Goal: Task Accomplishment & Management: Manage account settings

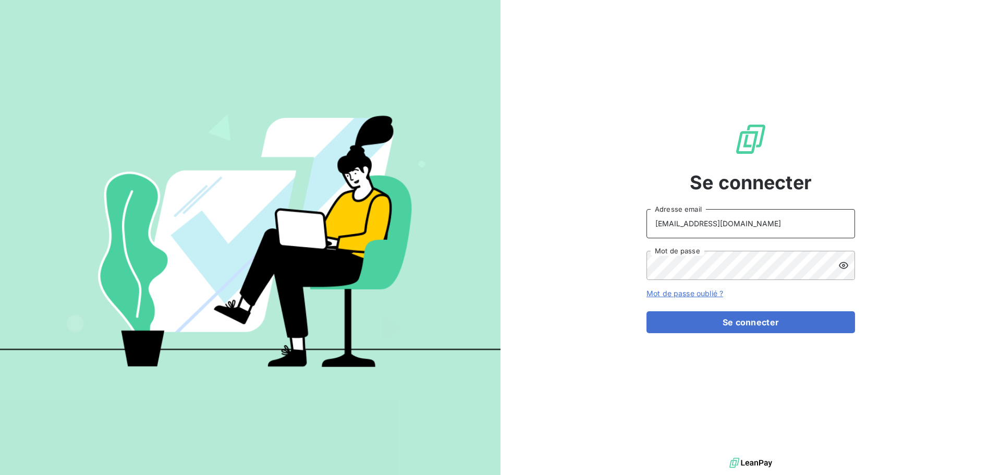
click at [790, 232] on input "[EMAIL_ADDRESS][DOMAIN_NAME]" at bounding box center [750, 223] width 209 height 29
type input "[EMAIL_ADDRESS][DOMAIN_NAME]"
click at [748, 326] on button "Se connecter" at bounding box center [750, 322] width 209 height 22
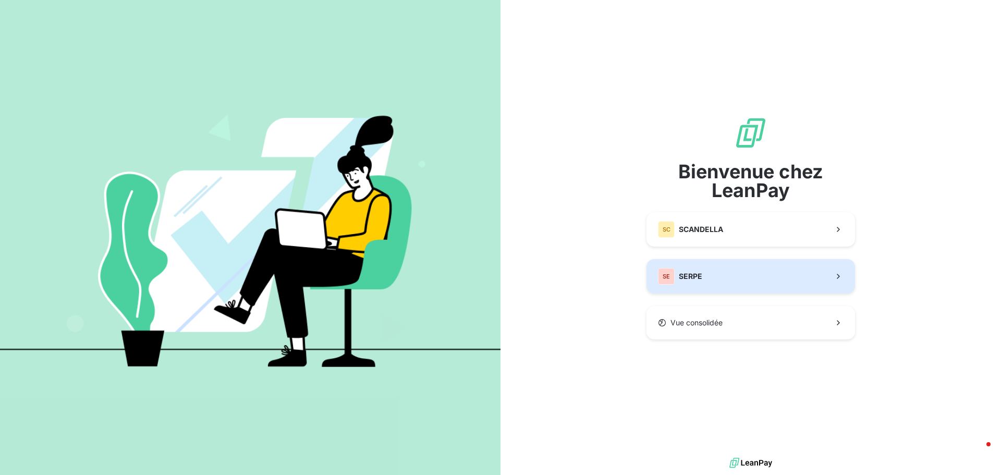
click at [715, 275] on button "SE SERPE" at bounding box center [750, 276] width 209 height 34
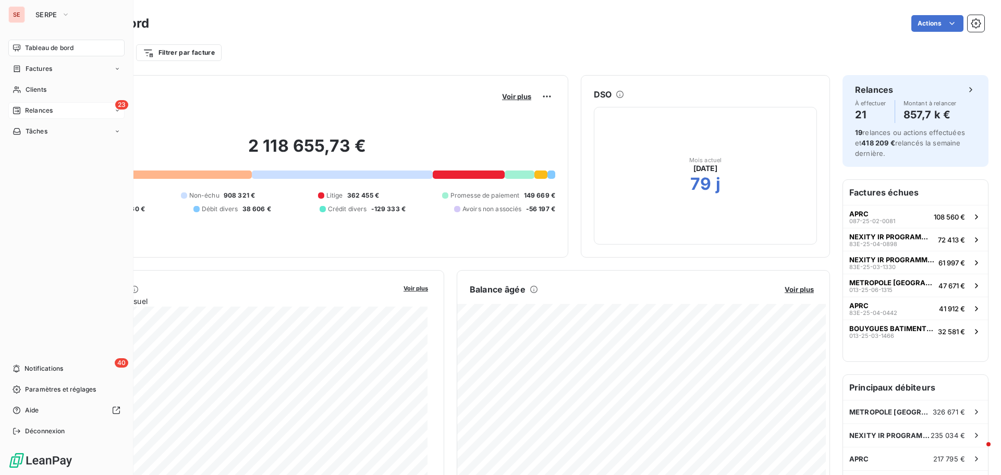
click at [53, 106] on div "23 Relances" at bounding box center [66, 110] width 116 height 17
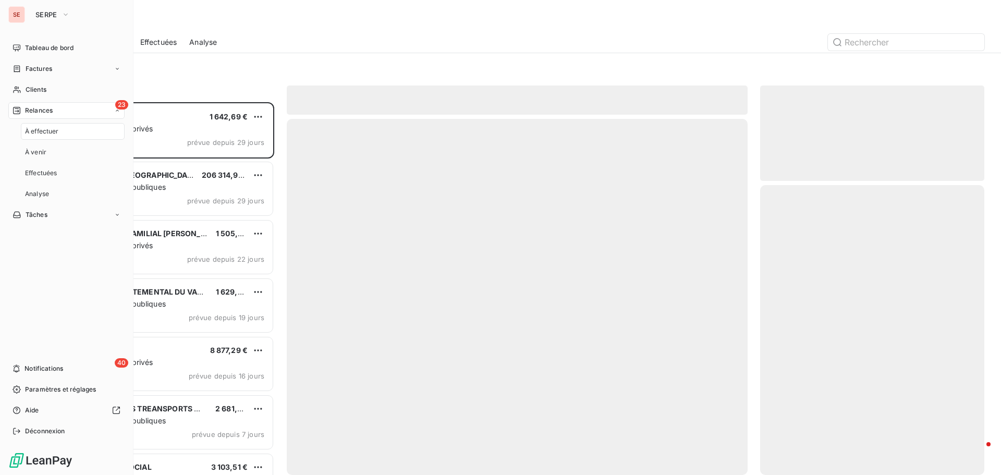
scroll to position [365, 216]
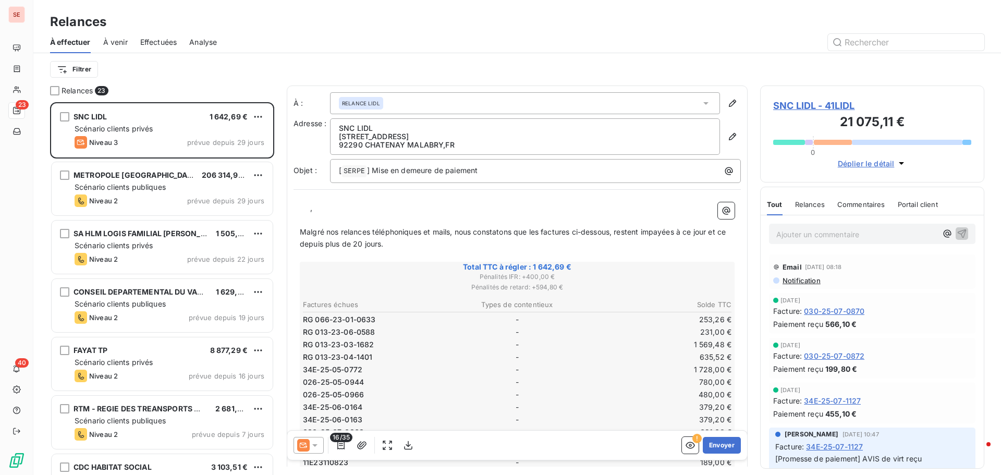
click at [74, 58] on div "Filtrer" at bounding box center [517, 69] width 934 height 32
click at [75, 67] on html "SE 23 40 Relances À effectuer À venir Effectuées Analyse Filtrer Relances 23 SN…" at bounding box center [500, 237] width 1001 height 475
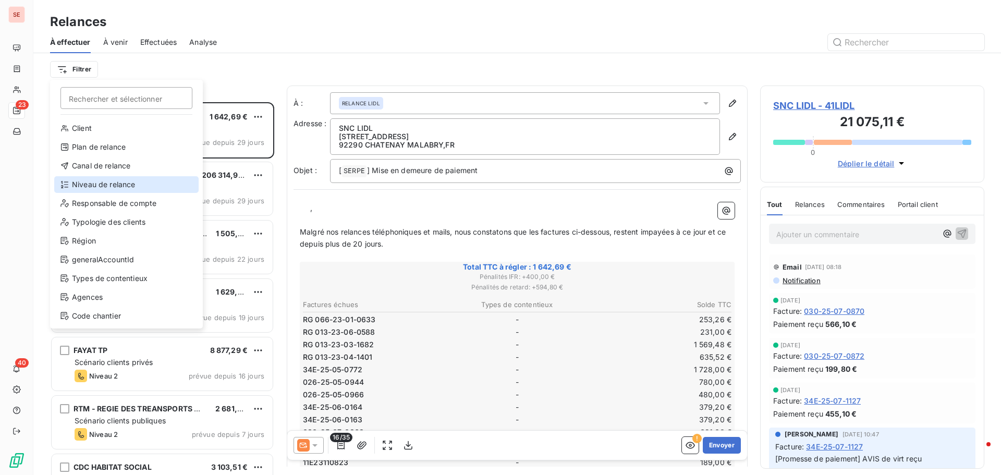
click at [98, 184] on div "Niveau de relance" at bounding box center [126, 184] width 144 height 17
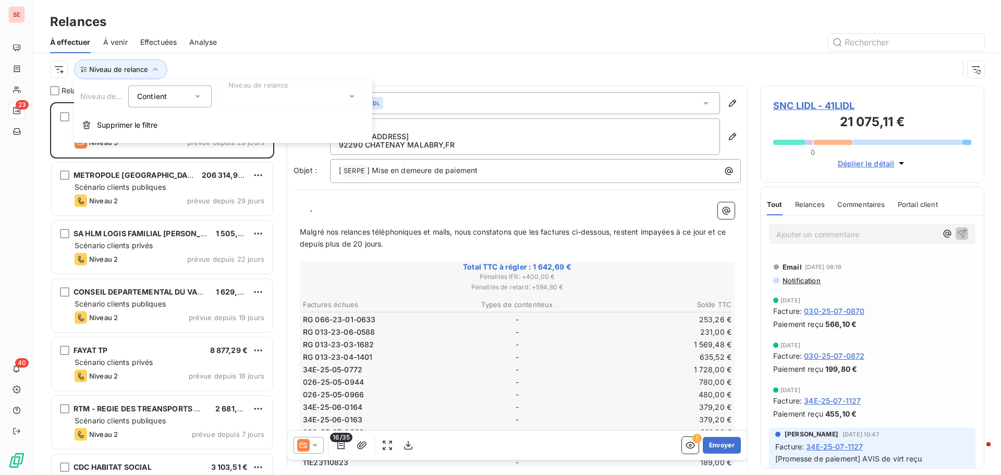
click at [235, 98] on div at bounding box center [291, 96] width 150 height 22
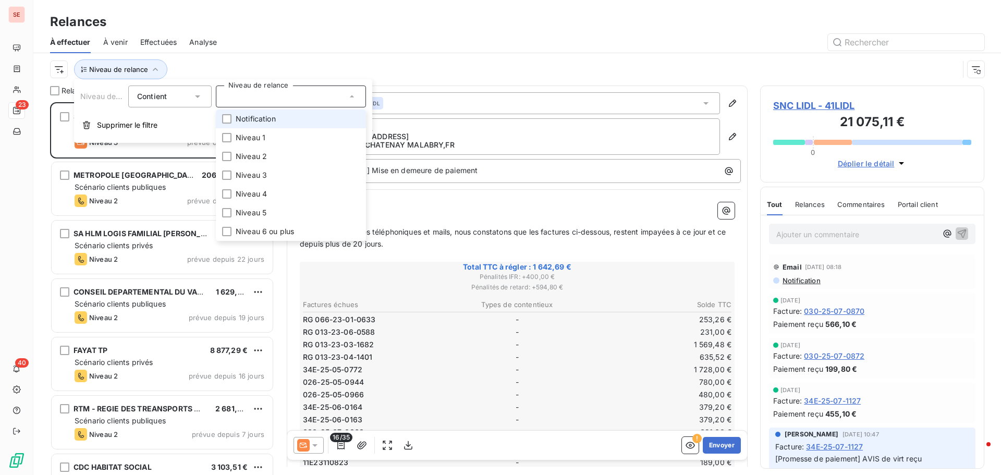
click at [250, 117] on span "Notification" at bounding box center [256, 119] width 40 height 10
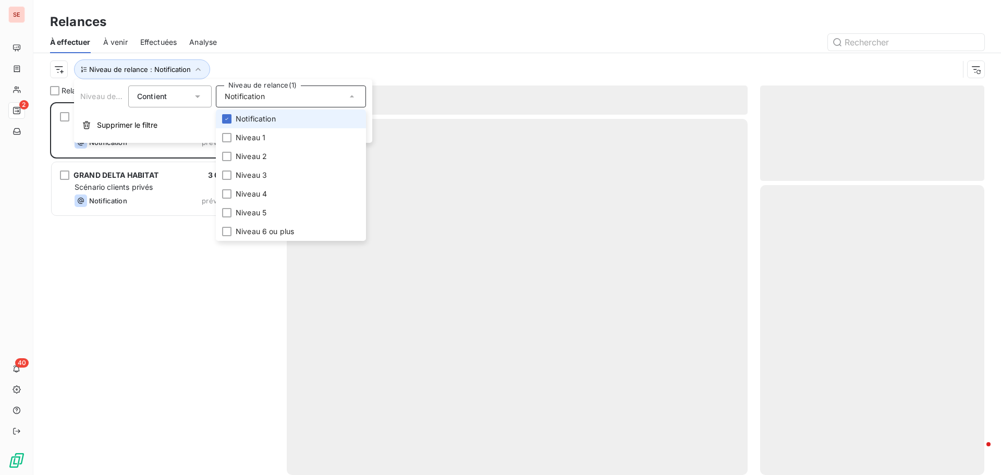
scroll to position [365, 216]
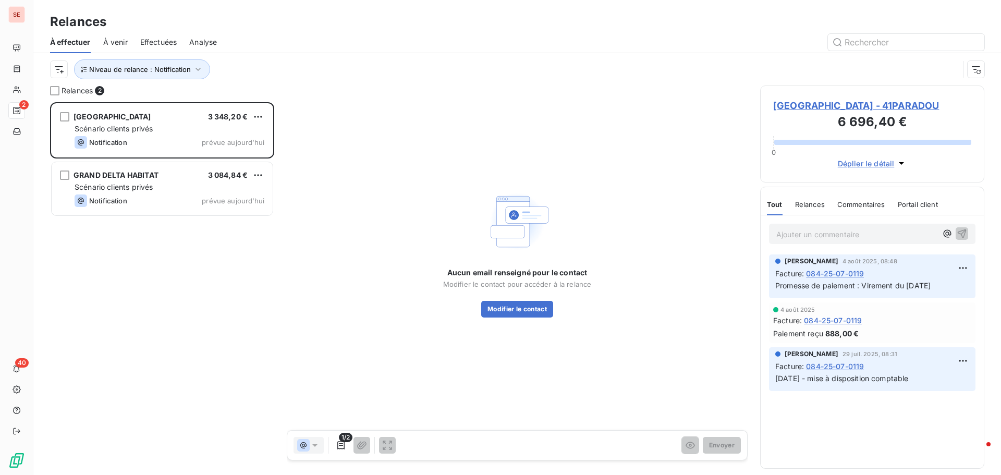
click at [297, 45] on div at bounding box center [606, 42] width 755 height 17
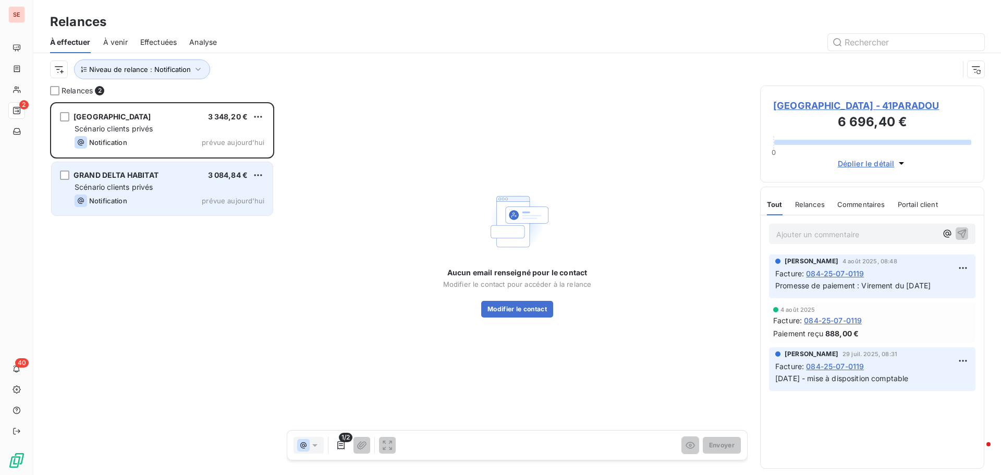
click at [108, 182] on span "Scénario clients privés" at bounding box center [114, 186] width 78 height 9
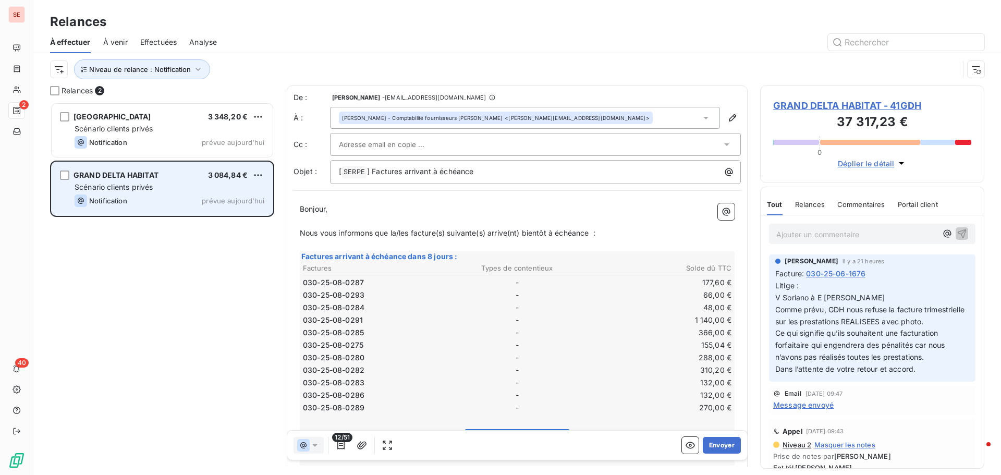
scroll to position [365, 216]
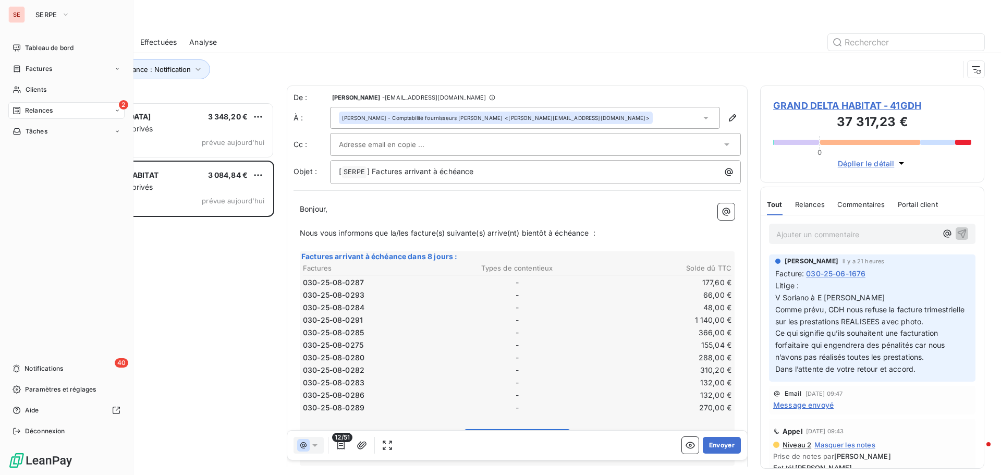
click at [37, 114] on span "Relances" at bounding box center [39, 110] width 28 height 9
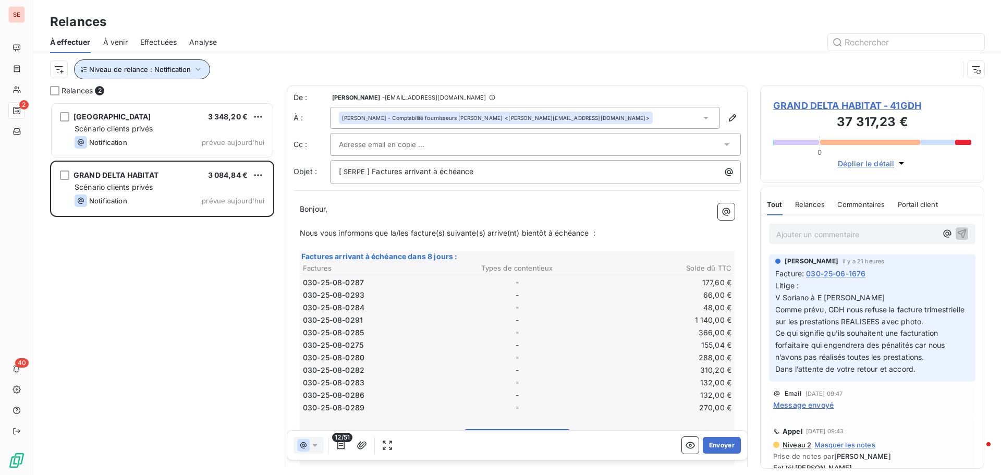
click at [195, 69] on icon "button" at bounding box center [198, 69] width 10 height 10
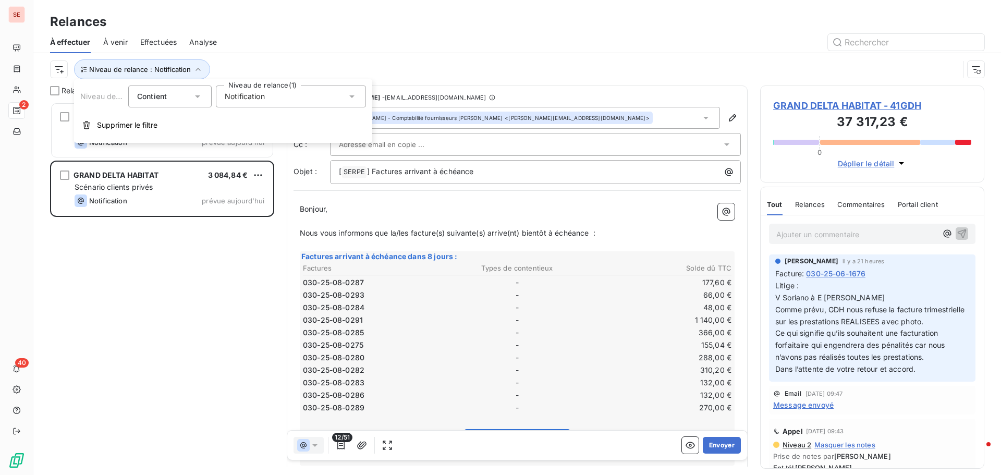
drag, startPoint x: 237, startPoint y: 99, endPoint x: 238, endPoint y: 105, distance: 6.8
click at [238, 99] on span "Notification" at bounding box center [245, 96] width 40 height 10
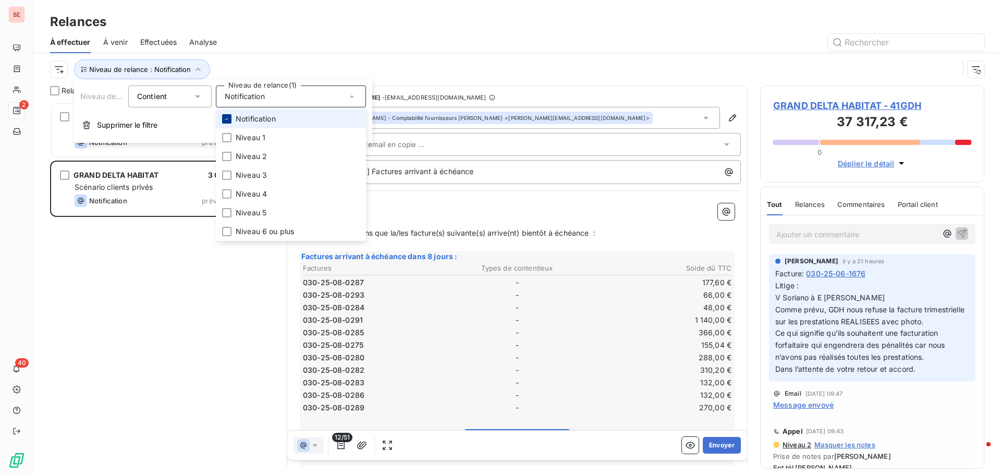
click at [230, 117] on div at bounding box center [226, 118] width 9 height 9
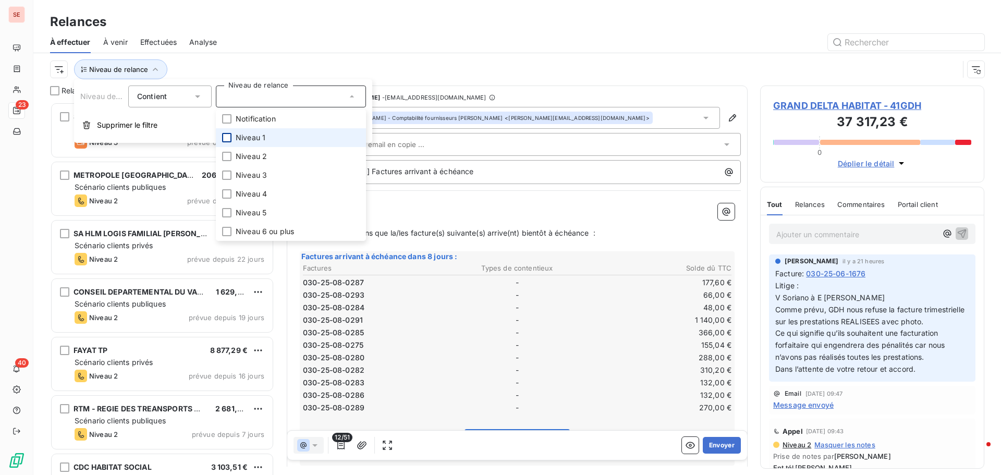
click at [225, 137] on div at bounding box center [226, 137] width 9 height 9
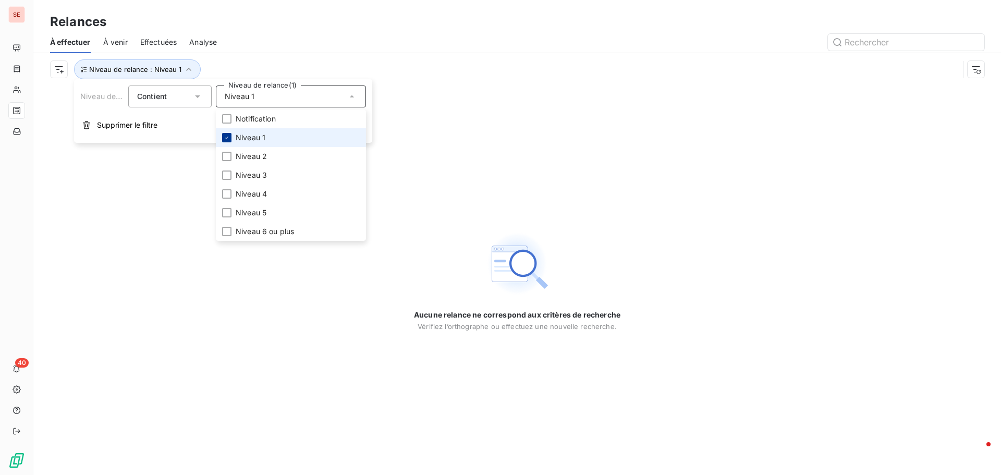
click at [228, 136] on icon at bounding box center [227, 138] width 6 height 6
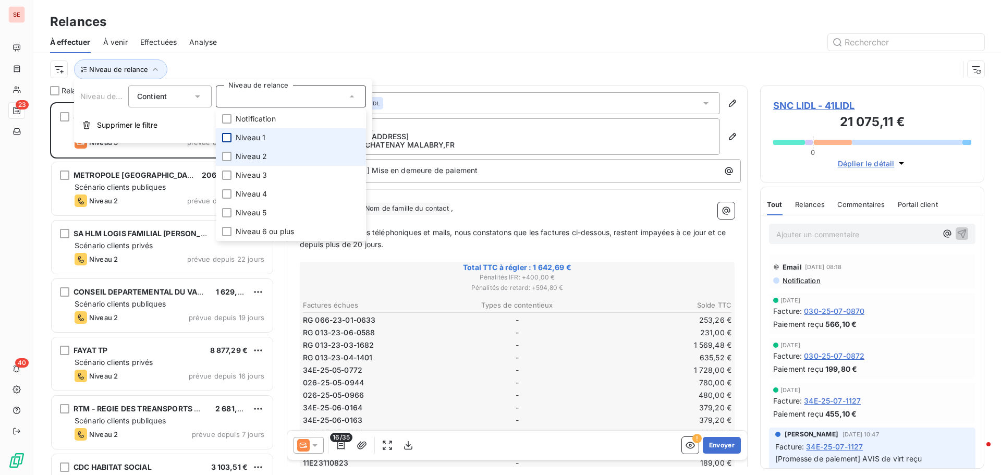
scroll to position [365, 216]
click at [225, 158] on div at bounding box center [226, 156] width 9 height 9
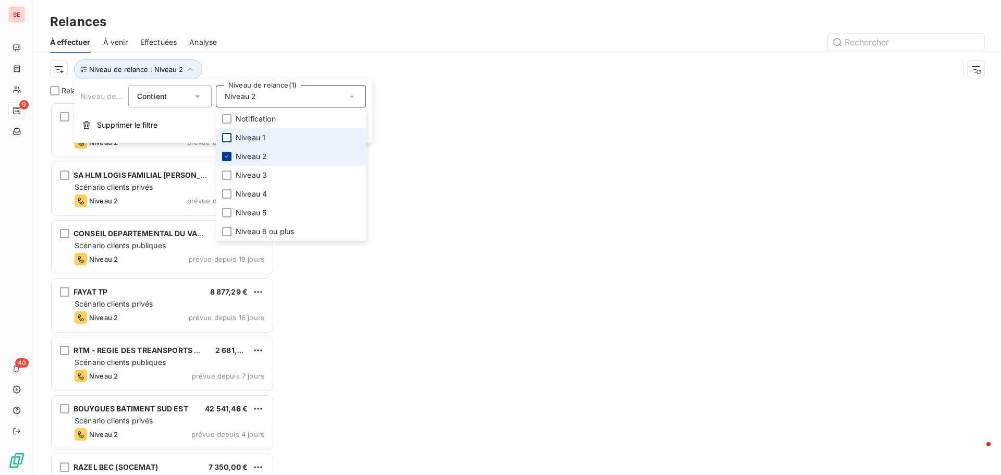
scroll to position [365, 216]
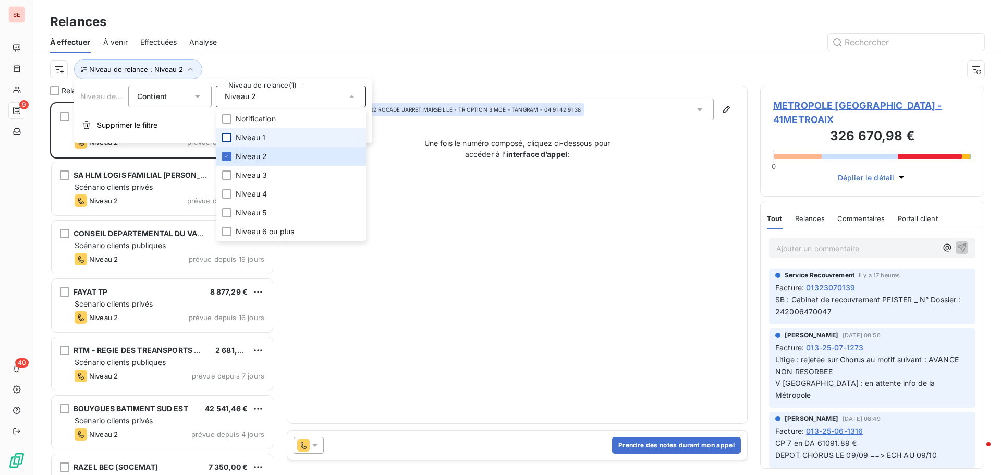
click at [319, 48] on div at bounding box center [606, 42] width 755 height 17
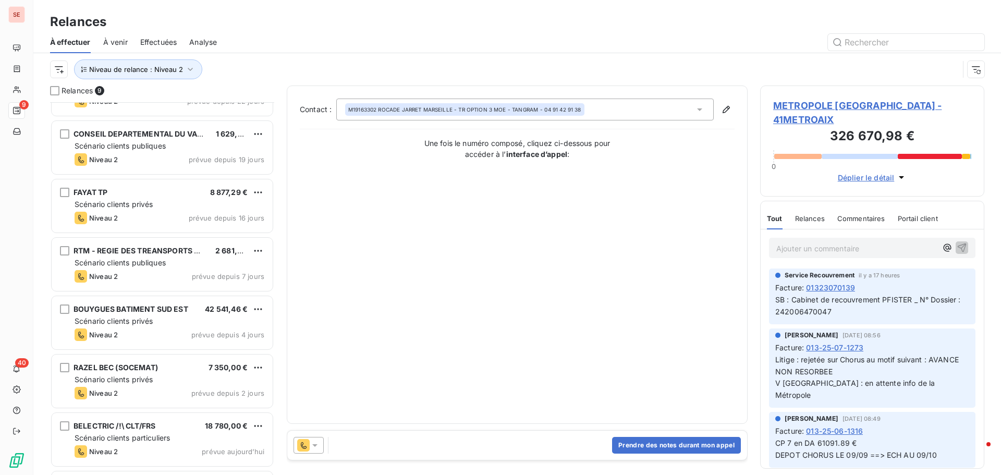
scroll to position [153, 0]
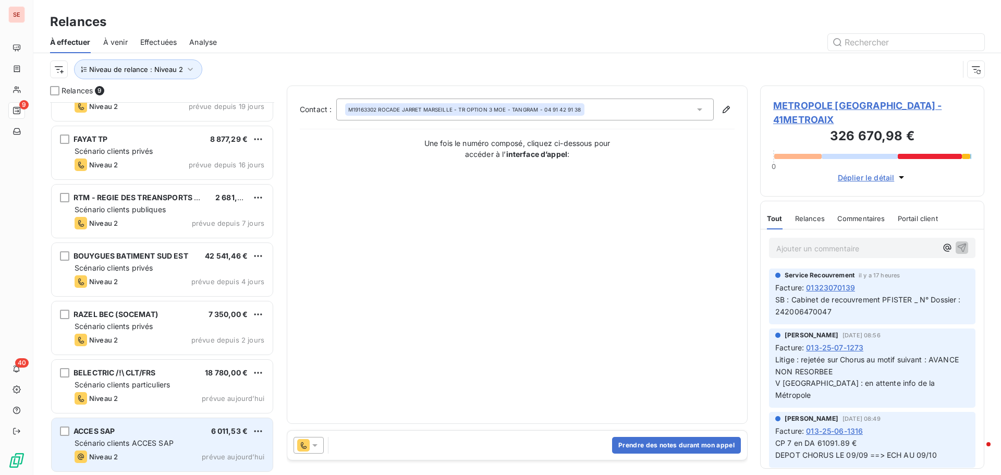
click at [114, 456] on span "Niveau 2" at bounding box center [103, 457] width 29 height 8
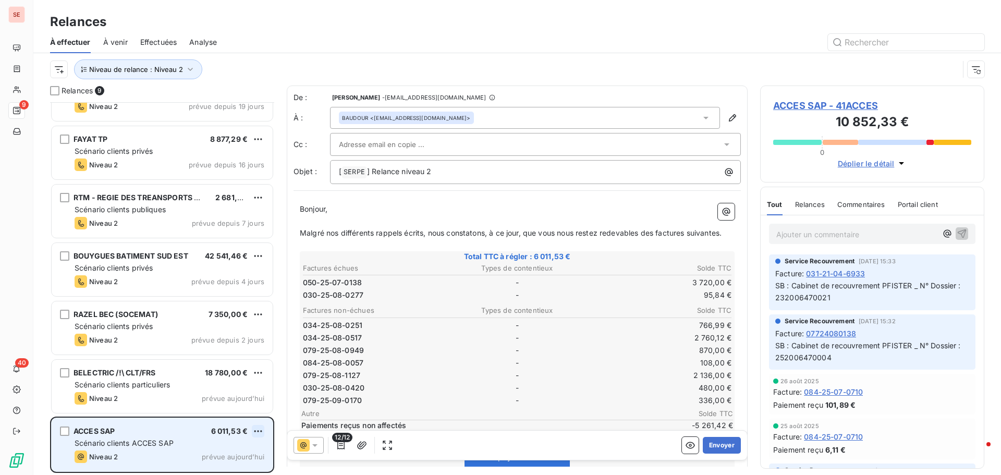
click at [259, 432] on html "SE 9 40 Relances À effectuer À venir Effectuées Analyse Niveau de relance : Niv…" at bounding box center [500, 237] width 1001 height 475
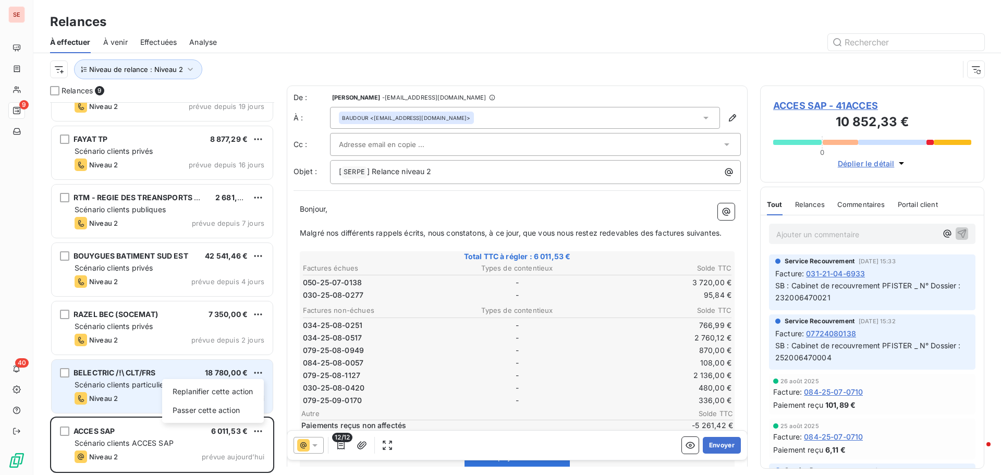
click at [119, 380] on html "SE 9 40 Relances À effectuer À venir Effectuées Analyse Niveau de relance : Niv…" at bounding box center [500, 237] width 1001 height 475
click at [116, 380] on div "Scénario clients particuliers" at bounding box center [170, 385] width 190 height 10
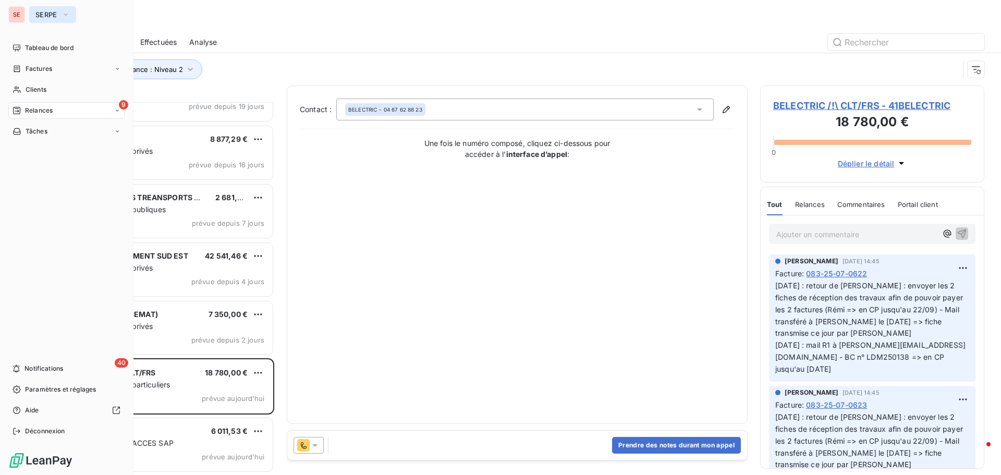
click at [75, 12] on button "SERPE" at bounding box center [52, 14] width 47 height 17
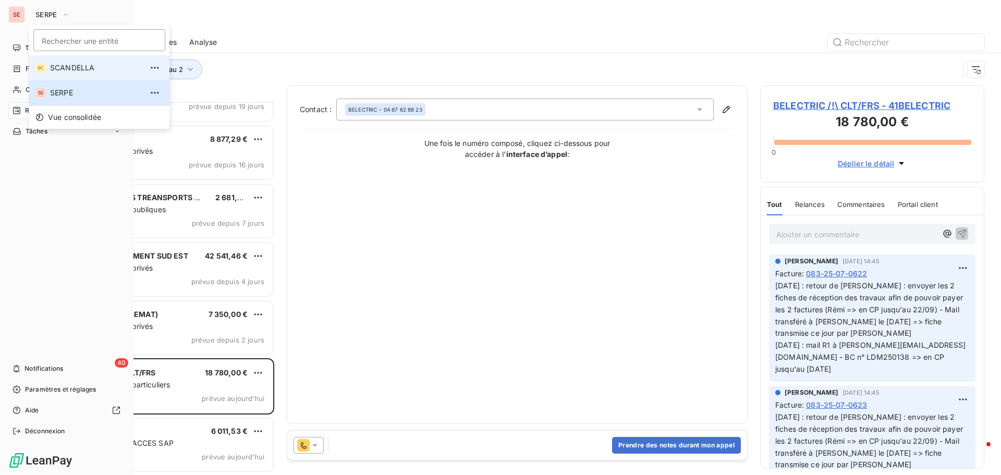
click at [68, 66] on span "SCANDELLA" at bounding box center [96, 68] width 92 height 10
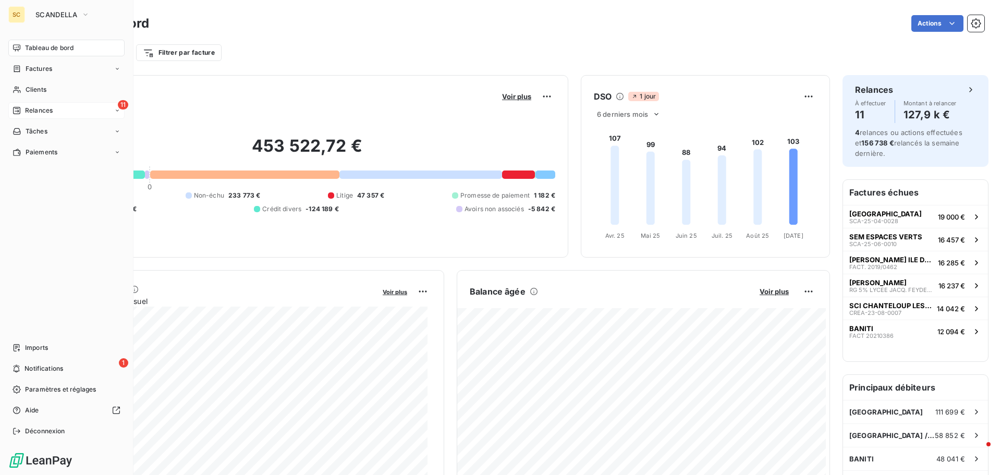
click at [50, 111] on span "Relances" at bounding box center [39, 110] width 28 height 9
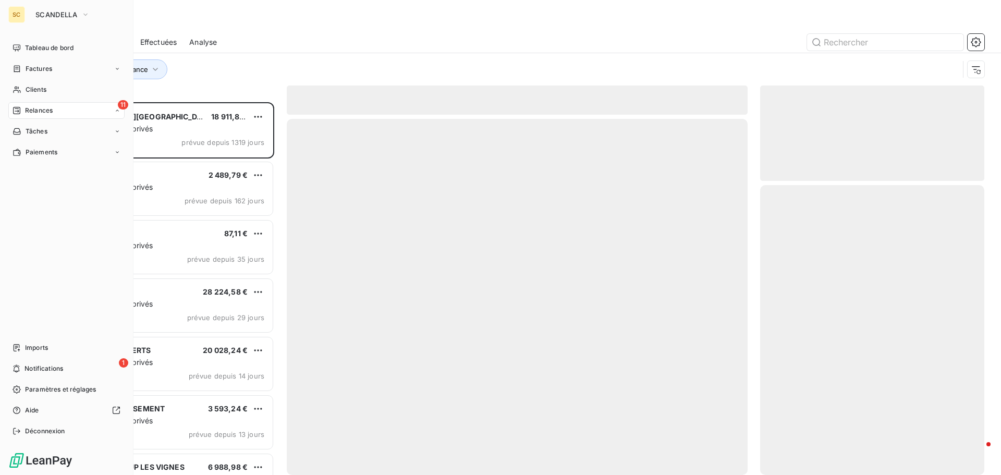
scroll to position [365, 216]
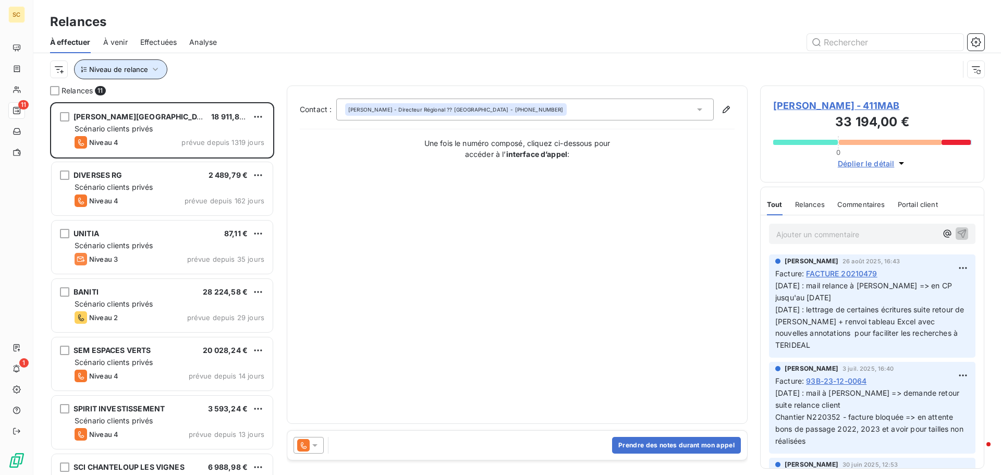
click at [145, 71] on span "Niveau de relance" at bounding box center [118, 69] width 59 height 8
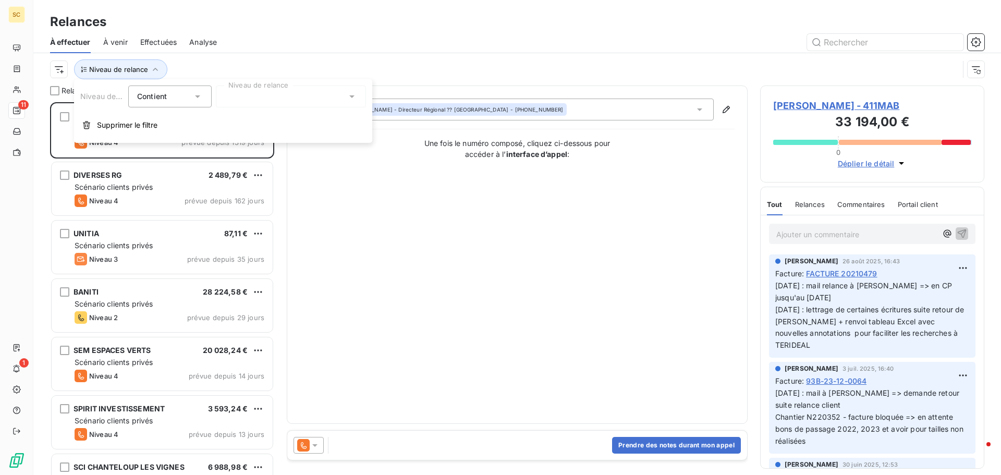
click at [251, 87] on div at bounding box center [291, 96] width 150 height 22
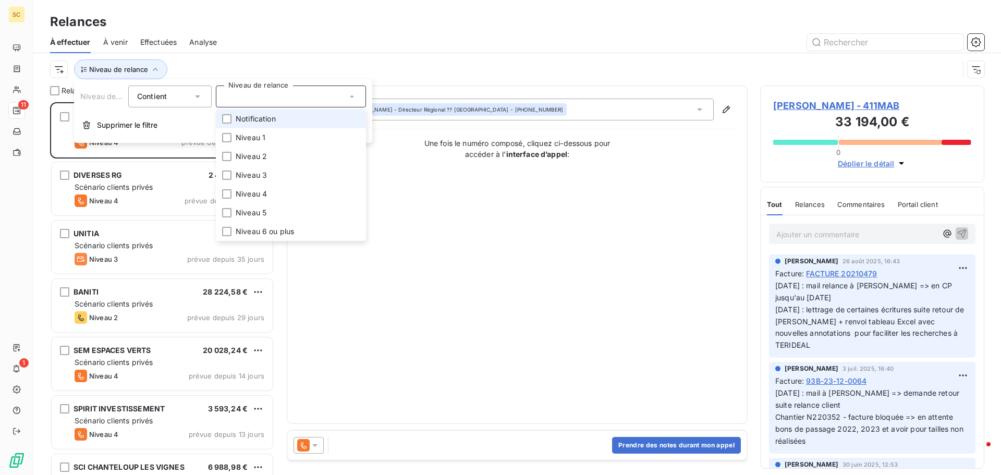
click at [252, 115] on span "Notification" at bounding box center [256, 119] width 40 height 10
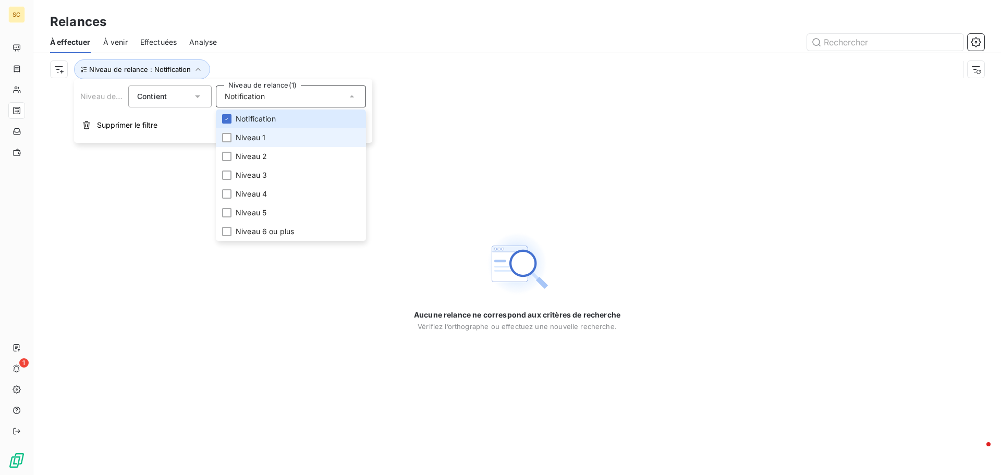
click at [248, 138] on span "Niveau 1" at bounding box center [251, 137] width 30 height 10
click at [247, 159] on span "Niveau 2" at bounding box center [251, 156] width 31 height 10
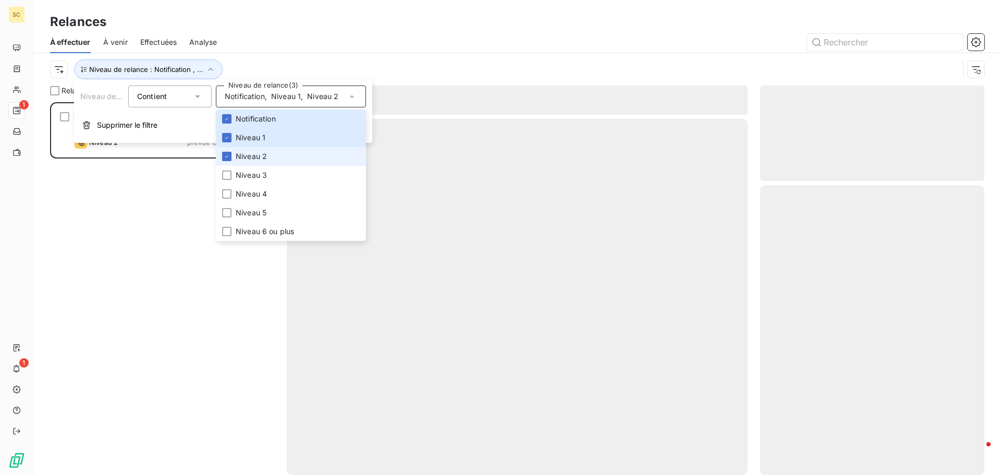
scroll to position [365, 216]
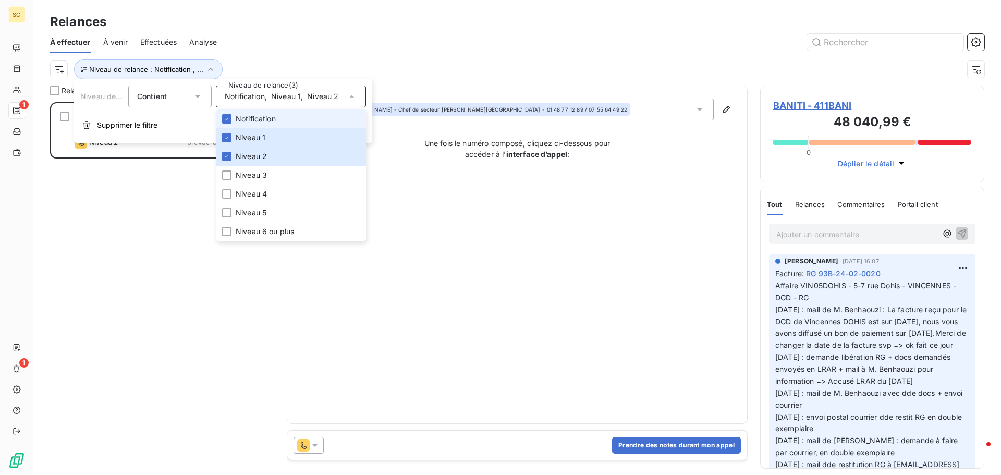
click at [226, 109] on li "Notification" at bounding box center [291, 118] width 150 height 19
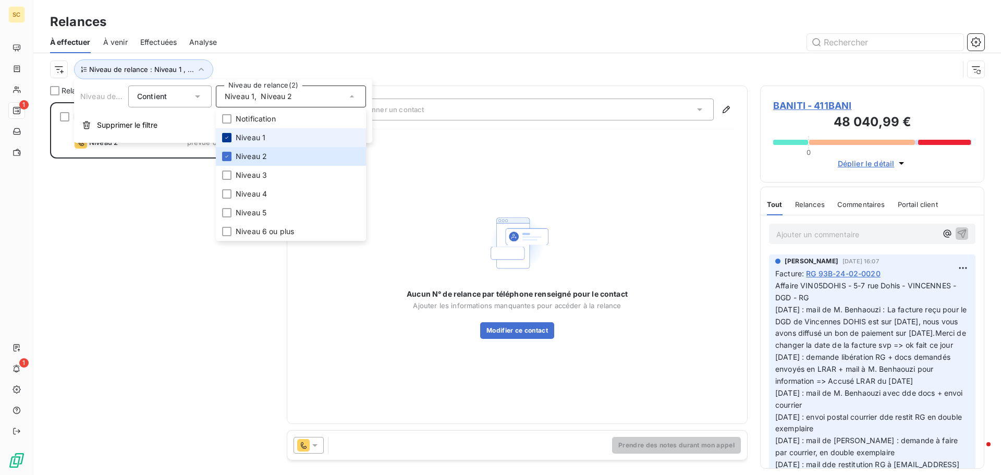
click at [226, 139] on icon at bounding box center [227, 138] width 6 height 6
click at [225, 158] on icon at bounding box center [227, 156] width 6 height 6
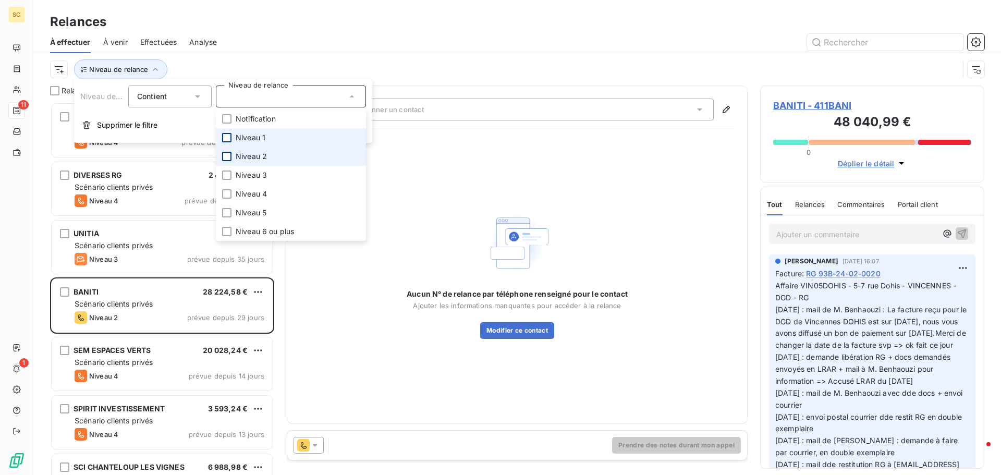
click at [402, 37] on div at bounding box center [606, 42] width 755 height 17
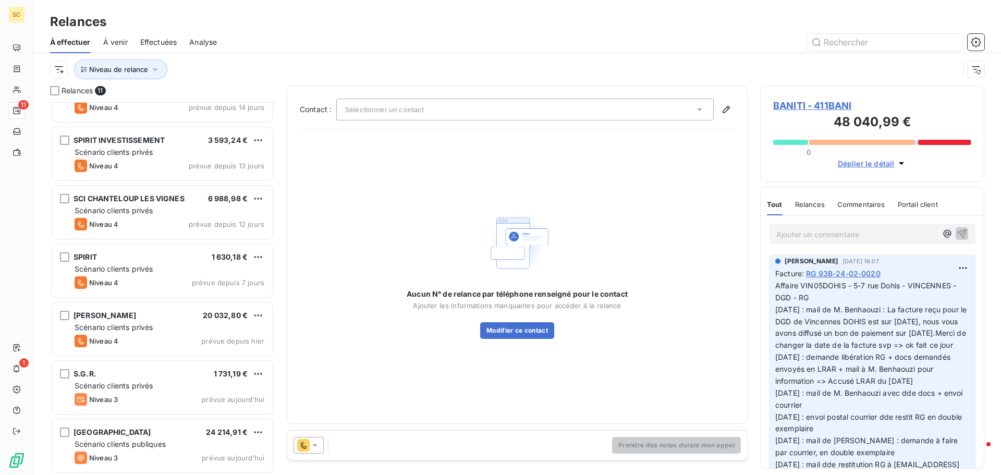
scroll to position [270, 0]
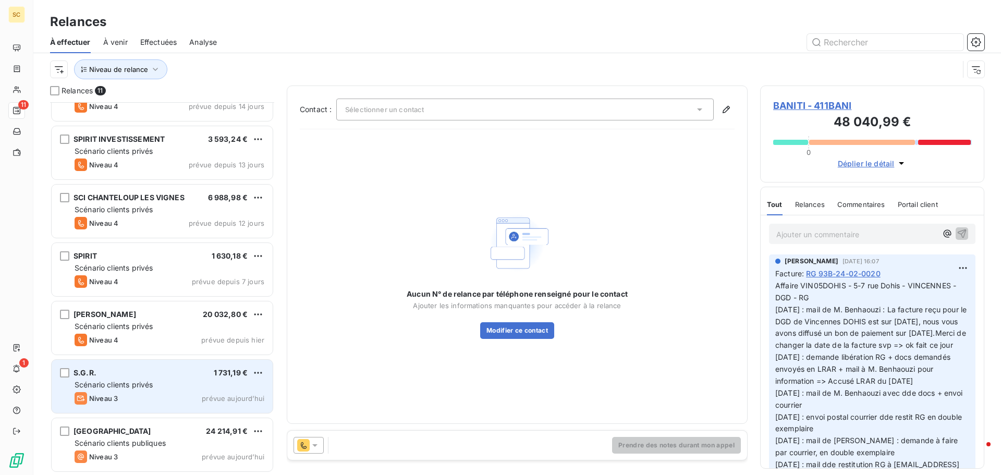
click at [178, 385] on div "Scénario clients privés" at bounding box center [170, 385] width 190 height 10
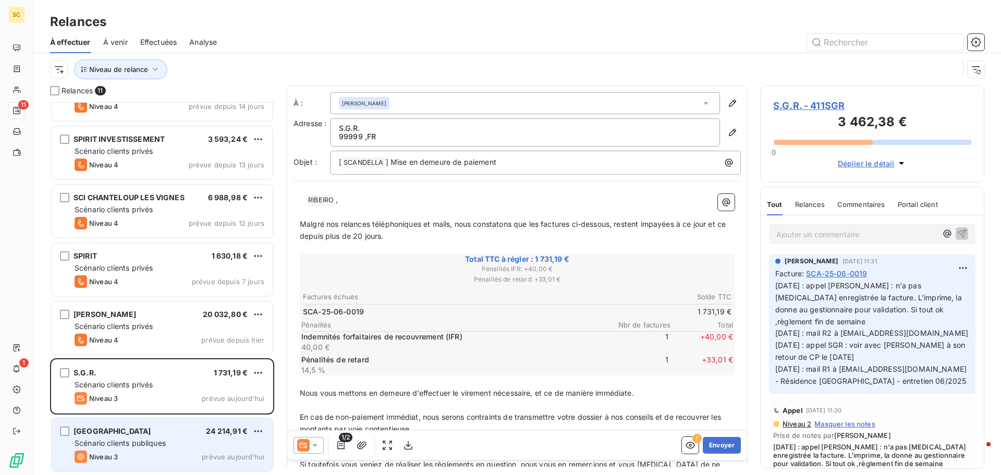
click at [164, 446] on span "Scénario clients publiques" at bounding box center [120, 442] width 91 height 9
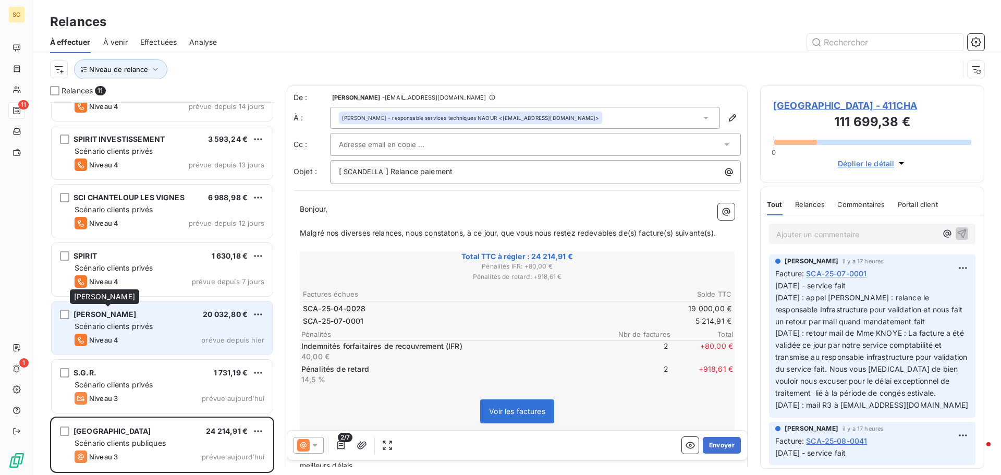
click at [130, 316] on span "[PERSON_NAME]" at bounding box center [105, 314] width 63 height 9
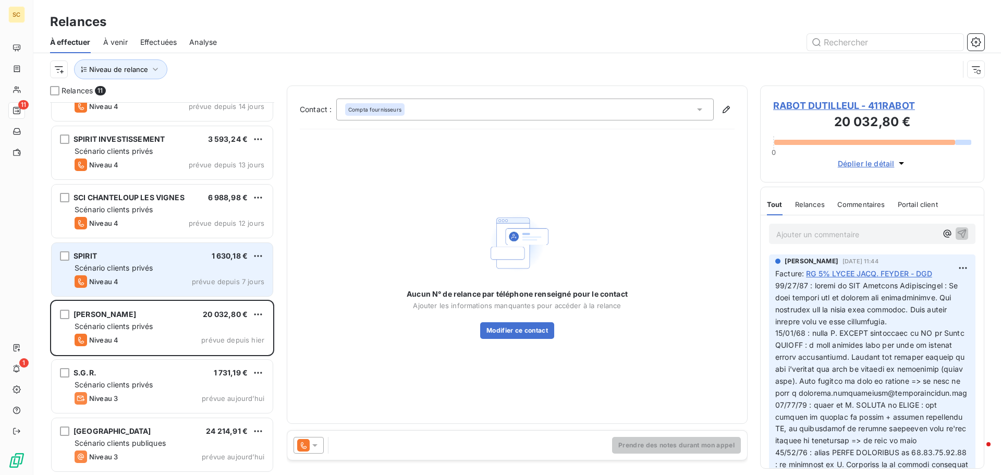
click at [118, 261] on div "SPIRIT 1 630,18 € Scénario clients privés Niveau 4 prévue depuis 7 jours" at bounding box center [162, 269] width 221 height 53
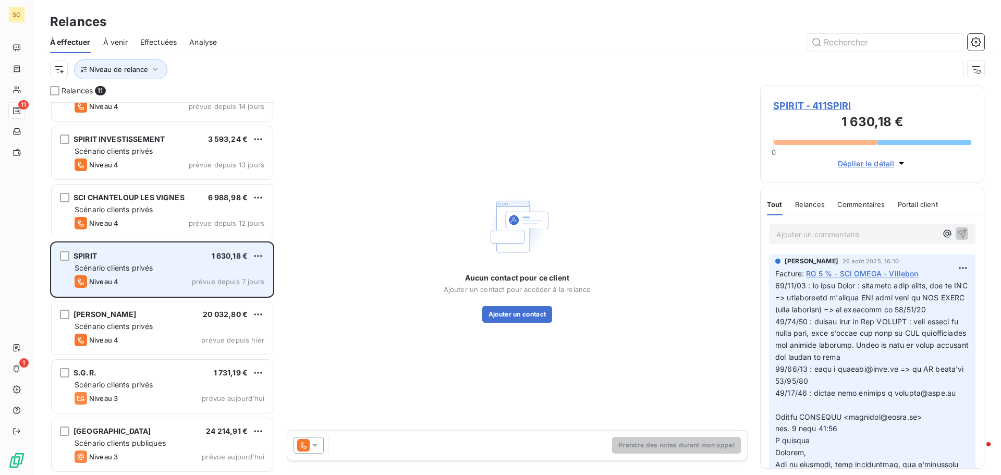
scroll to position [114, 0]
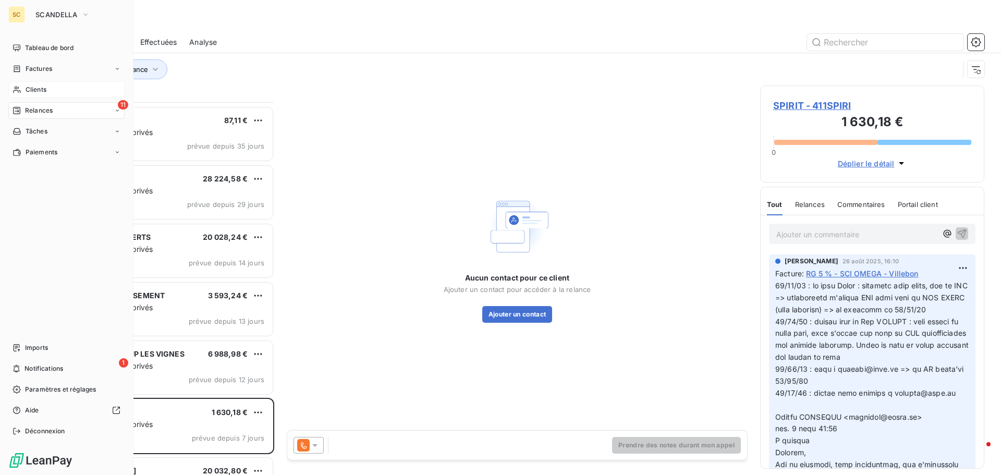
click at [52, 84] on div "Clients" at bounding box center [66, 89] width 116 height 17
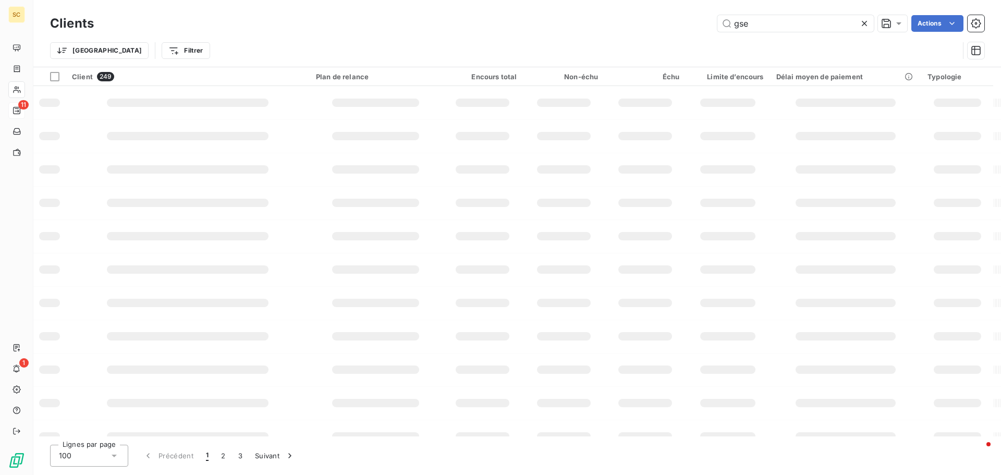
type input "gse"
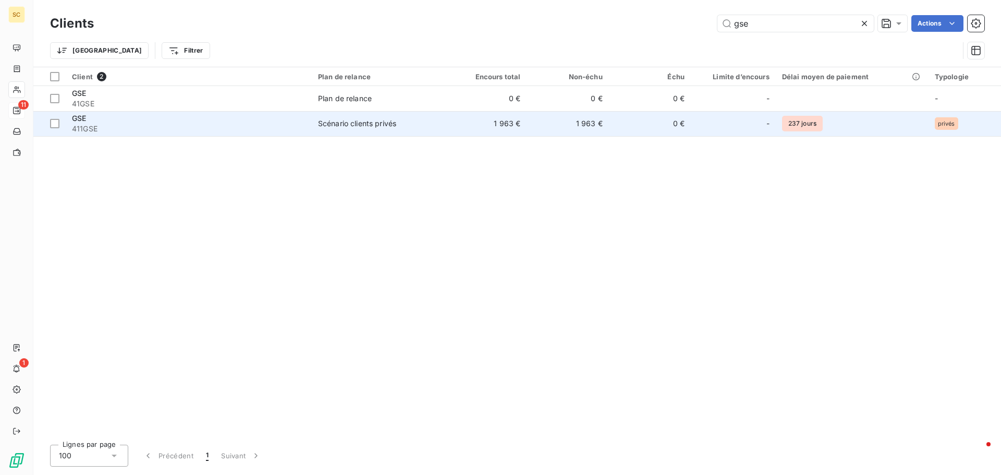
click at [443, 120] on td "Scénario clients privés" at bounding box center [378, 123] width 133 height 25
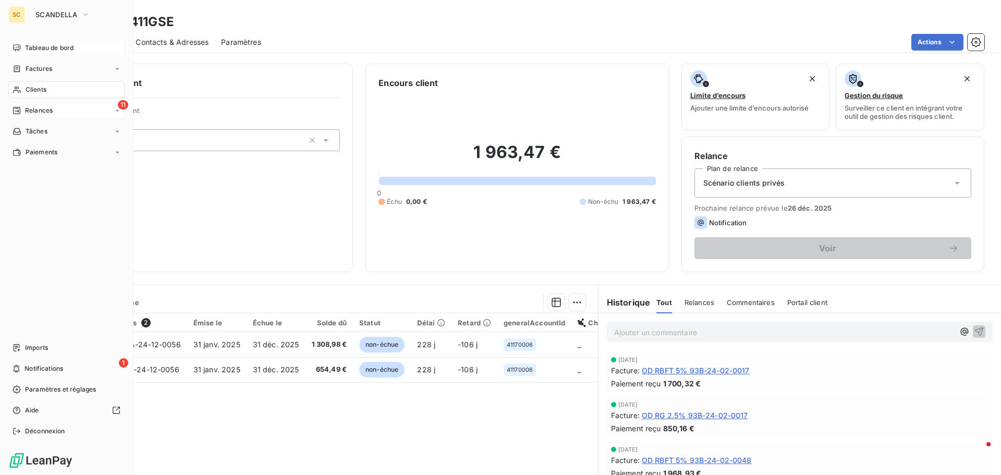
click at [42, 41] on div "Tableau de bord" at bounding box center [66, 48] width 116 height 17
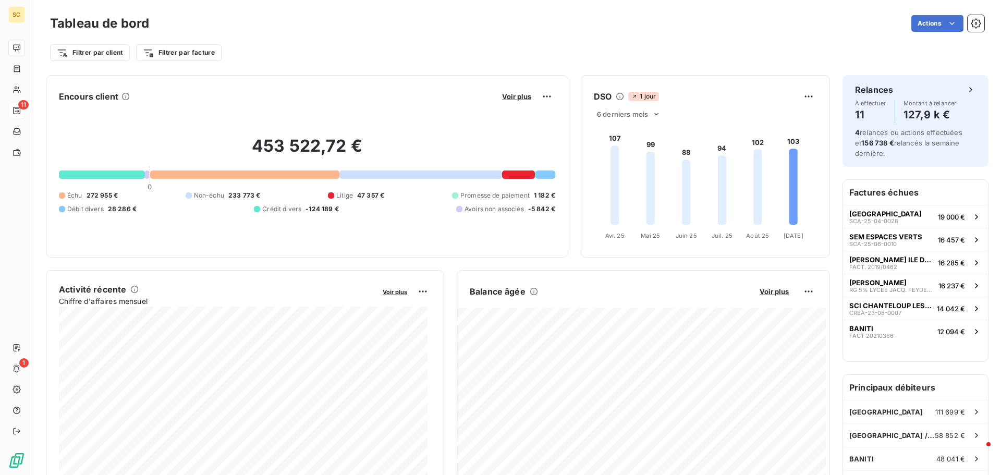
scroll to position [2, 0]
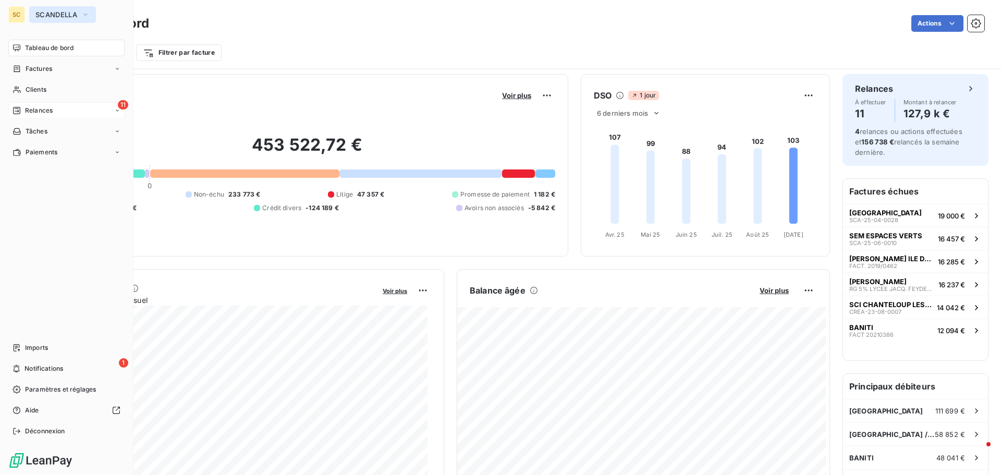
click at [87, 20] on button "SCANDELLA" at bounding box center [62, 14] width 67 height 17
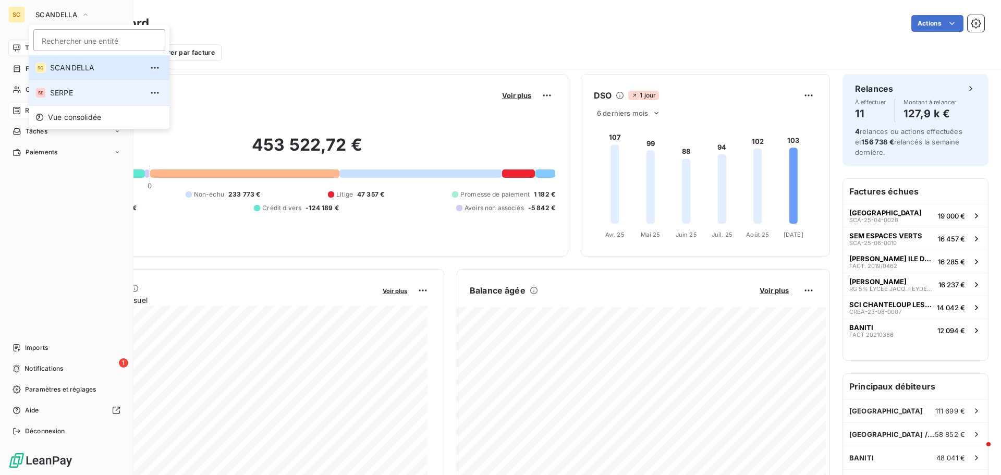
click at [74, 89] on span "SERPE" at bounding box center [96, 93] width 92 height 10
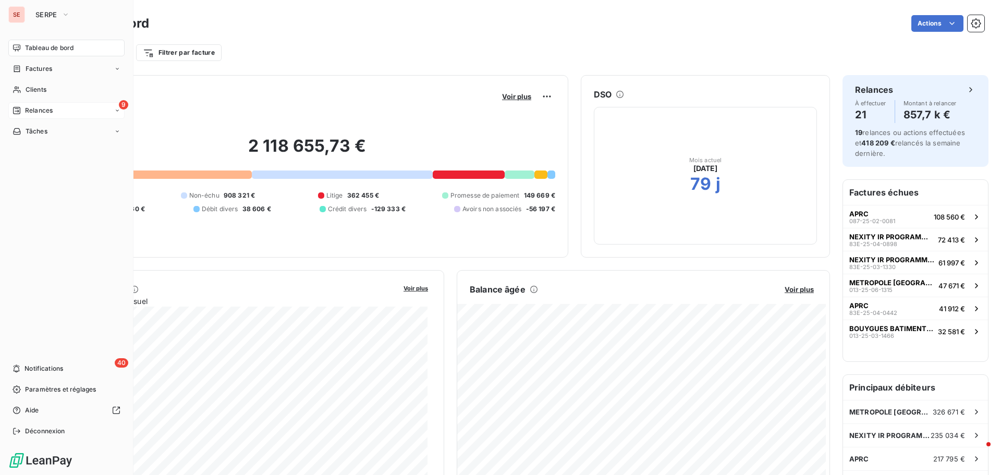
click at [25, 112] on span "Relances" at bounding box center [39, 110] width 28 height 9
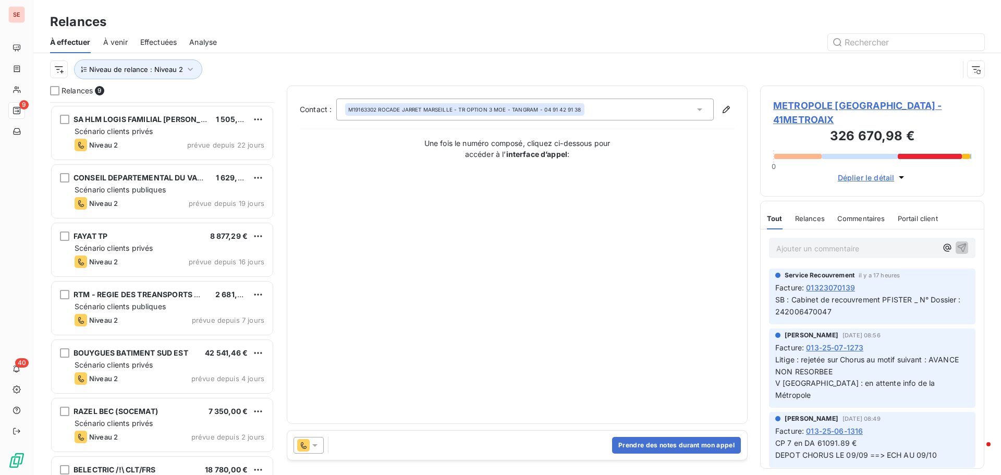
scroll to position [153, 0]
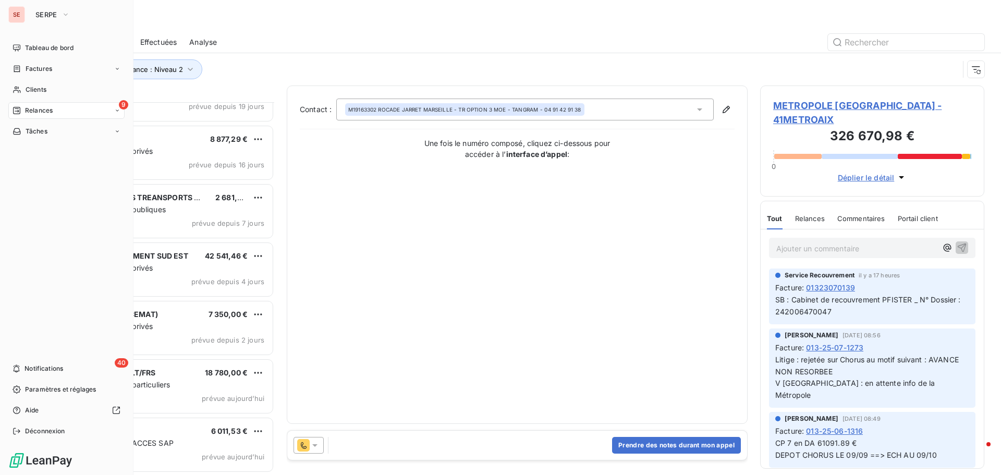
click at [43, 108] on span "Relances" at bounding box center [39, 110] width 28 height 9
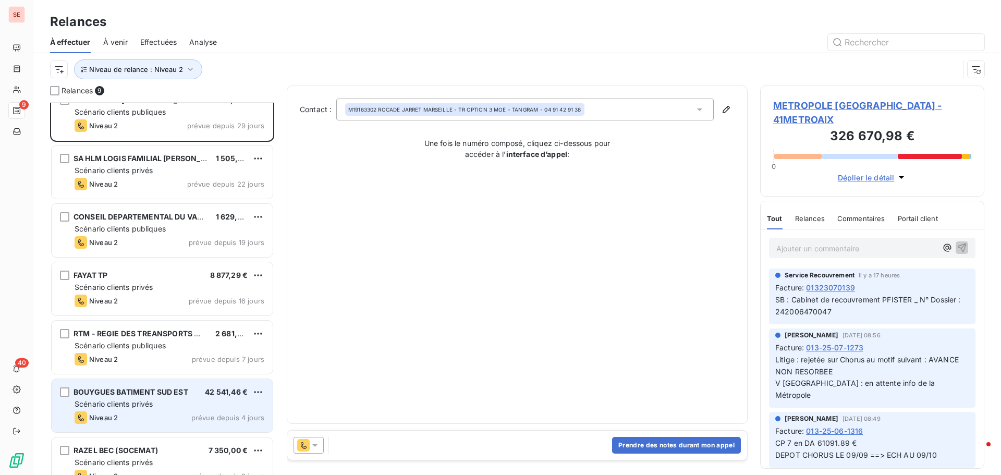
scroll to position [0, 0]
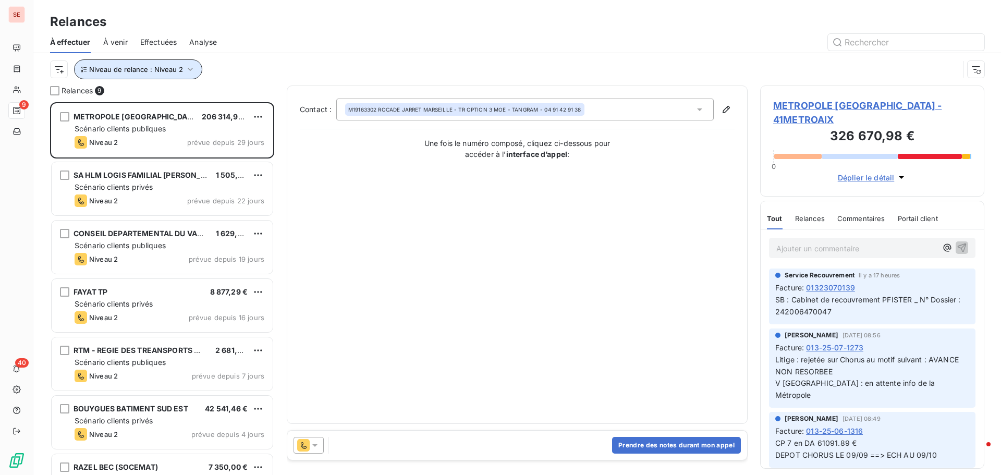
click at [194, 68] on button "Niveau de relance : Niveau 2" at bounding box center [138, 69] width 128 height 20
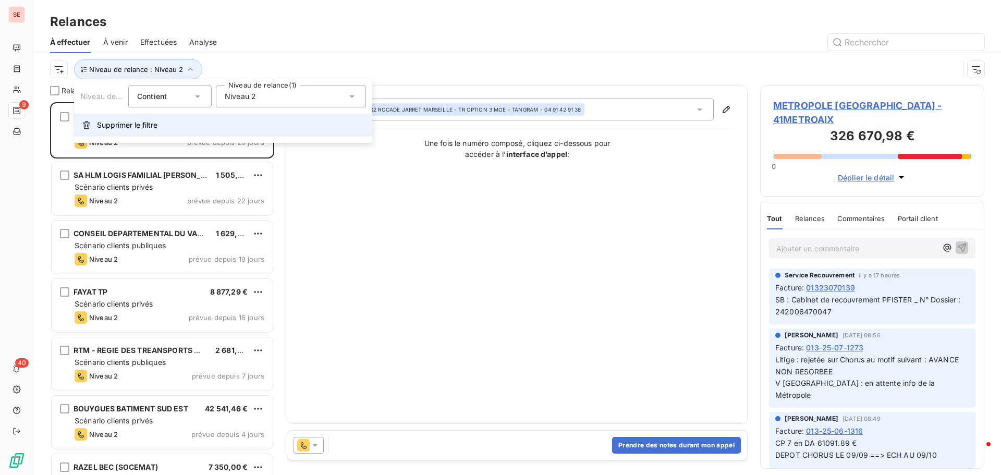
click at [150, 129] on span "Supprimer le filtre" at bounding box center [127, 125] width 60 height 10
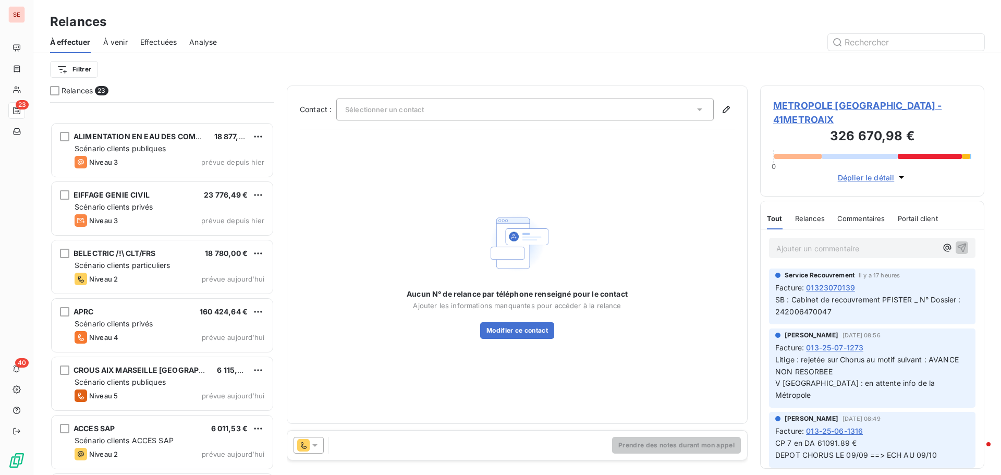
scroll to position [835, 0]
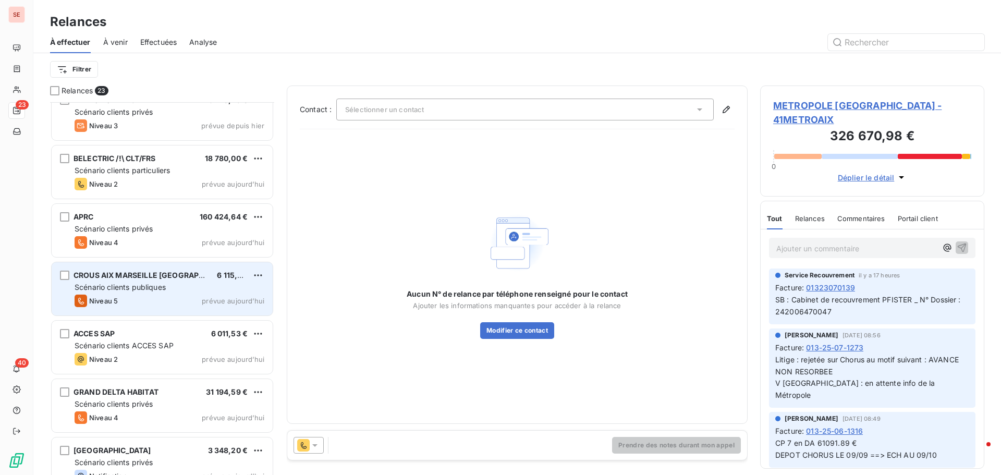
click at [206, 276] on div "CROUS AIX MARSEILLE AVIGNON 6 115,96 €" at bounding box center [170, 275] width 190 height 9
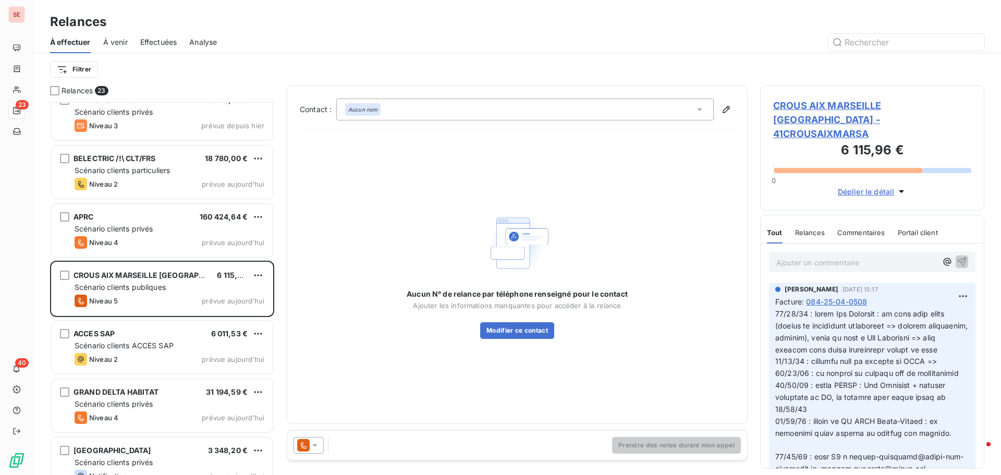
click at [842, 105] on span "CROUS AIX MARSEILLE [GEOGRAPHIC_DATA] - 41CROUSAIXMARSA" at bounding box center [872, 120] width 198 height 42
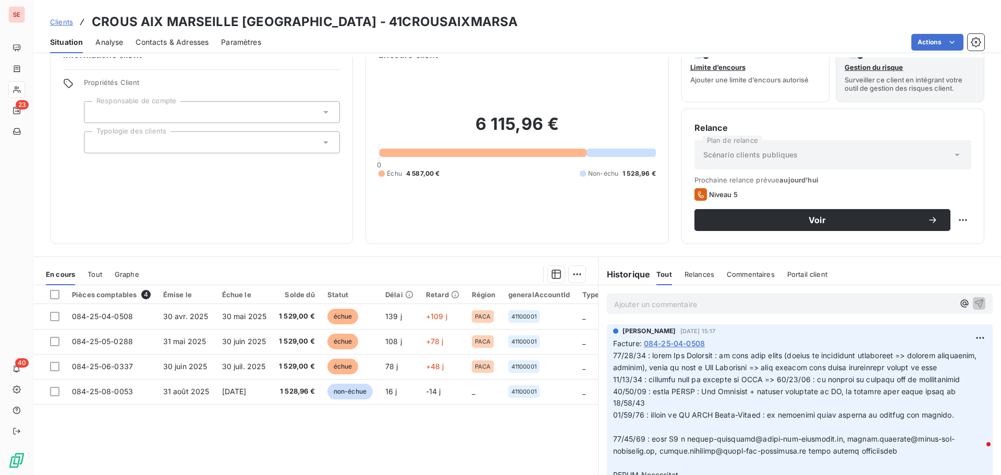
scroll to position [52, 0]
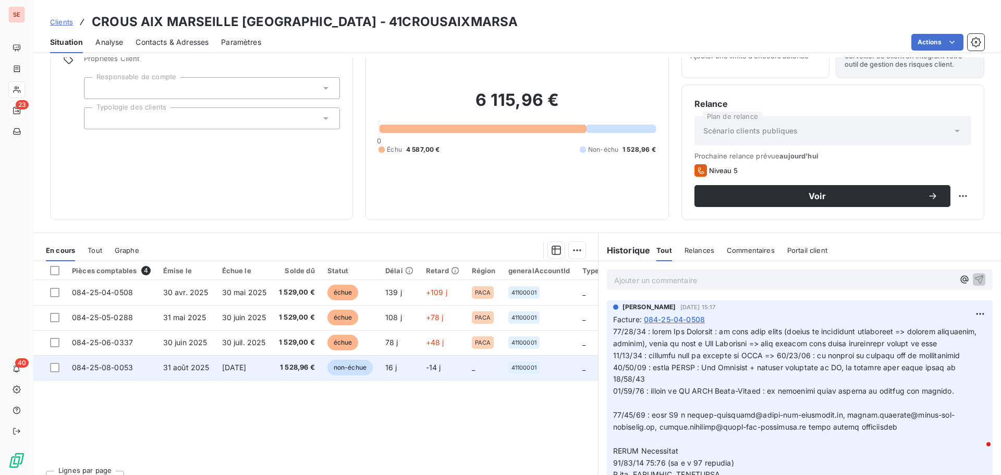
click at [96, 373] on td "084-25-08-0053" at bounding box center [111, 367] width 91 height 25
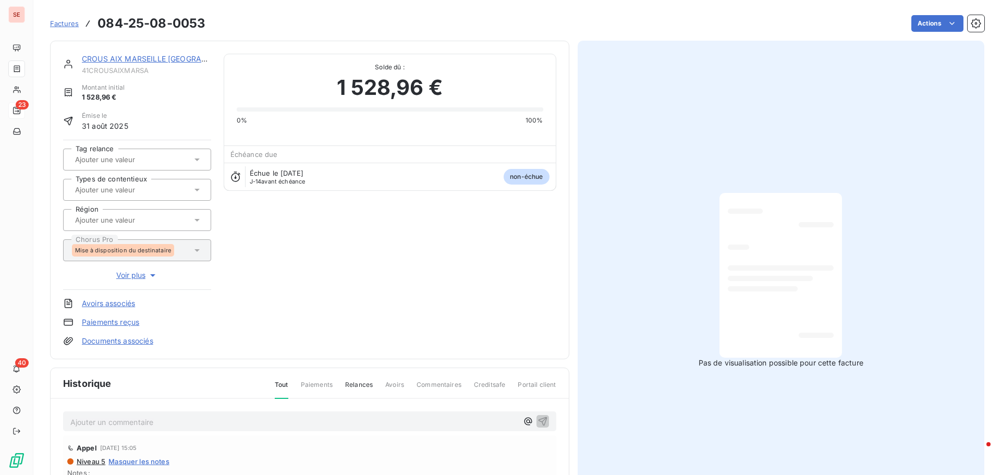
click at [148, 426] on p "Ajouter un commentaire ﻿" at bounding box center [293, 422] width 447 height 13
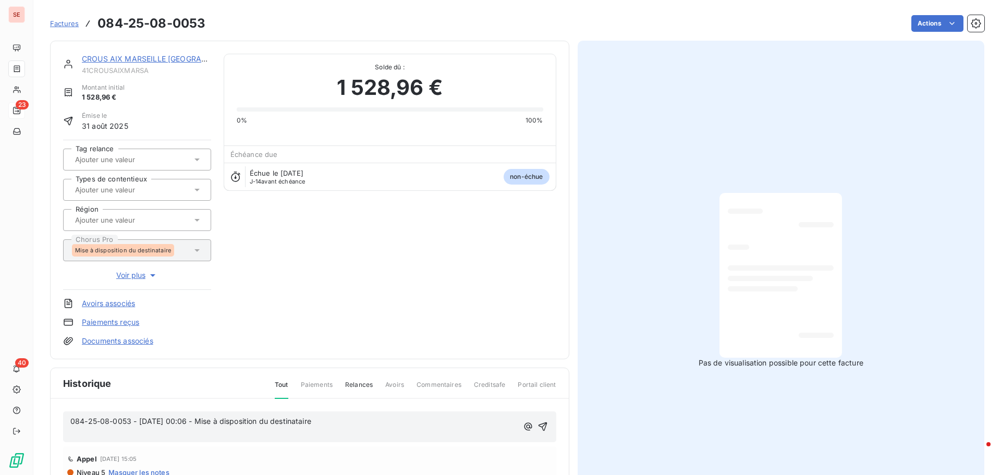
click at [334, 418] on p "084-25-08-0053 - [DATE] 00:06 - Mise à disposition du destinataire" at bounding box center [293, 422] width 447 height 12
click at [116, 436] on p "﻿" at bounding box center [293, 433] width 447 height 12
click at [540, 417] on icon "button" at bounding box center [542, 421] width 10 height 10
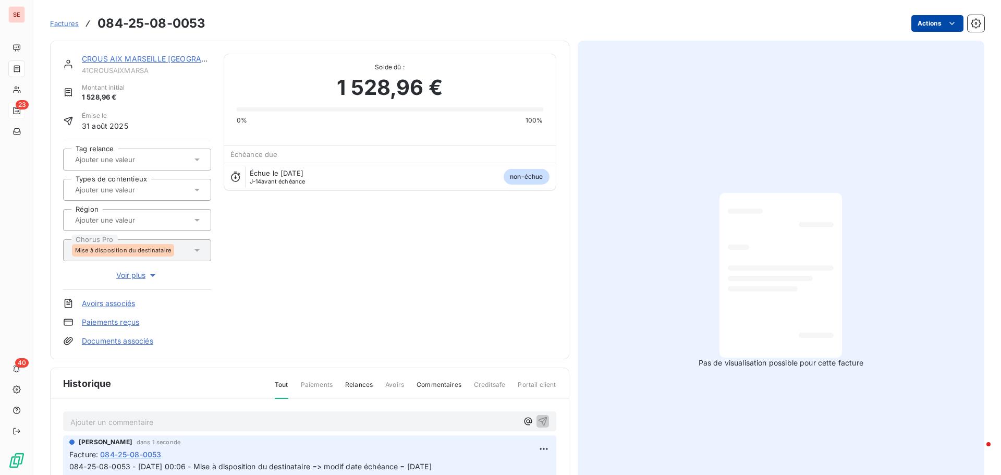
click at [925, 26] on html "SE 23 40 Factures 084-25-08-0053 Actions CROUS [GEOGRAPHIC_DATA] 41CROUSAIXMARS…" at bounding box center [500, 237] width 1001 height 475
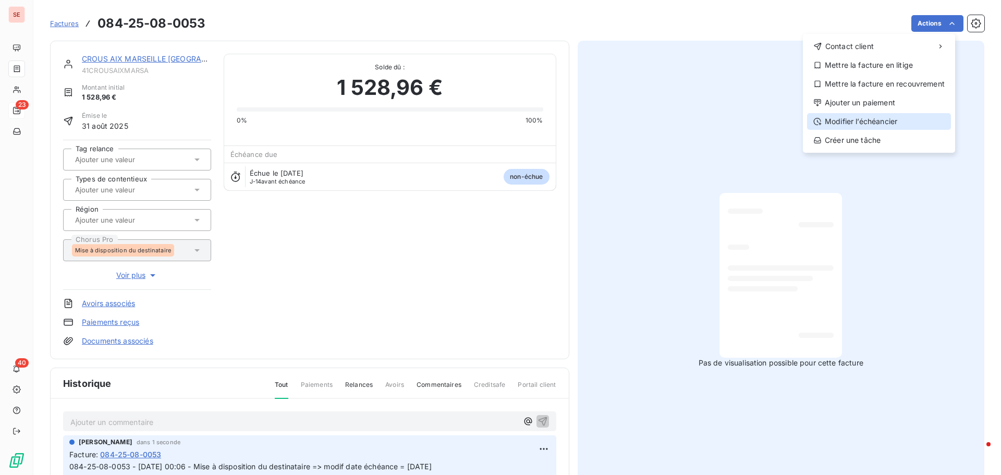
click at [897, 118] on div "Modifier l’échéancier" at bounding box center [879, 121] width 144 height 17
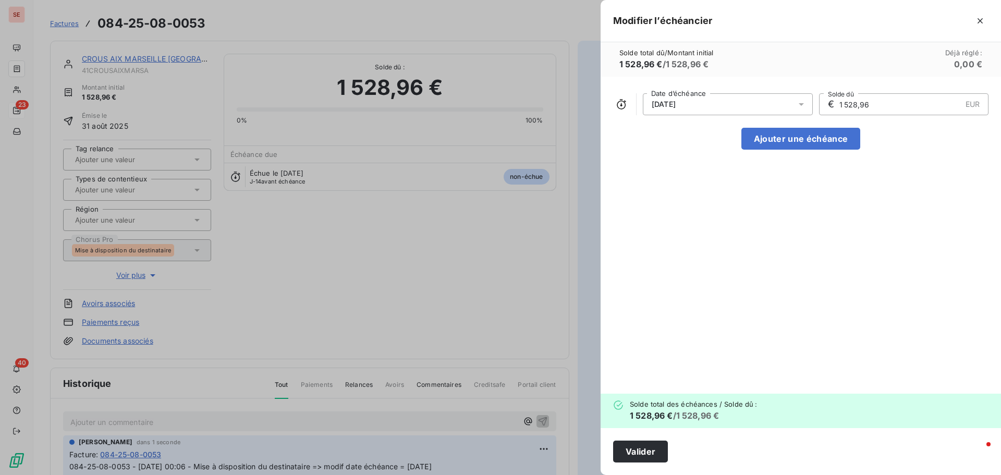
click at [704, 103] on div "[DATE]" at bounding box center [728, 104] width 170 height 22
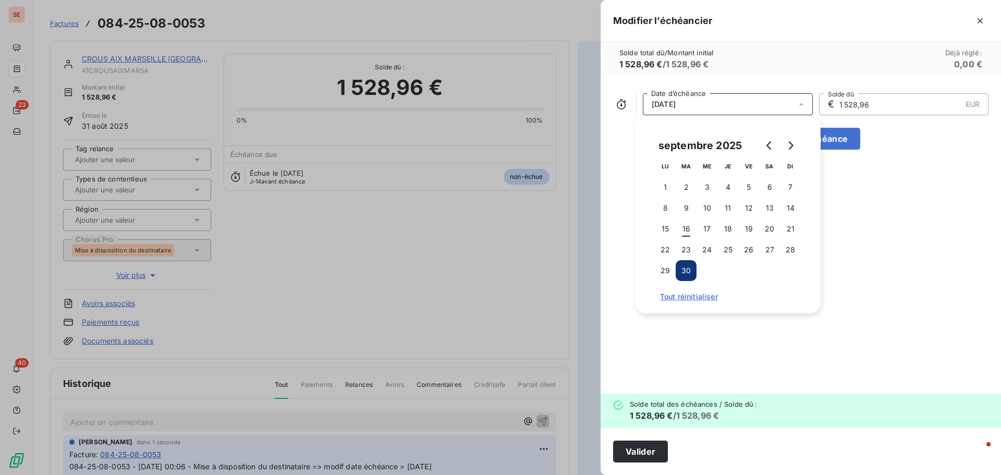
click at [790, 146] on icon "Go to next month" at bounding box center [790, 145] width 8 height 8
click at [754, 204] on button "10" at bounding box center [748, 208] width 21 height 21
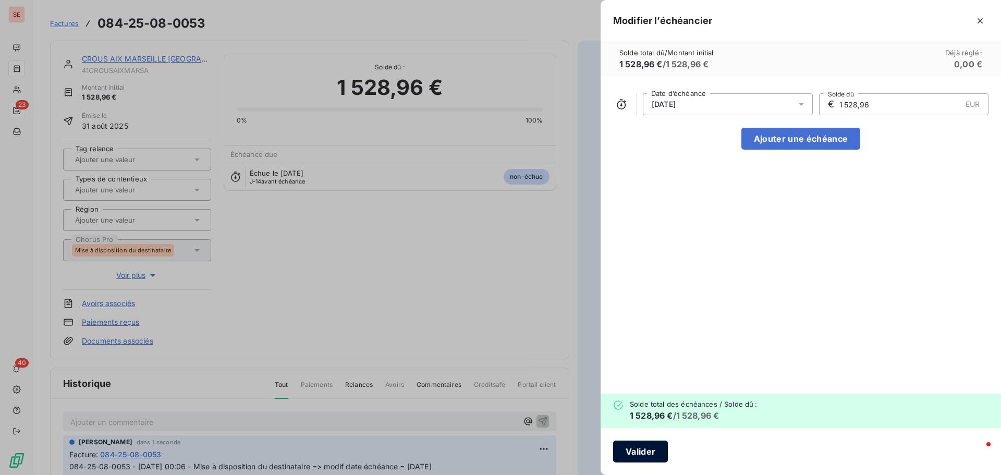
click at [658, 456] on button "Valider" at bounding box center [640, 452] width 55 height 22
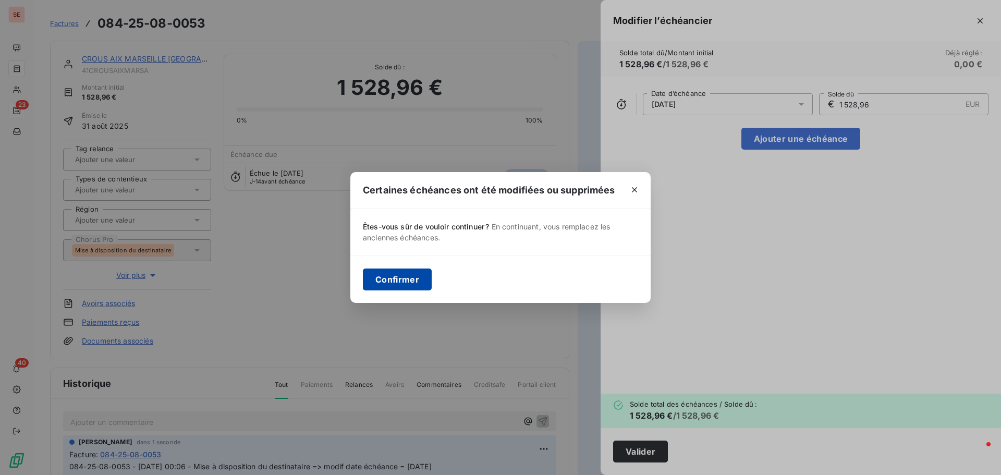
click at [416, 285] on button "Confirmer" at bounding box center [397, 279] width 69 height 22
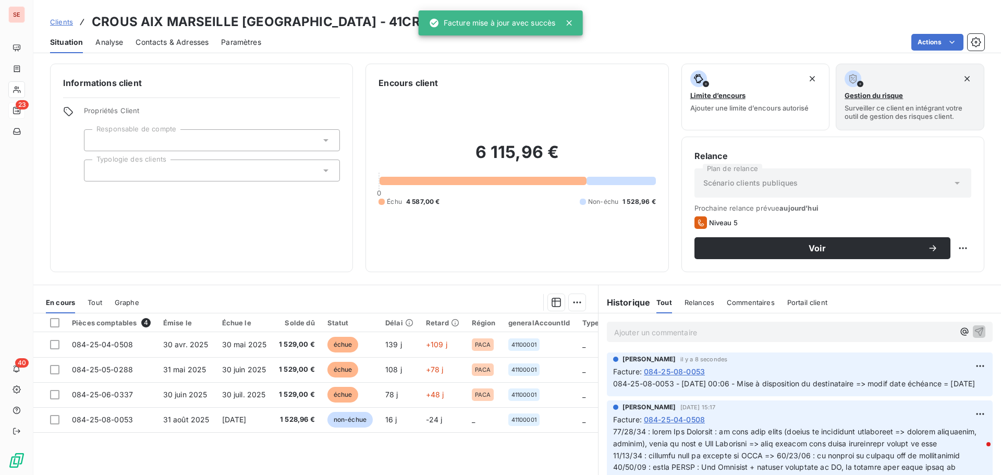
click at [263, 450] on div "Pièces comptables 4 Émise le Échue le Solde dû Statut Délai Retard Région gener…" at bounding box center [315, 413] width 565 height 201
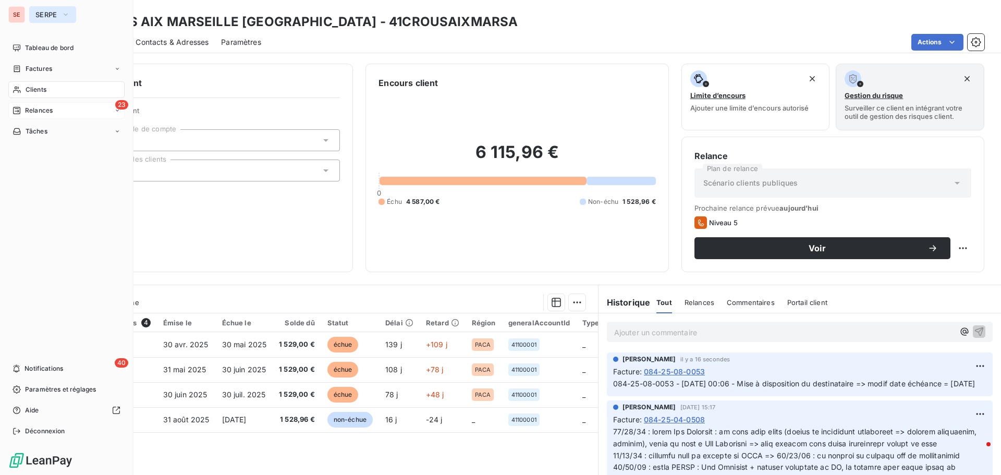
click at [46, 16] on span "SERPE" at bounding box center [46, 14] width 22 height 8
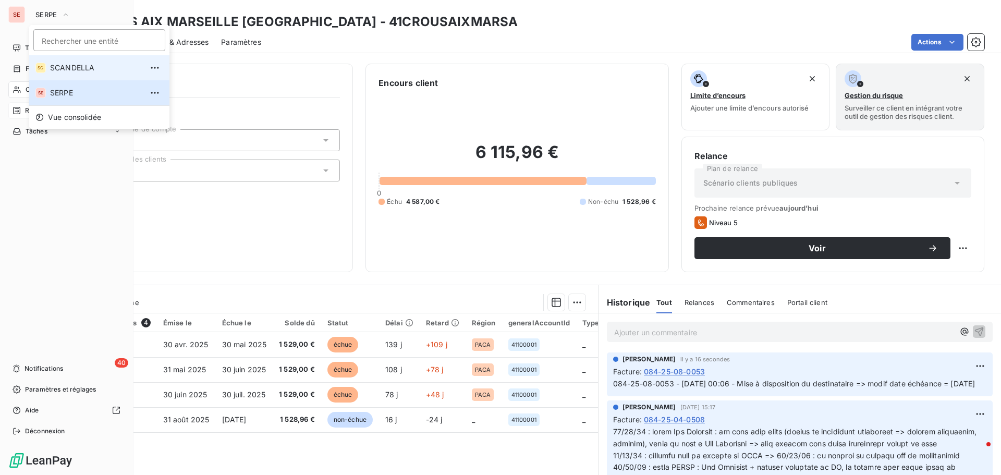
click at [76, 68] on span "SCANDELLA" at bounding box center [96, 68] width 92 height 10
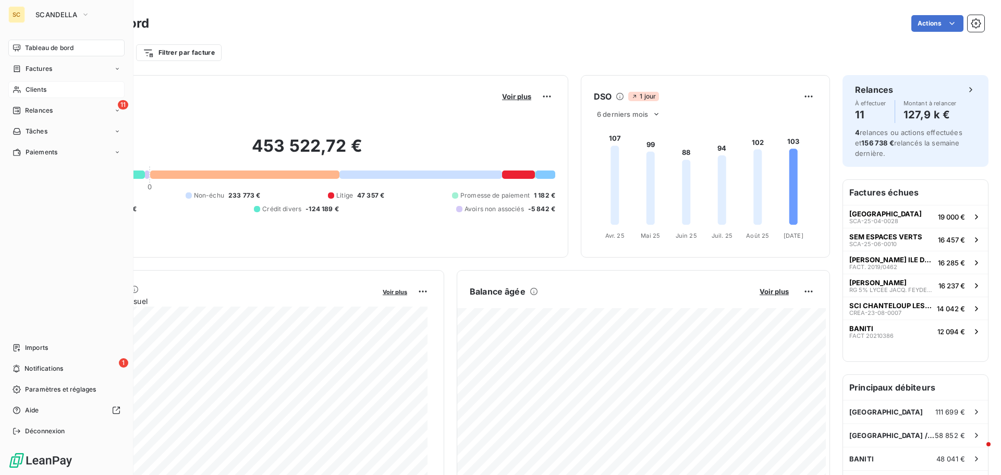
click at [35, 88] on span "Clients" at bounding box center [36, 89] width 21 height 9
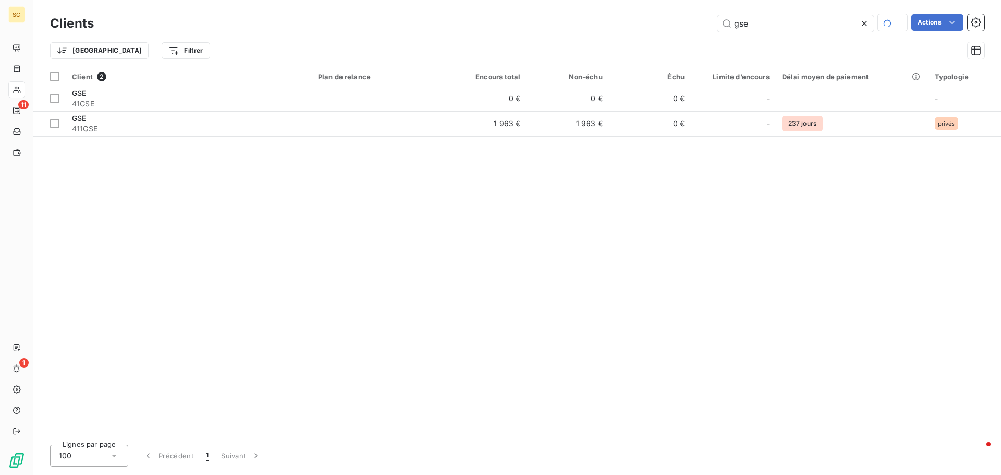
drag, startPoint x: 757, startPoint y: 30, endPoint x: 693, endPoint y: 22, distance: 65.1
click at [693, 22] on div "gse Actions" at bounding box center [545, 23] width 878 height 18
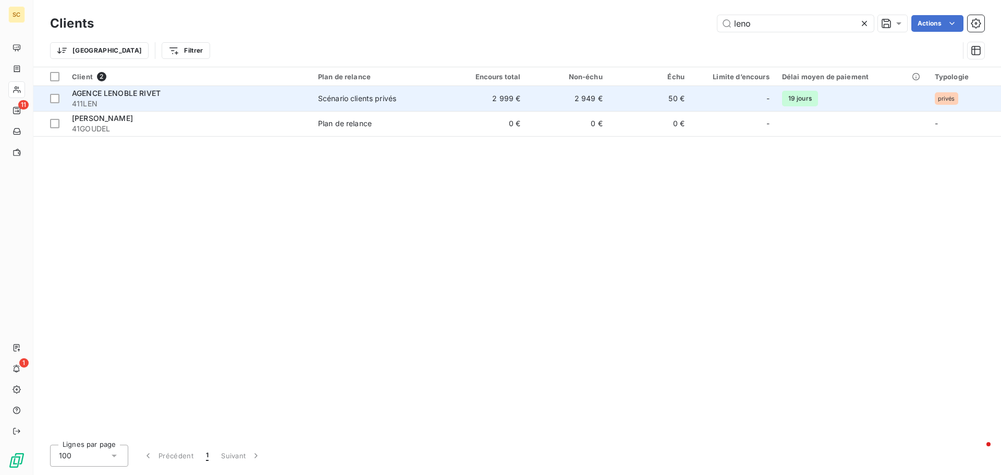
type input "leno"
click at [227, 104] on span "411LEN" at bounding box center [189, 104] width 234 height 10
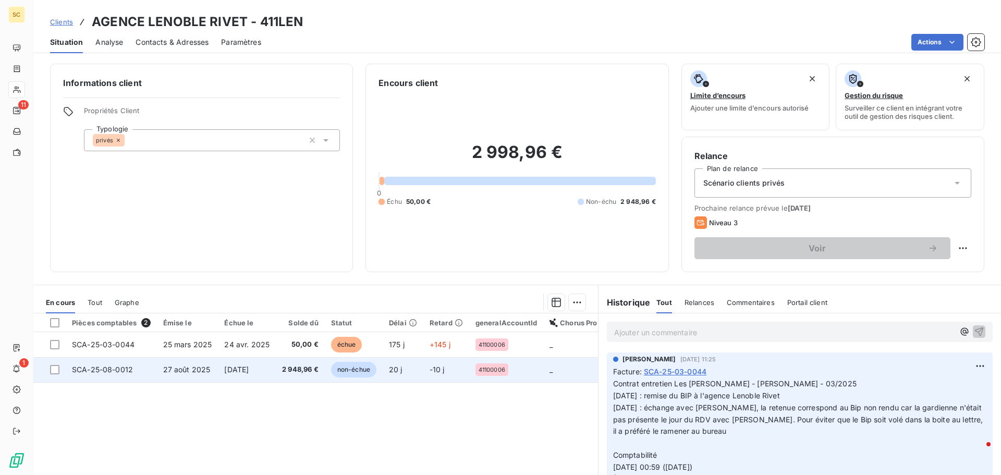
click at [183, 370] on span "27 août 2025" at bounding box center [186, 369] width 47 height 9
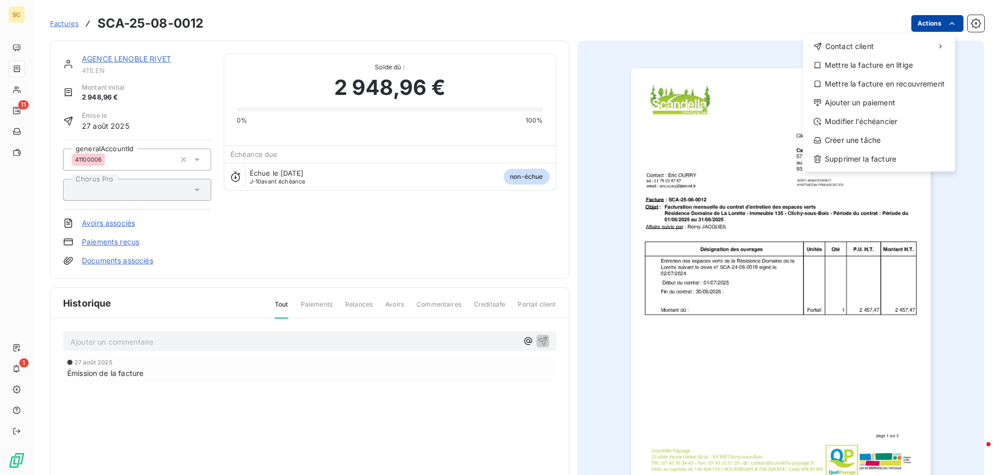
click at [928, 26] on html "SC 11 1 Factures SCA-25-08-0012 Actions Contact client Mettre la facture en lit…" at bounding box center [500, 237] width 1001 height 475
click at [887, 120] on div "Modifier l’échéancier" at bounding box center [879, 121] width 144 height 17
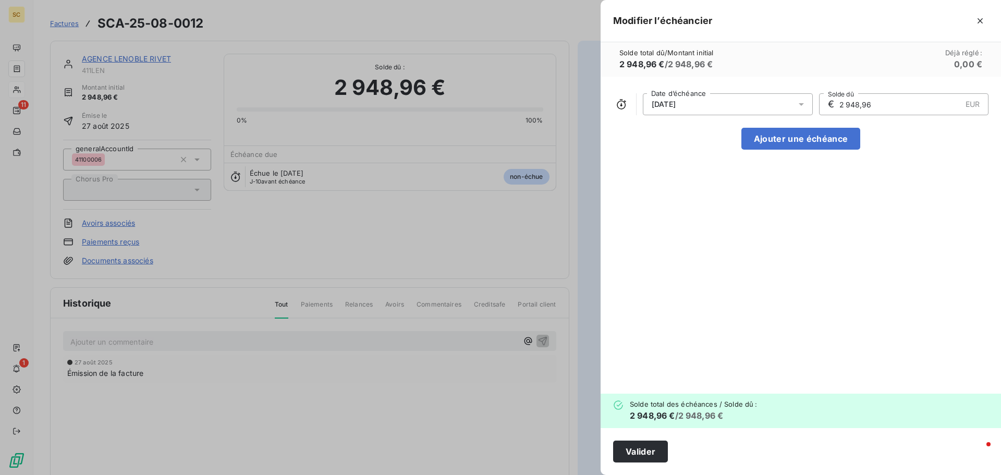
click at [676, 107] on span "[DATE]" at bounding box center [664, 104] width 24 height 8
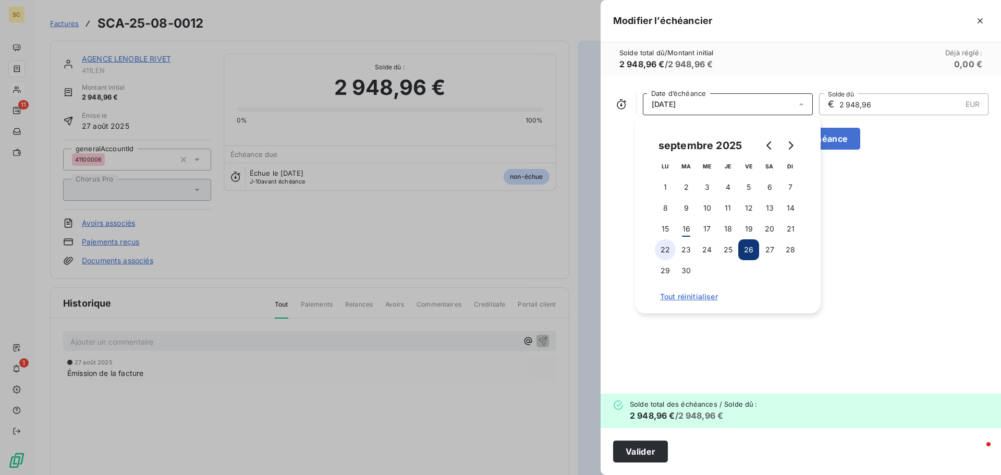
click at [662, 247] on button "22" at bounding box center [665, 249] width 21 height 21
click at [657, 452] on button "Valider" at bounding box center [640, 452] width 55 height 22
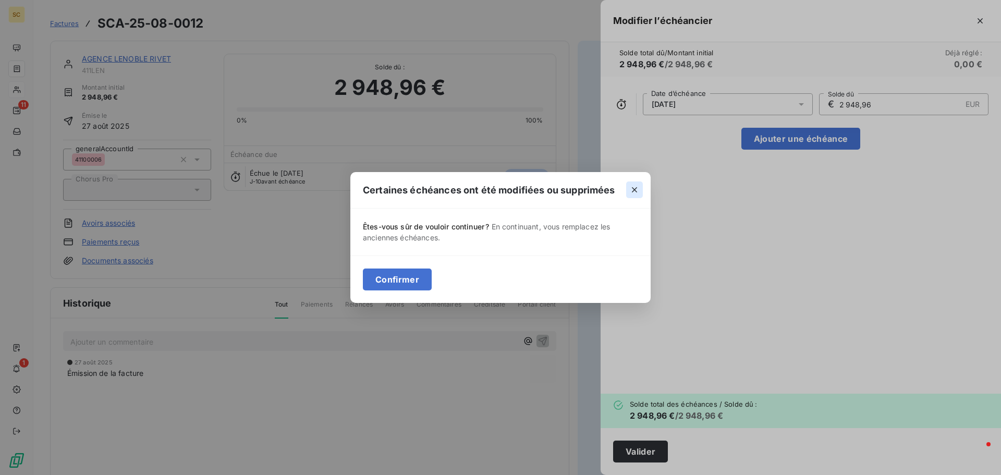
click at [637, 189] on icon "button" at bounding box center [634, 190] width 10 height 10
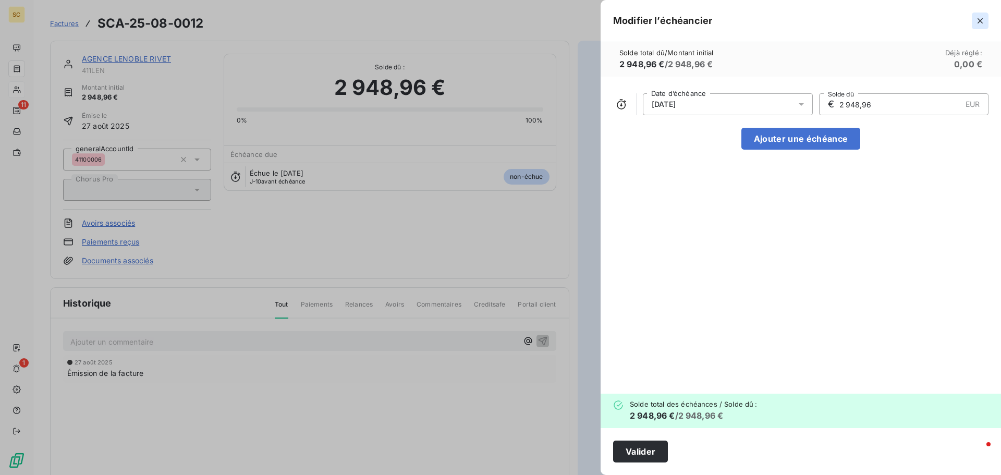
click at [979, 18] on icon "button" at bounding box center [980, 21] width 10 height 10
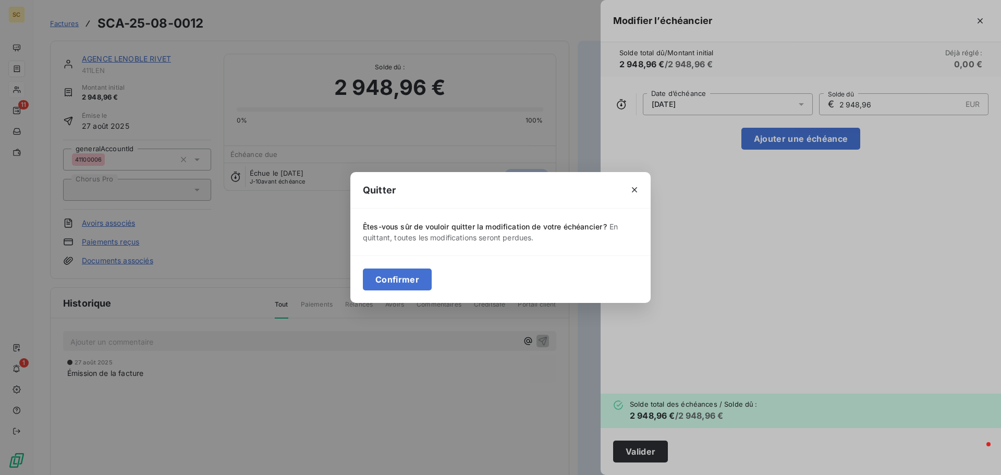
drag, startPoint x: 397, startPoint y: 296, endPoint x: 396, endPoint y: 290, distance: 5.8
click at [396, 295] on div "Confirmer" at bounding box center [500, 278] width 300 height 47
click at [396, 285] on button "Confirmer" at bounding box center [397, 279] width 69 height 22
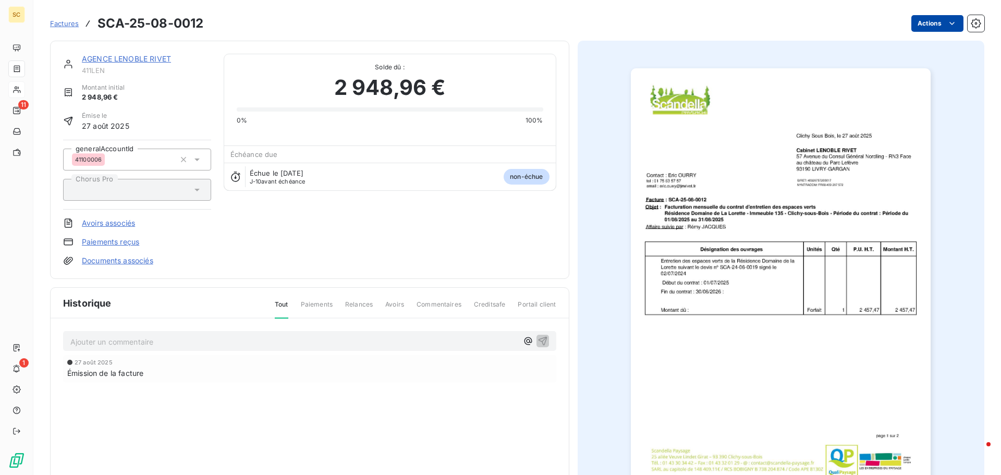
click at [932, 28] on html "SC 11 1 Factures SCA-25-08-0012 Actions AGENCE LENOBLE RIVET 411LEN Montant ini…" at bounding box center [500, 237] width 1001 height 475
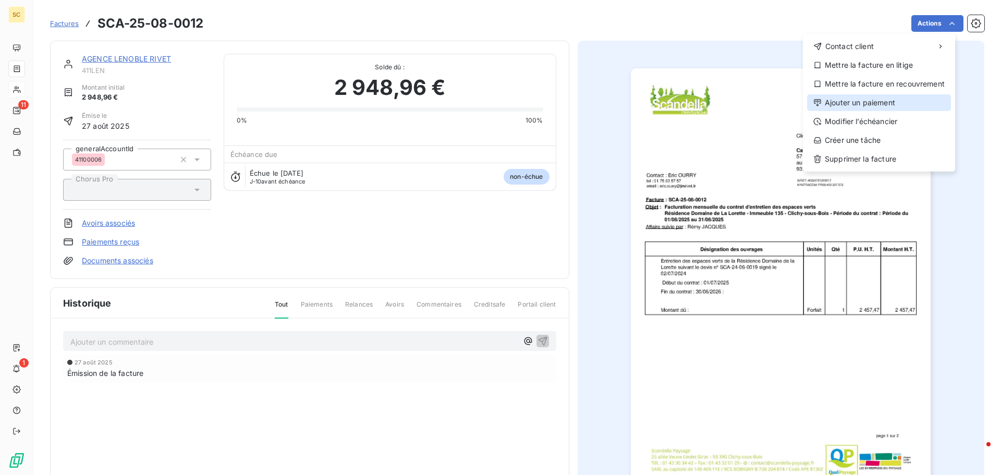
click at [883, 101] on div "Ajouter un paiement" at bounding box center [879, 102] width 144 height 17
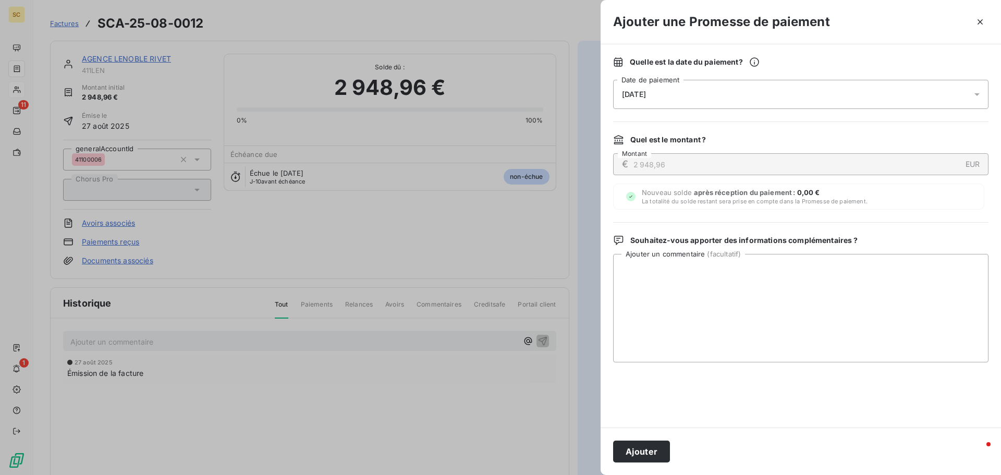
click at [646, 92] on span "[DATE]" at bounding box center [634, 94] width 24 height 8
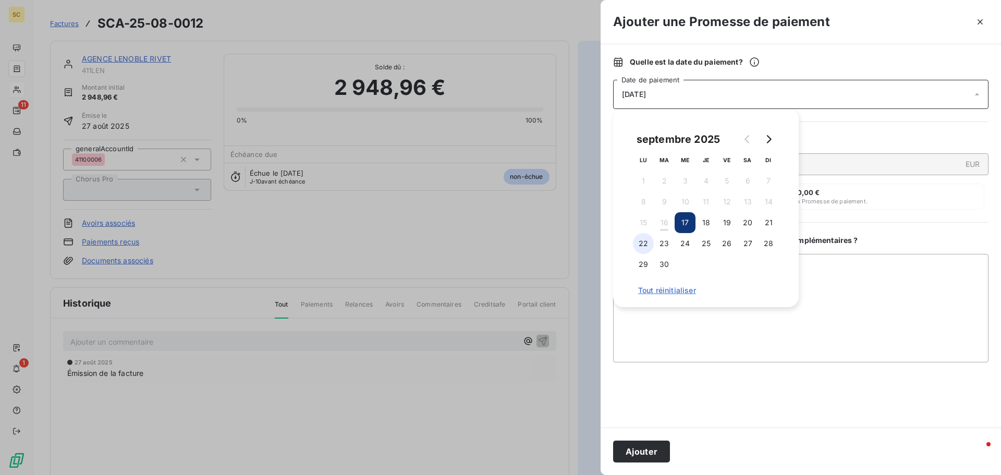
click at [639, 249] on button "22" at bounding box center [643, 243] width 21 height 21
click at [925, 349] on textarea "Ajouter un commentaire ( facultatif )" at bounding box center [800, 308] width 375 height 108
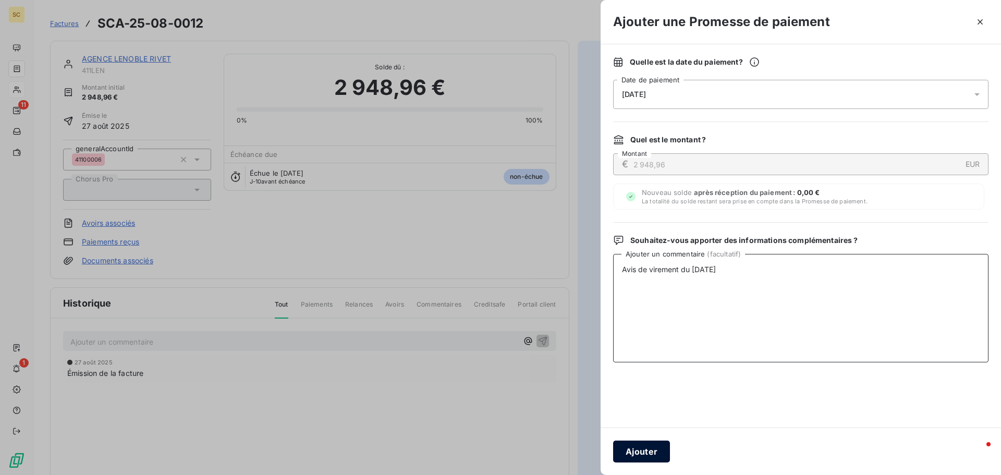
type textarea "Avis de virement du [DATE]"
click at [629, 462] on button "Ajouter" at bounding box center [641, 452] width 57 height 22
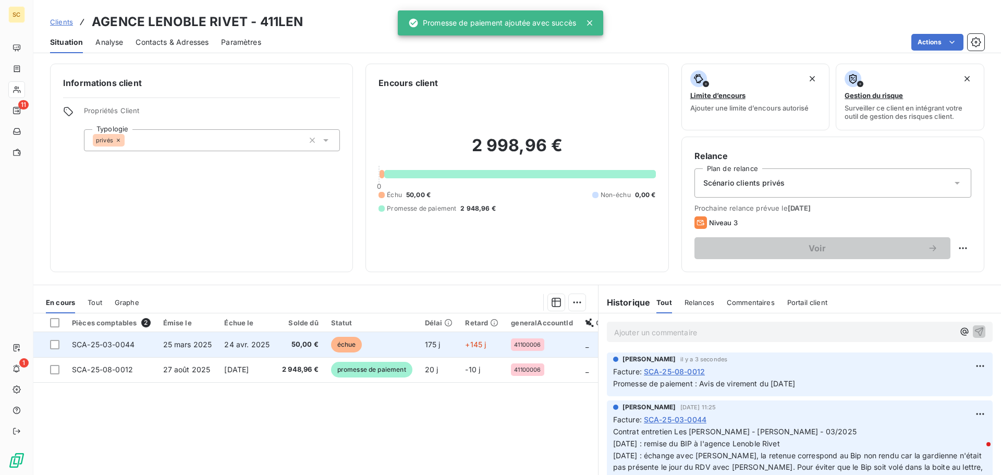
click at [242, 339] on td "24 avr. 2025" at bounding box center [247, 344] width 58 height 25
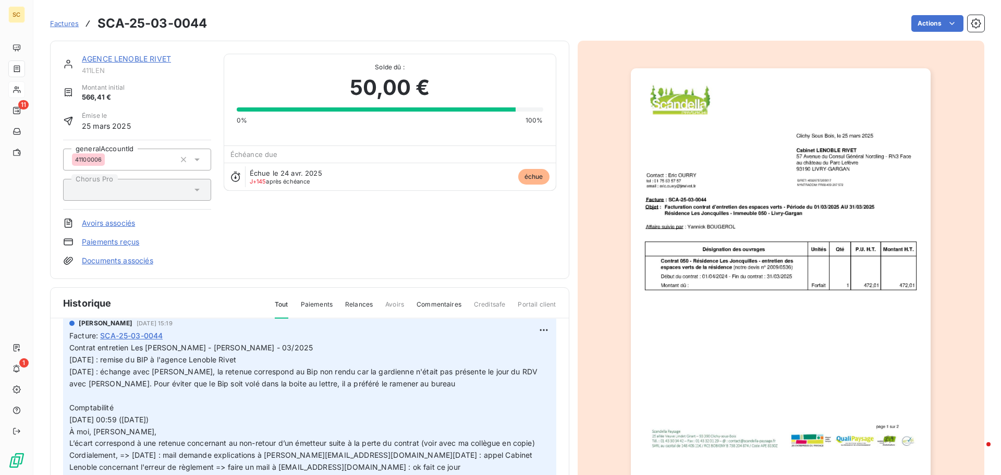
scroll to position [52, 0]
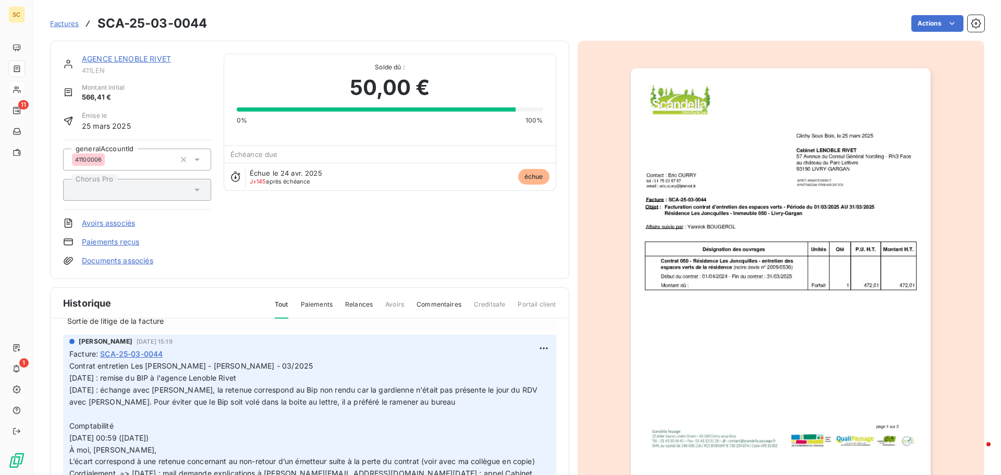
click at [132, 264] on link "Documents associés" at bounding box center [117, 260] width 71 height 10
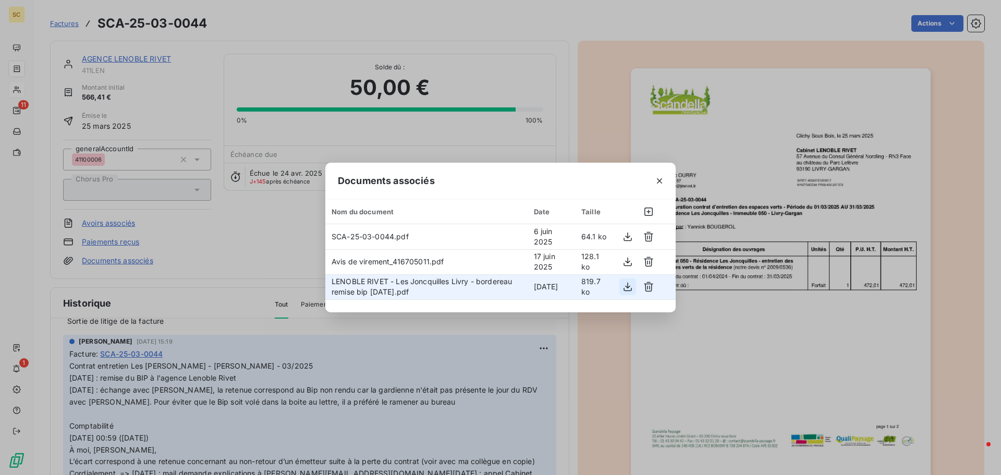
click at [628, 283] on icon "button" at bounding box center [627, 287] width 10 height 10
click at [449, 427] on div "Documents associés Nom du document Date Taille SCA-25-03-0044.pdf [DATE] 64.1 k…" at bounding box center [500, 237] width 1001 height 475
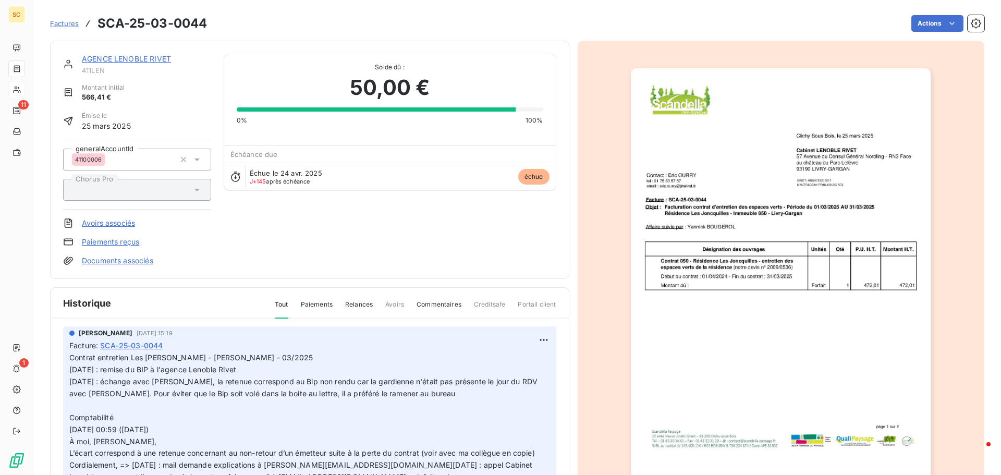
scroll to position [0, 0]
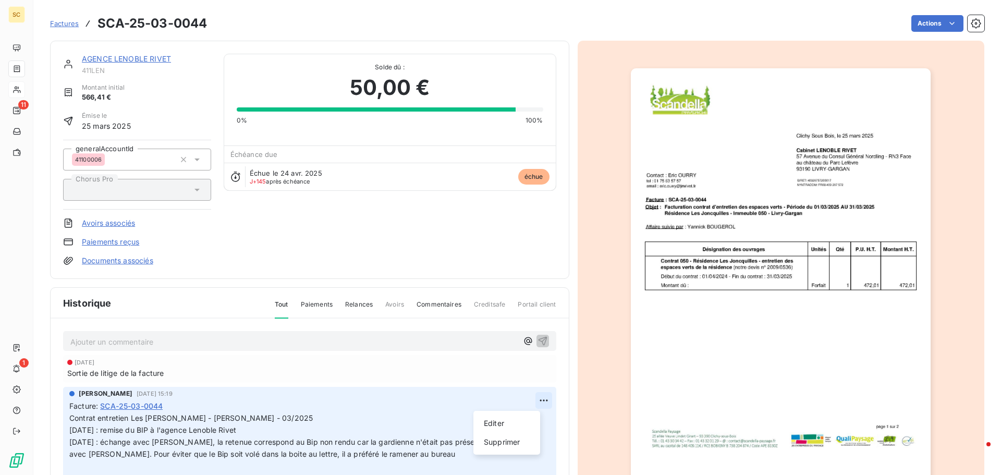
click at [531, 400] on html "SC 11 1 Factures SCA-25-03-0044 Actions AGENCE LENOBLE RIVET 411LEN Montant ini…" at bounding box center [500, 237] width 1001 height 475
click at [516, 418] on div "Editer" at bounding box center [507, 423] width 58 height 17
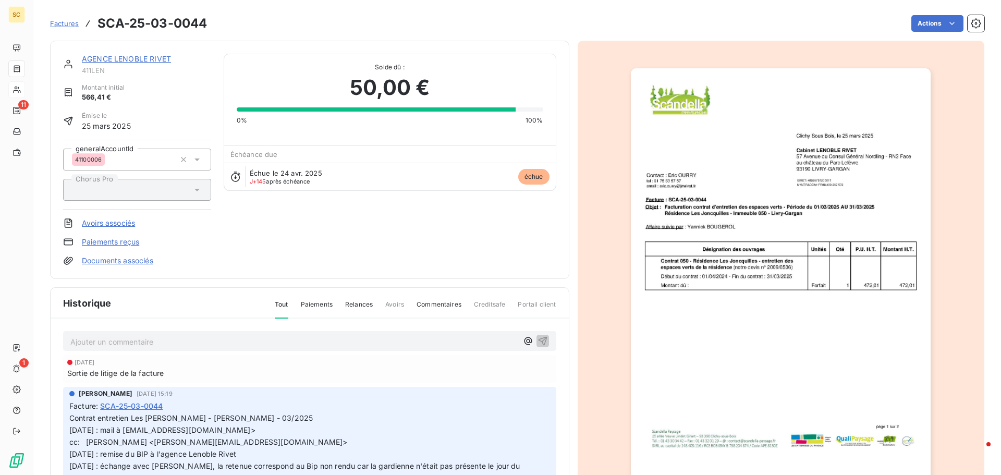
click at [219, 430] on p "Contrat entretien Les [PERSON_NAME] - [PERSON_NAME] - 03/2025 [DATE] : mail à […" at bounding box center [303, 424] width 468 height 24
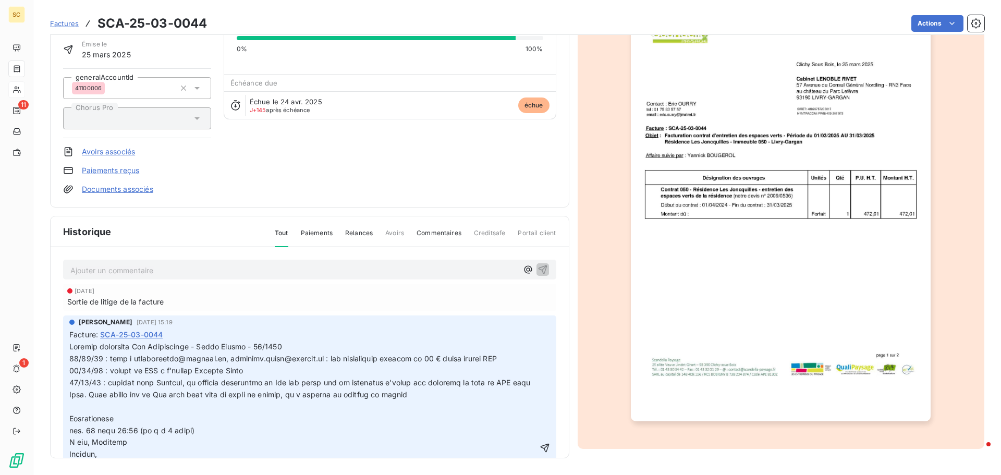
scroll to position [52, 0]
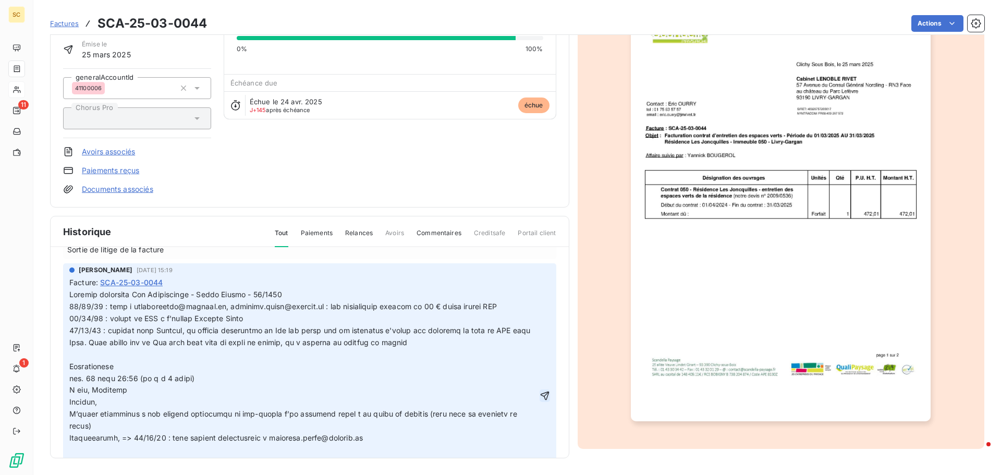
click at [540, 395] on icon "button" at bounding box center [545, 395] width 10 height 10
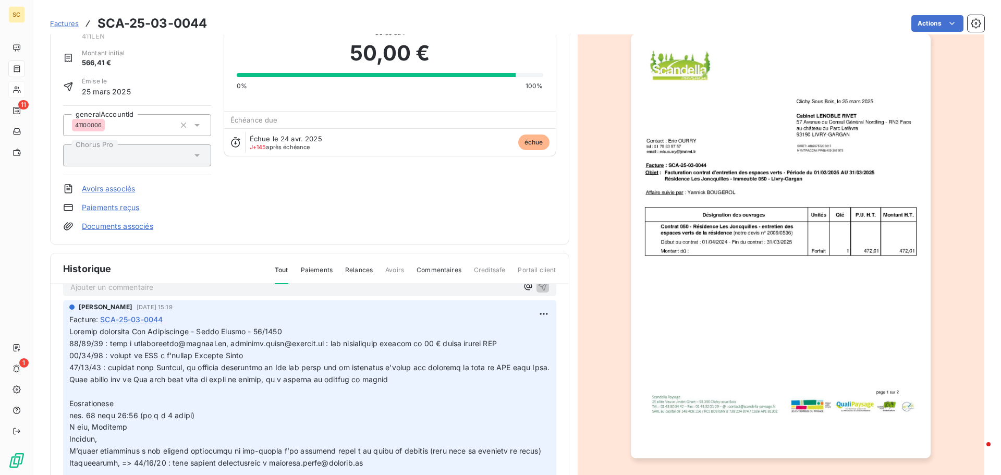
scroll to position [0, 0]
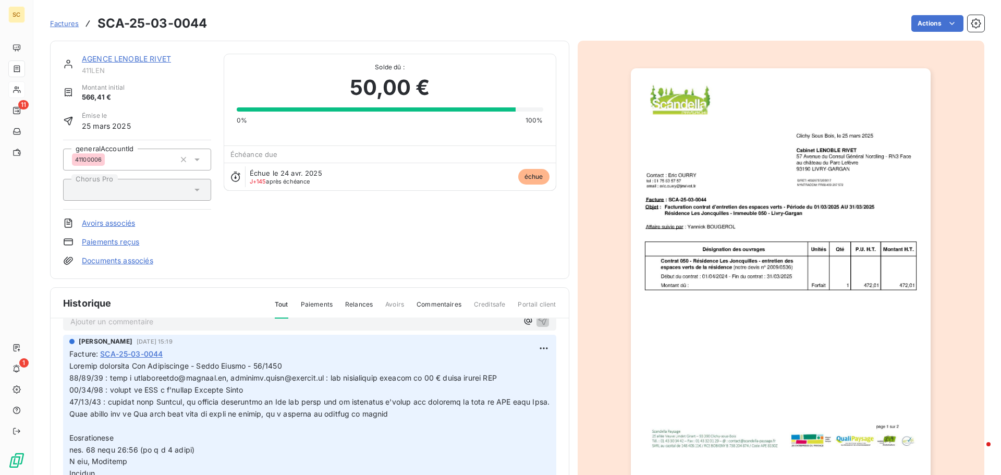
click at [149, 58] on link "AGENCE LENOBLE RIVET" at bounding box center [126, 58] width 89 height 9
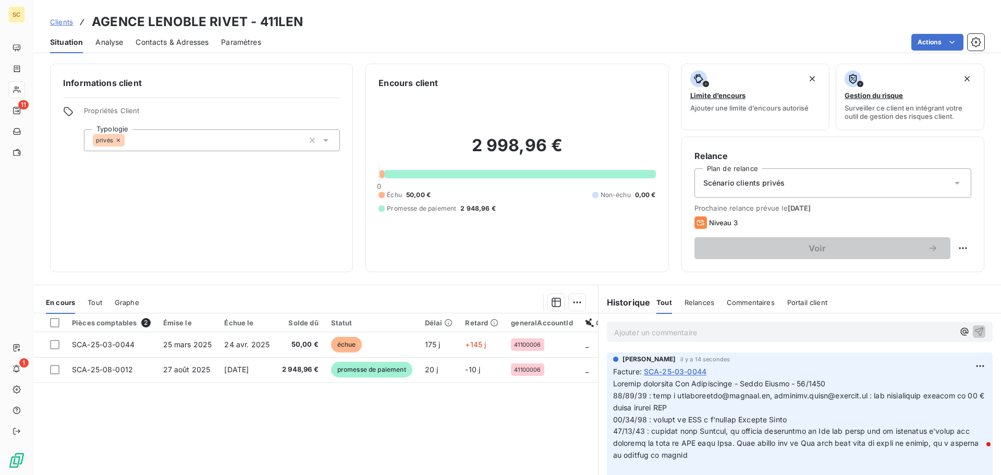
click at [164, 42] on span "Contacts & Adresses" at bounding box center [172, 42] width 73 height 10
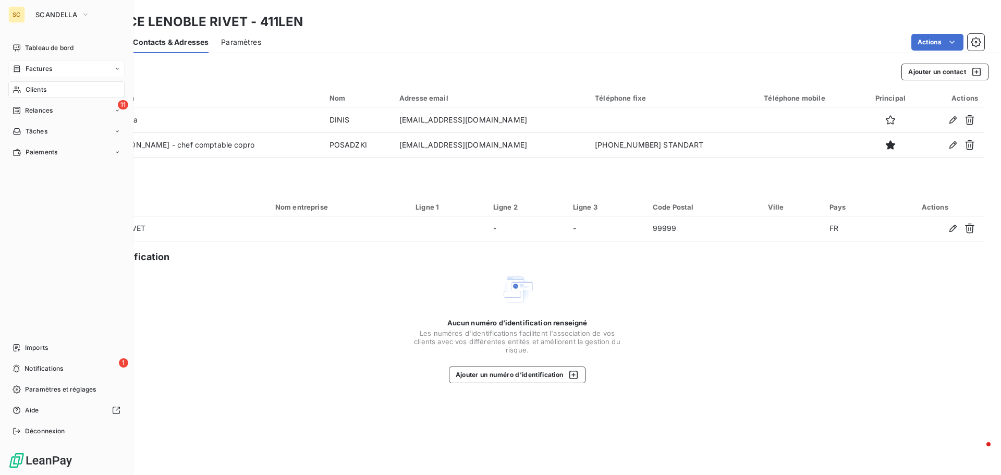
click at [43, 66] on span "Factures" at bounding box center [39, 68] width 27 height 9
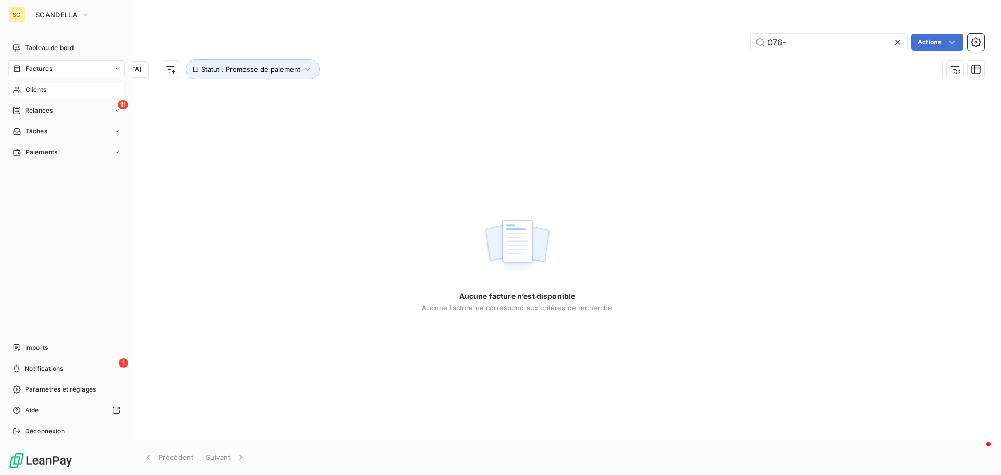
type input "076-"
click at [46, 3] on div "SC SCANDELLA Tableau de bord Factures Clients 11 Relances Tâches Paiements Impo…" at bounding box center [66, 237] width 133 height 475
click at [52, 18] on span "SCANDELLA" at bounding box center [56, 14] width 42 height 8
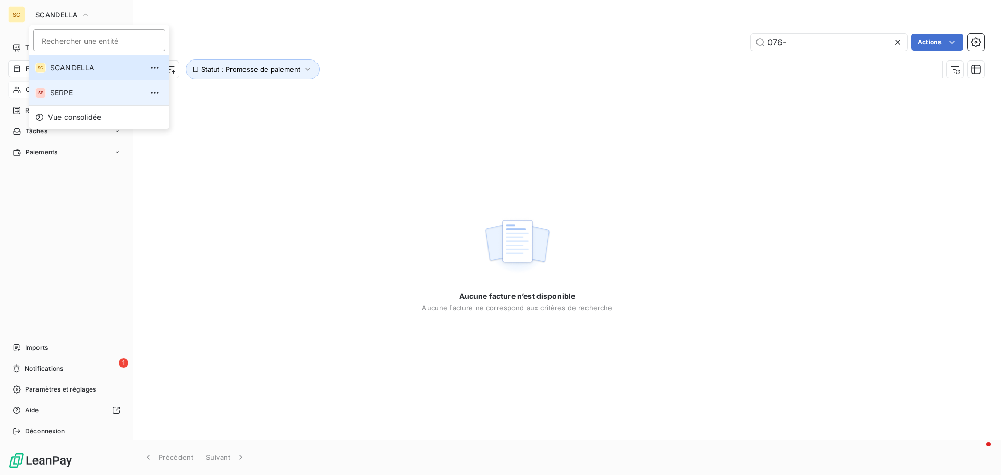
click at [61, 89] on span "SERPE" at bounding box center [96, 93] width 92 height 10
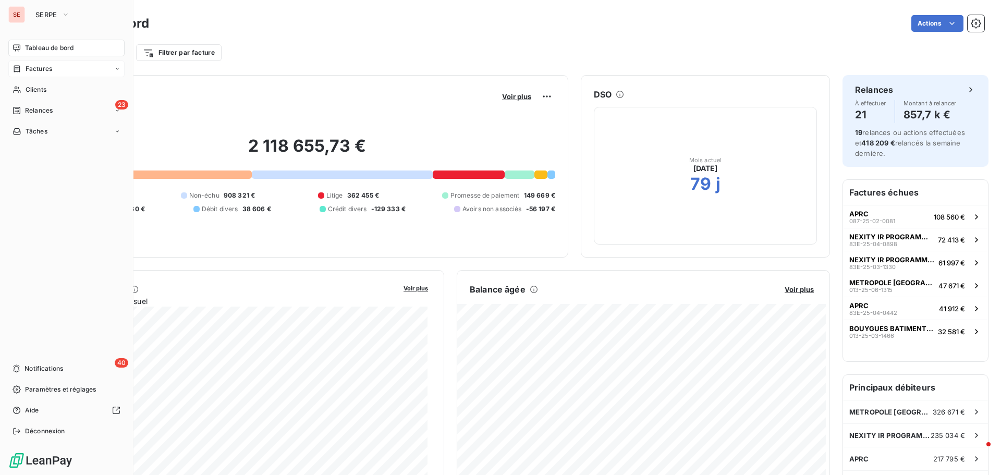
click at [43, 67] on span "Factures" at bounding box center [39, 68] width 27 height 9
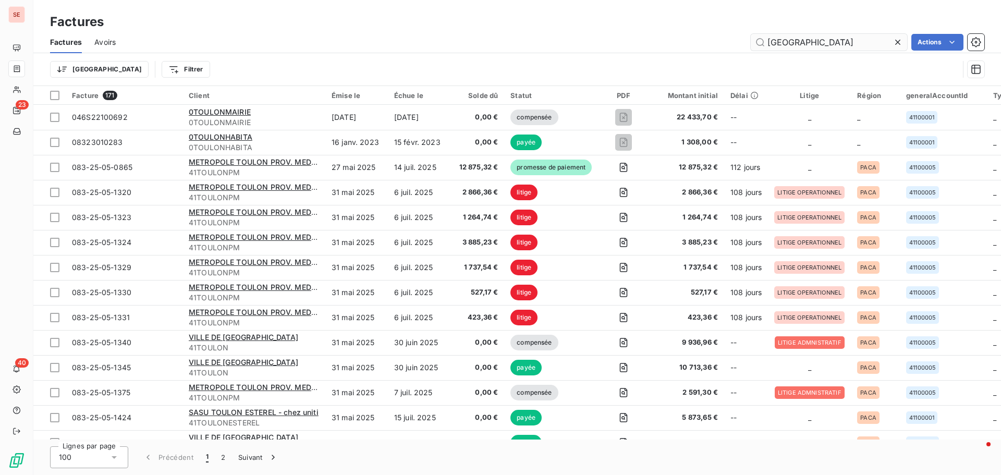
click at [811, 39] on input "[GEOGRAPHIC_DATA]" at bounding box center [829, 42] width 156 height 17
drag, startPoint x: 811, startPoint y: 43, endPoint x: 732, endPoint y: 20, distance: 81.9
click at [719, 32] on div "Factures Avoirs toulon Actions" at bounding box center [517, 42] width 968 height 22
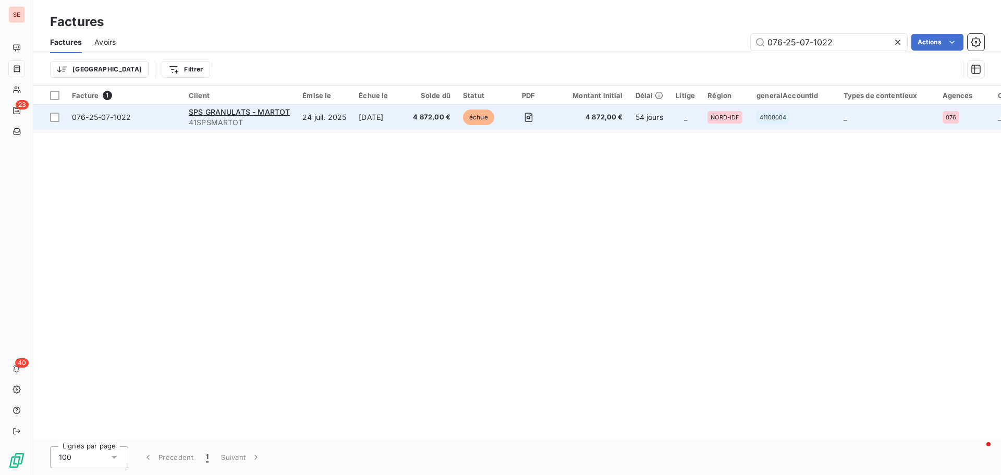
type input "076-25-07-1022"
click at [130, 113] on span "076-25-07-1022" at bounding box center [124, 117] width 104 height 10
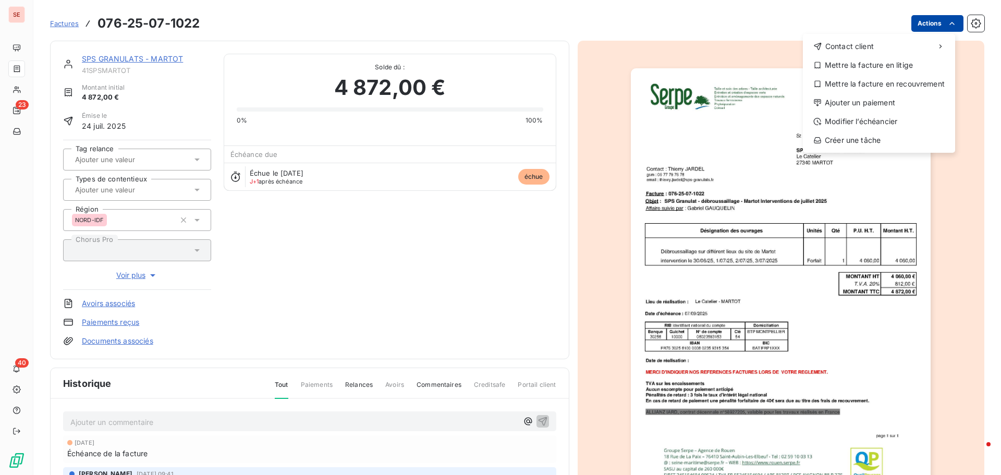
click at [906, 25] on html "SE 23 40 Factures [PHONE_NUMBER] Actions Contact client Mettre la facture en li…" at bounding box center [500, 237] width 1001 height 475
click at [884, 106] on div "Ajouter un paiement" at bounding box center [879, 102] width 144 height 17
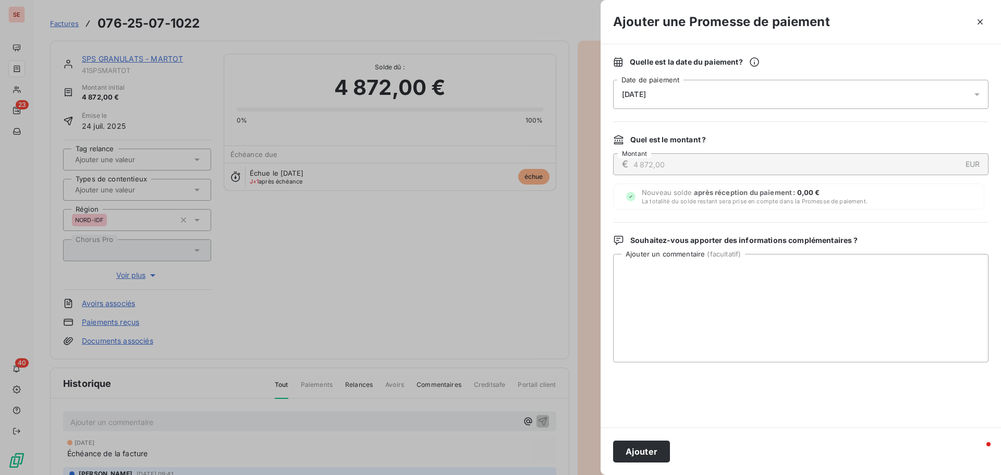
click at [715, 99] on div "[DATE]" at bounding box center [800, 94] width 375 height 29
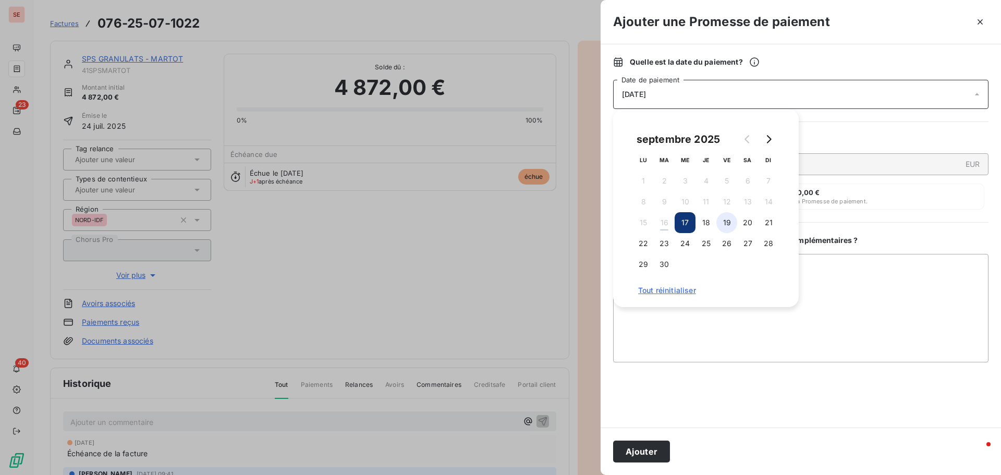
click at [724, 225] on button "19" at bounding box center [726, 222] width 21 height 21
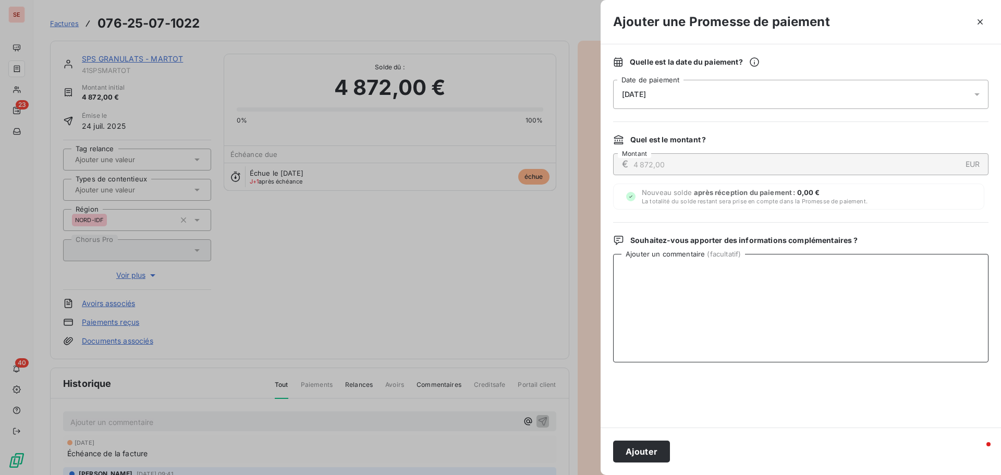
click at [907, 295] on textarea "Ajouter un commentaire ( facultatif )" at bounding box center [800, 308] width 375 height 108
type textarea "v"
type textarea "Virement du [DATE]"
click at [648, 454] on button "Ajouter" at bounding box center [641, 452] width 57 height 22
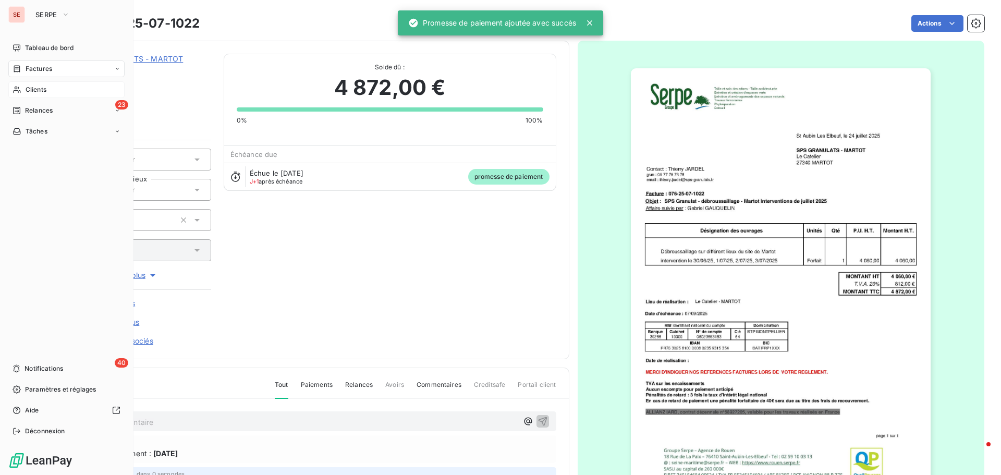
click at [29, 92] on span "Clients" at bounding box center [36, 89] width 21 height 9
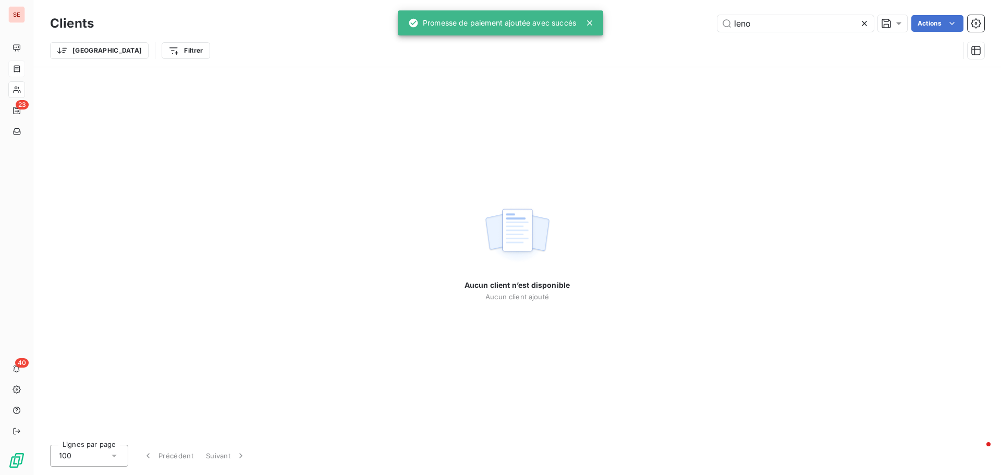
drag, startPoint x: 725, startPoint y: 25, endPoint x: 607, endPoint y: 4, distance: 119.0
click at [607, 4] on div "Clients leno Actions Trier Filtrer" at bounding box center [517, 33] width 968 height 67
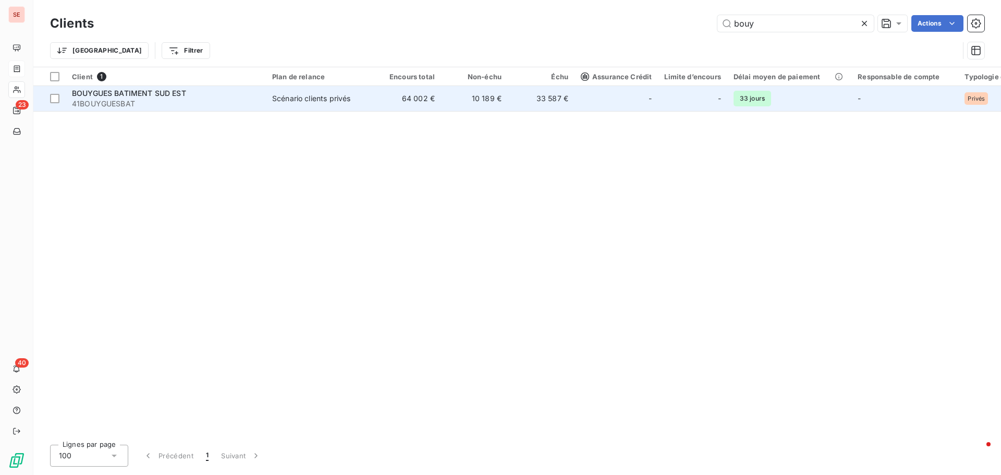
type input "bouy"
click at [109, 101] on span "41BOUYGUESBAT" at bounding box center [166, 104] width 188 height 10
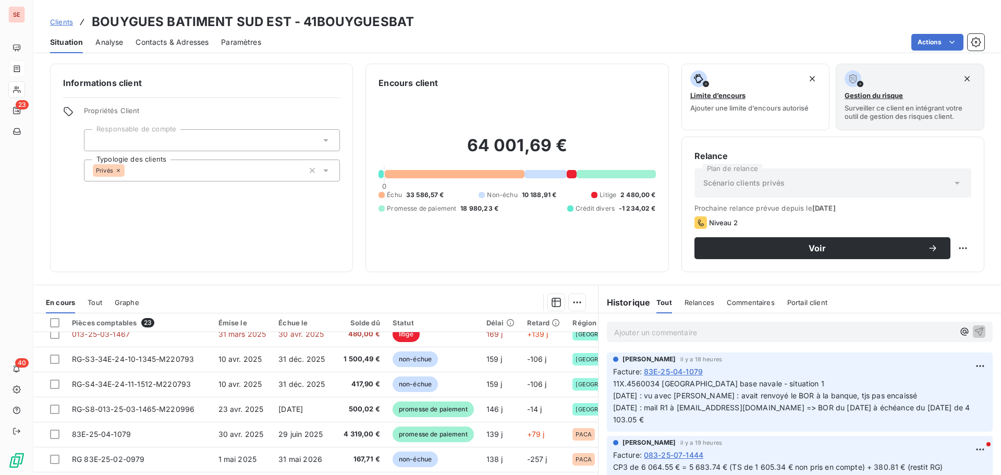
scroll to position [313, 0]
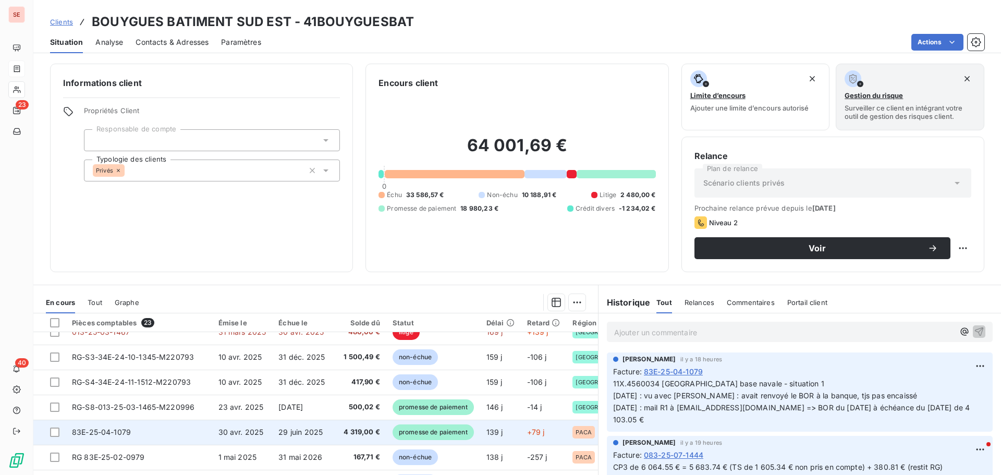
click at [168, 431] on td "83E-25-04-1079" at bounding box center [139, 432] width 146 height 25
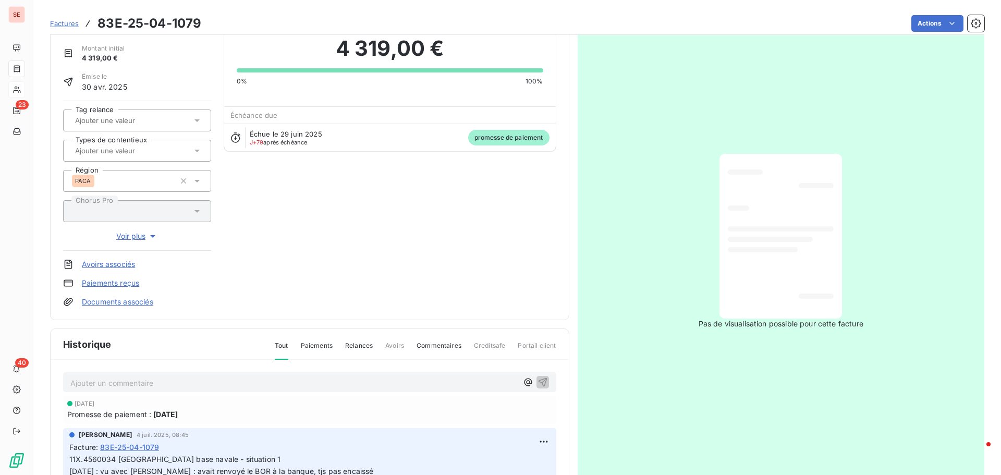
scroll to position [105, 0]
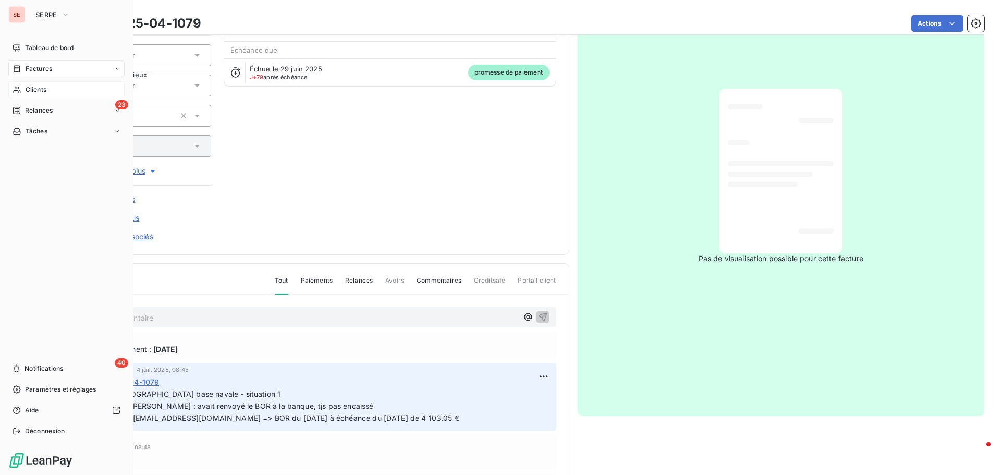
click at [42, 90] on span "Clients" at bounding box center [36, 89] width 21 height 9
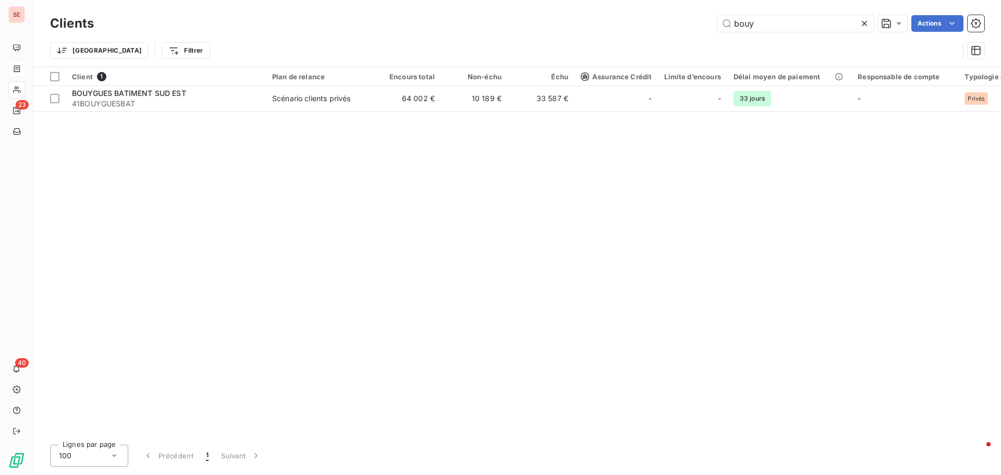
drag, startPoint x: 764, startPoint y: 23, endPoint x: 694, endPoint y: 14, distance: 70.0
click at [694, 14] on div "Clients bouy Actions" at bounding box center [517, 24] width 934 height 22
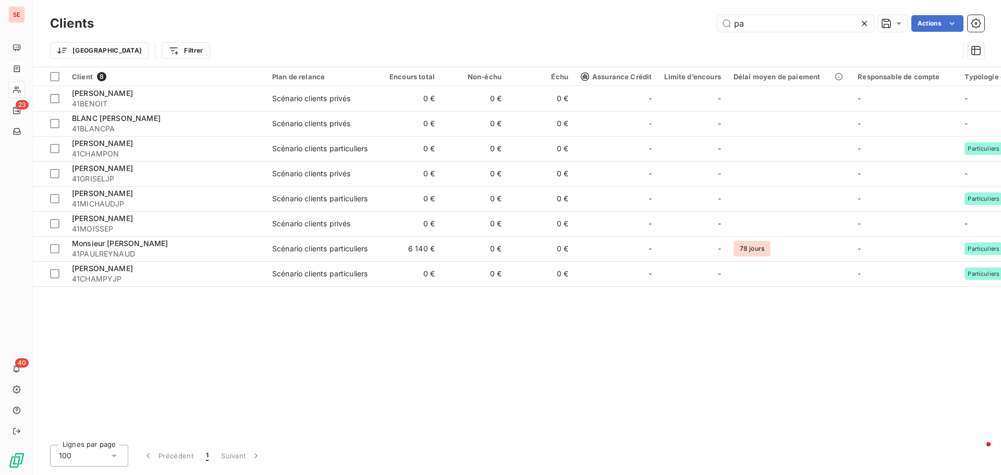
type input "p"
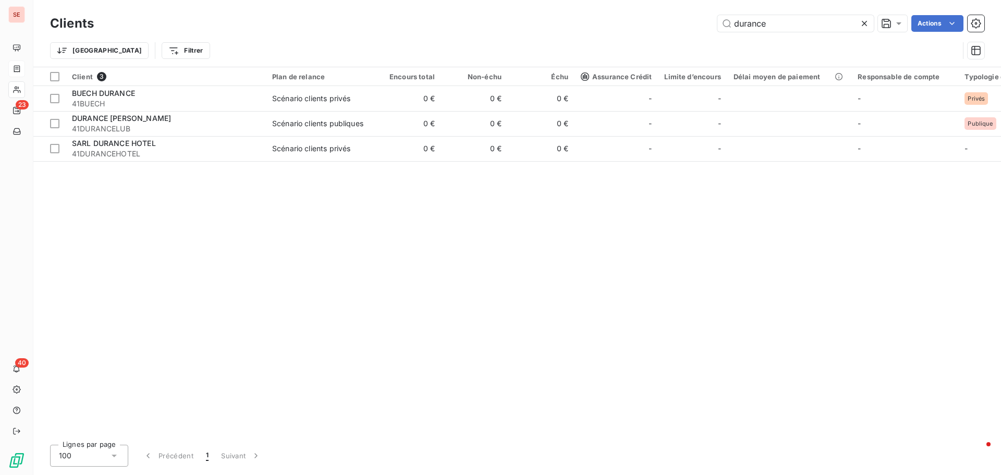
type input "durance"
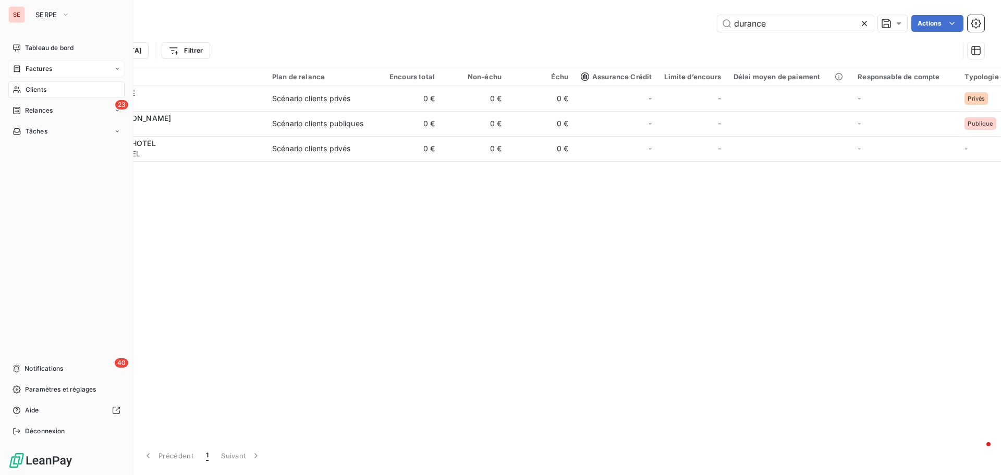
click at [48, 64] on div "Factures" at bounding box center [66, 68] width 116 height 17
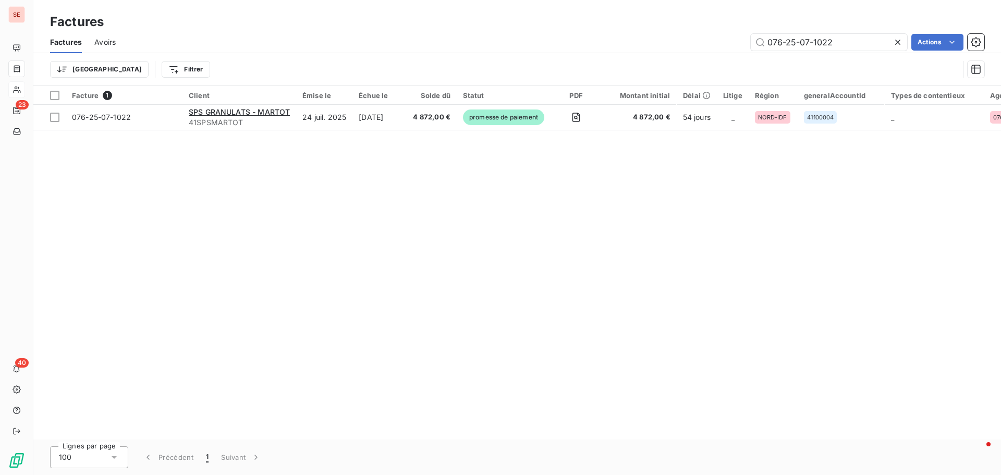
drag, startPoint x: 766, startPoint y: 39, endPoint x: 707, endPoint y: 36, distance: 59.0
click at [707, 36] on div "076-25-07-1022 Actions" at bounding box center [556, 42] width 856 height 17
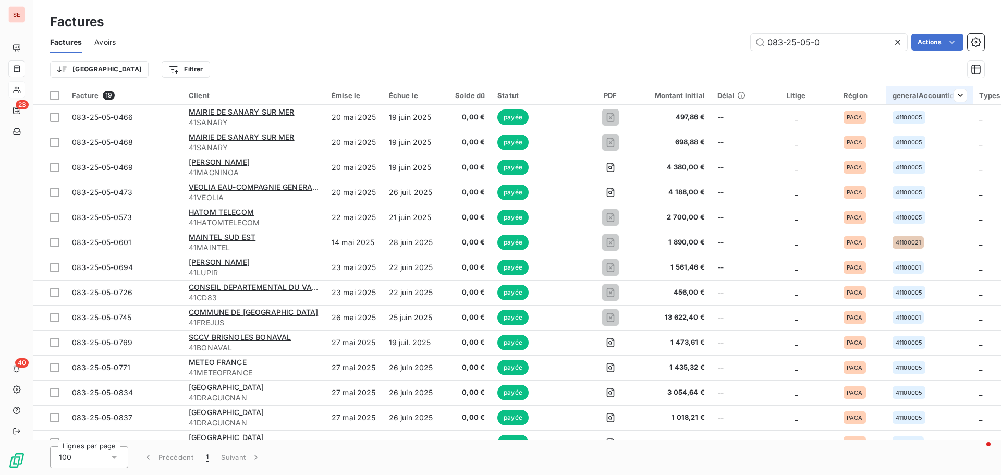
type input "083-25-05-0"
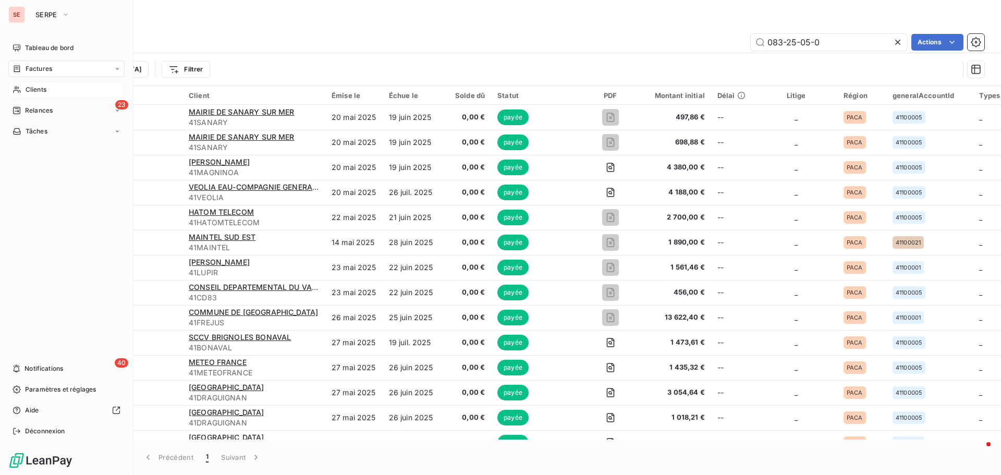
drag, startPoint x: 37, startPoint y: 88, endPoint x: 77, endPoint y: 87, distance: 39.7
click at [38, 88] on span "Clients" at bounding box center [36, 89] width 21 height 9
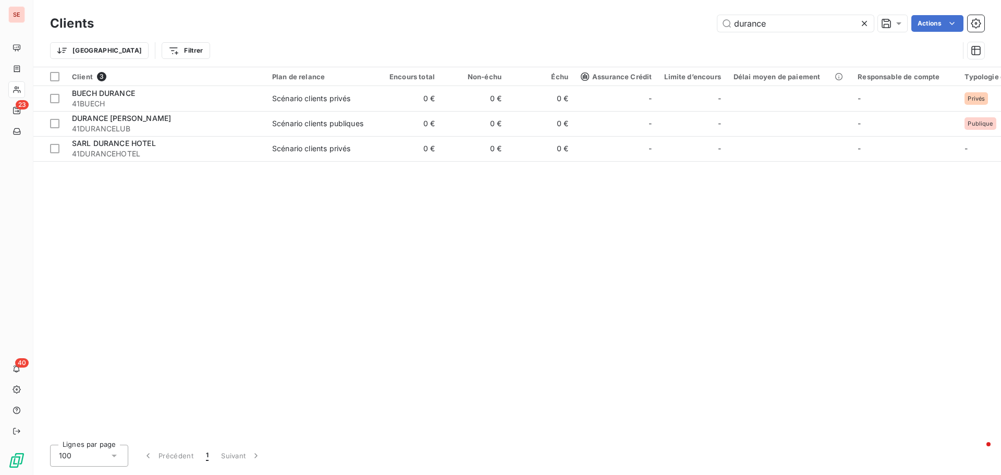
drag, startPoint x: 811, startPoint y: 25, endPoint x: 673, endPoint y: 20, distance: 137.7
click at [673, 20] on div "durance Actions" at bounding box center [545, 23] width 878 height 17
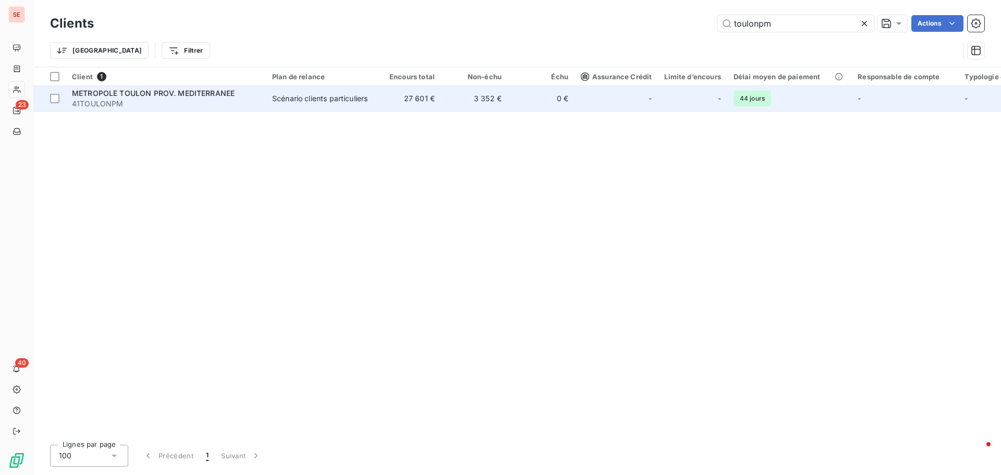
type input "toulonpm"
click at [97, 101] on span "41TOULONPM" at bounding box center [166, 104] width 188 height 10
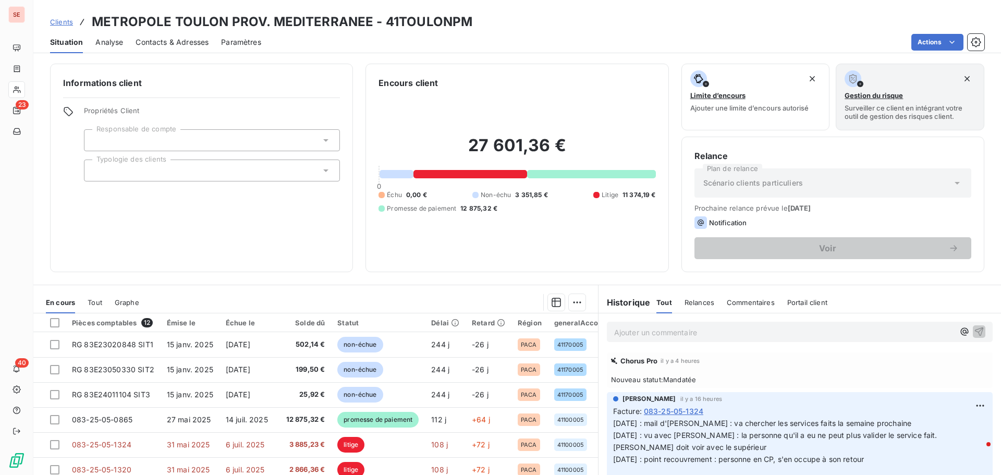
scroll to position [70, 0]
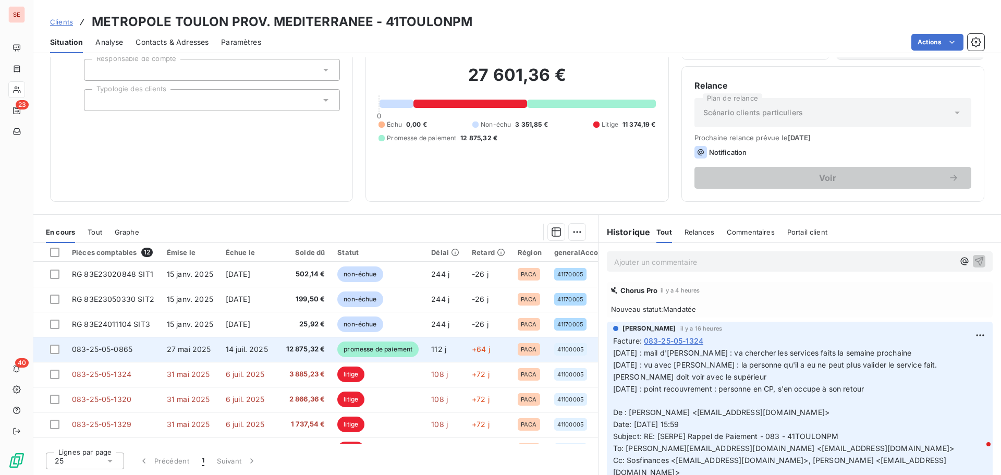
click at [254, 349] on span "14 juil. 2025" at bounding box center [247, 349] width 42 height 9
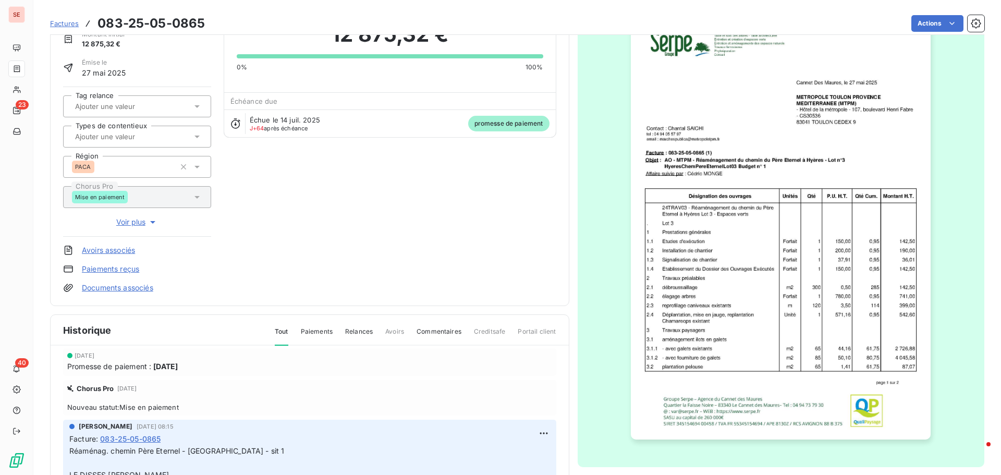
scroll to position [52, 0]
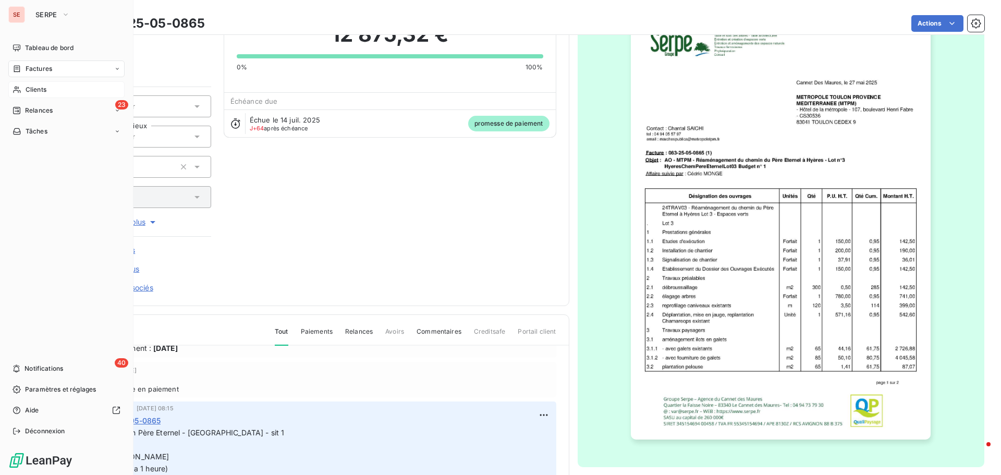
drag, startPoint x: 40, startPoint y: 87, endPoint x: 60, endPoint y: 87, distance: 19.8
click at [41, 87] on span "Clients" at bounding box center [36, 89] width 21 height 9
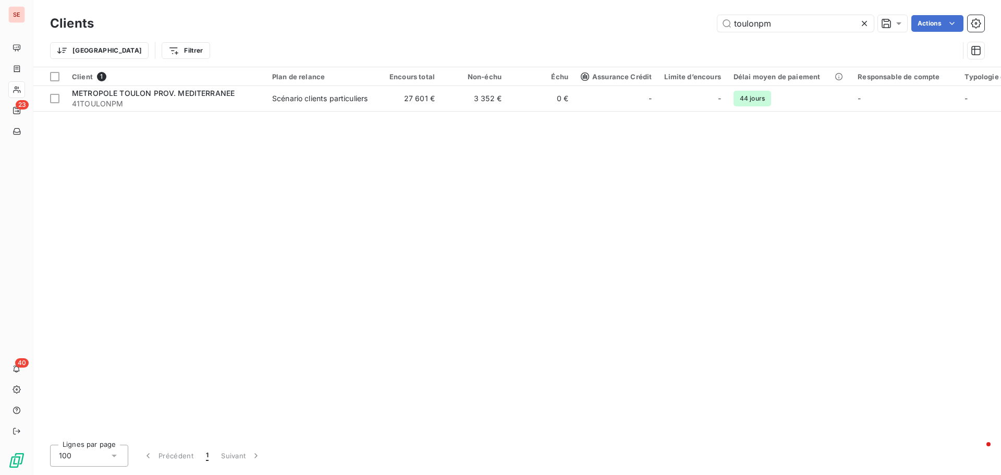
drag, startPoint x: 802, startPoint y: 29, endPoint x: 697, endPoint y: 27, distance: 104.8
click at [697, 27] on div "toulonpm Actions" at bounding box center [545, 23] width 878 height 17
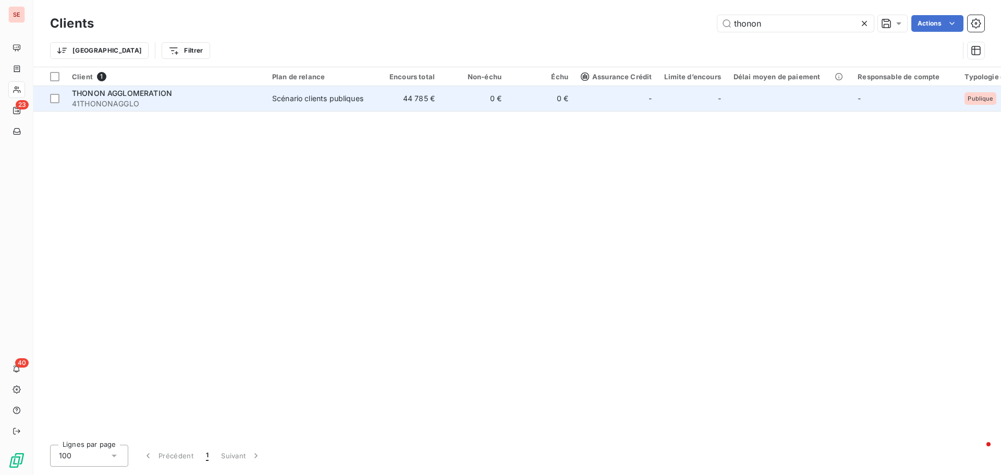
type input "thonon"
click at [286, 103] on div "Scénario clients publiques" at bounding box center [317, 98] width 91 height 10
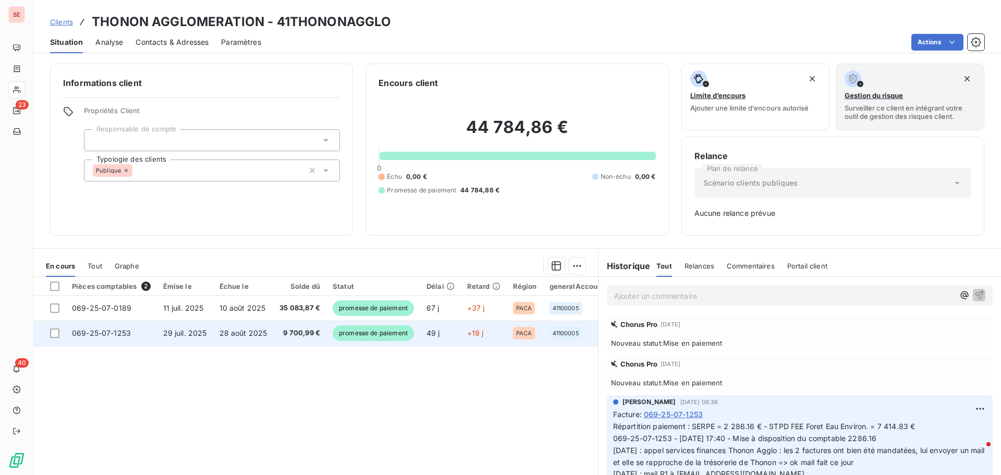
click at [291, 332] on span "9 700,99 €" at bounding box center [299, 333] width 41 height 10
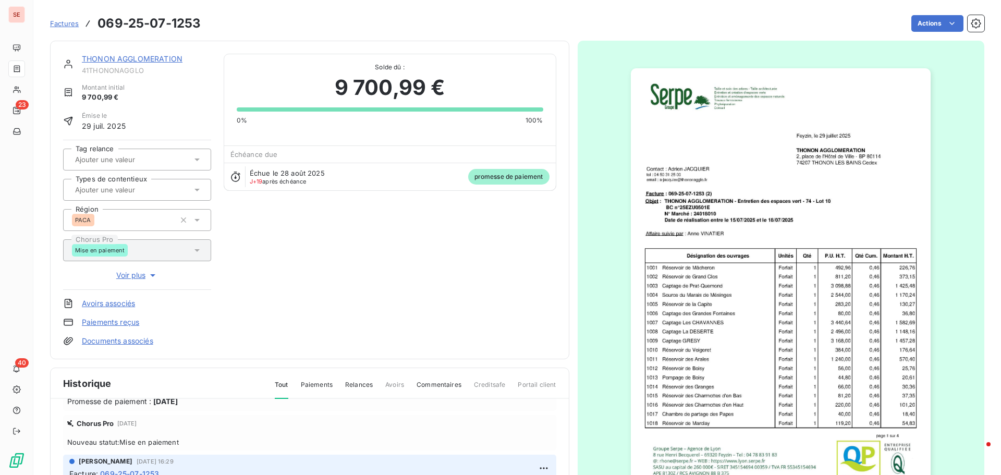
click at [399, 333] on div "THONON AGGLOMERATION 41THONONAGGLO Montant initial 9 700,99 € Émise le [DATE] T…" at bounding box center [309, 200] width 493 height 292
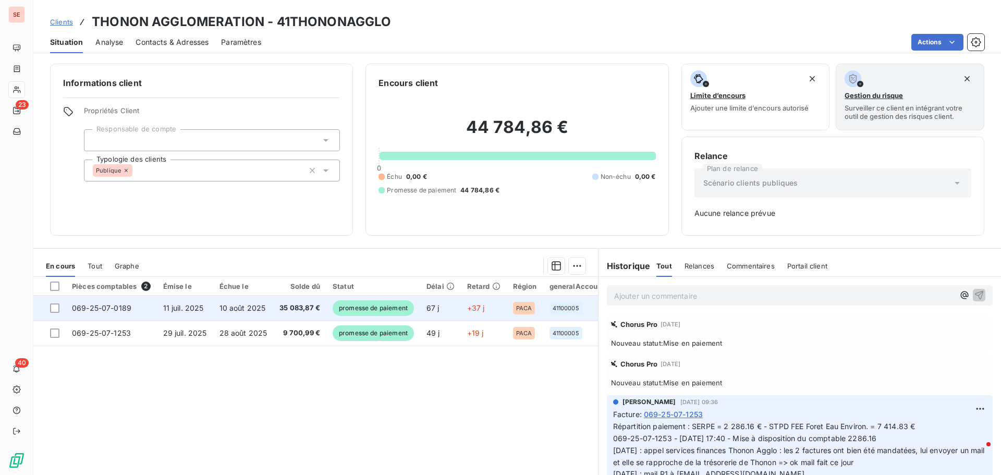
click at [253, 308] on span "10 août 2025" at bounding box center [242, 307] width 46 height 9
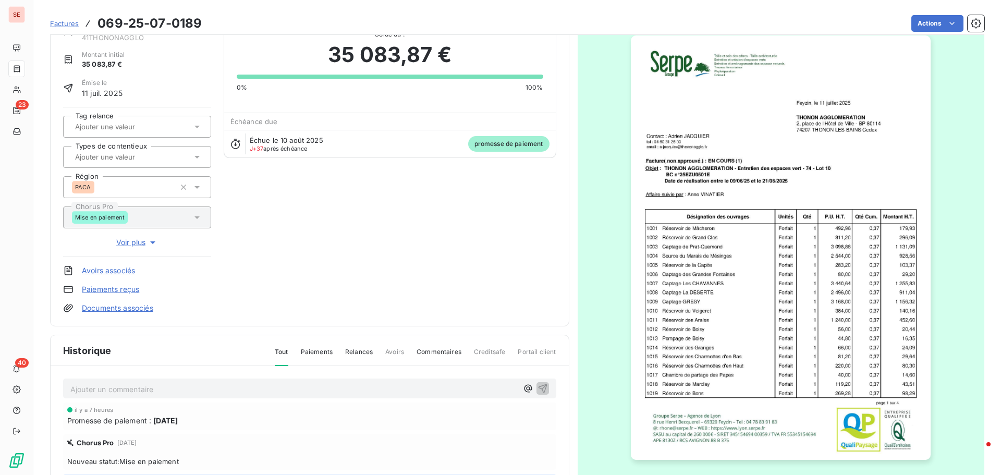
scroll to position [152, 0]
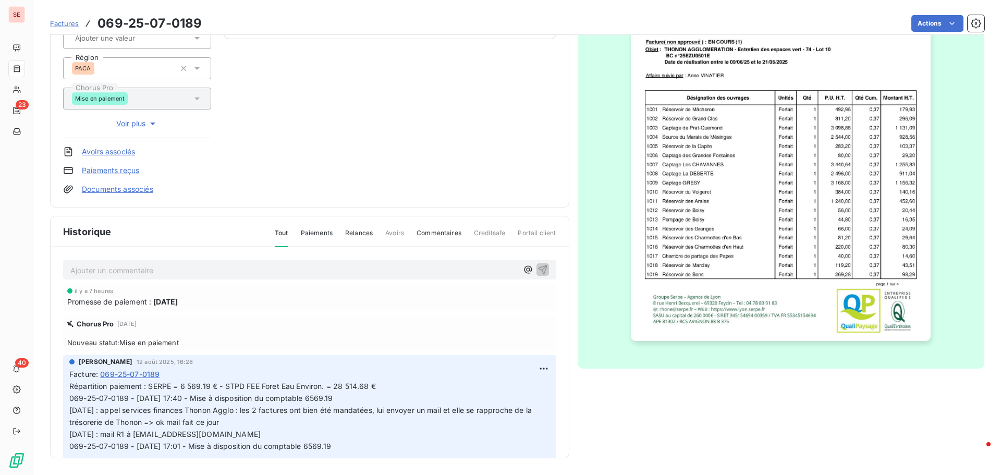
click at [543, 373] on div "[PERSON_NAME] [DATE] 16:28 Facture : 069-25-07-0189 Répartition paiement : SERP…" at bounding box center [309, 406] width 493 height 103
click at [530, 368] on html "SE 23 40 Factures 069-25-07-0189 Actions THONON AGGLOMERATION 41THONONAGGLO Mon…" at bounding box center [500, 237] width 1001 height 475
click at [518, 386] on div "Editer" at bounding box center [507, 391] width 58 height 17
click at [386, 388] on p "Répartition paiement : SERPE = 6 569.19 € - STPD FEE Foret Eau Environ. = 28 51…" at bounding box center [303, 416] width 468 height 71
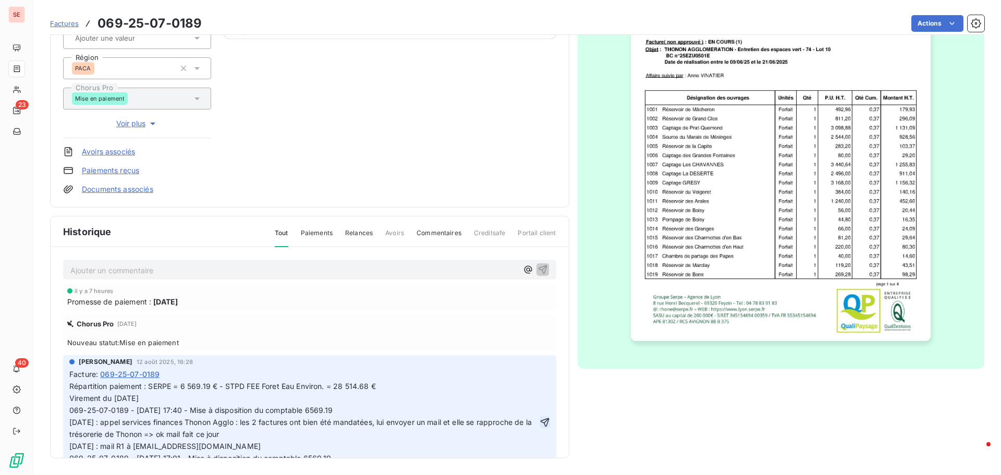
click at [540, 421] on icon "button" at bounding box center [545, 422] width 10 height 10
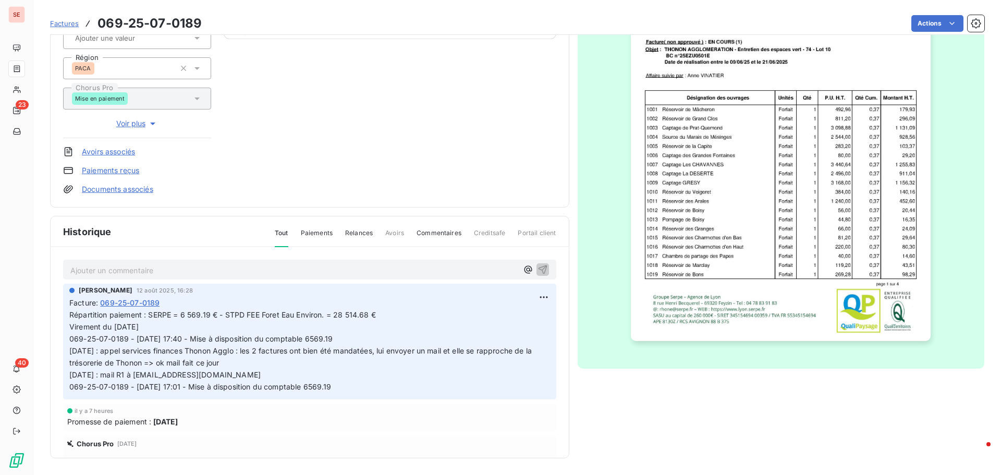
click at [923, 14] on div "Factures 069-25-07-0189 Actions" at bounding box center [517, 24] width 934 height 22
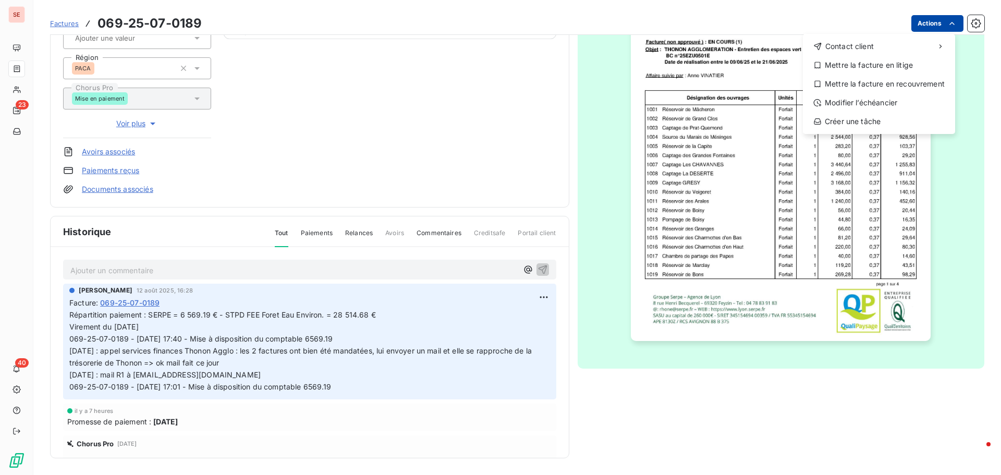
click at [924, 27] on html "SE 23 40 Factures [PHONE_NUMBER] Actions Contact client Mettre la facture en li…" at bounding box center [500, 237] width 1001 height 475
click at [892, 64] on div "Mettre la facture en litige" at bounding box center [879, 65] width 144 height 17
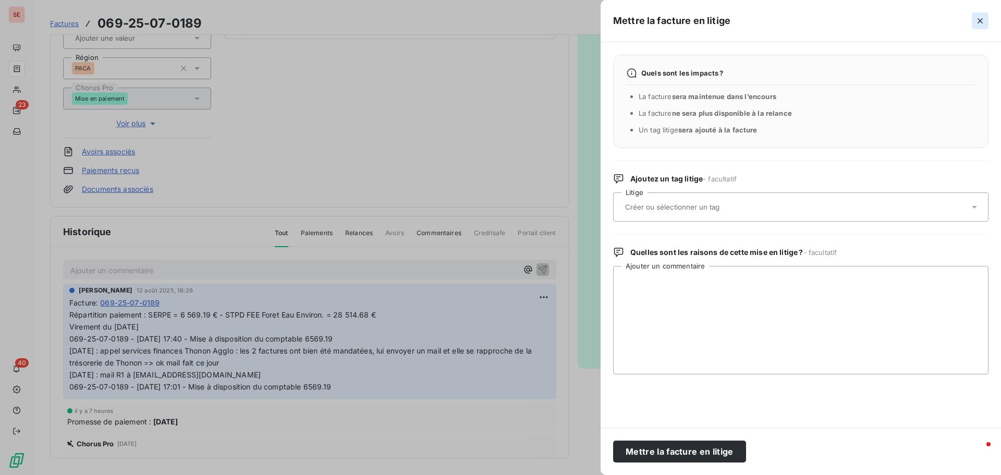
click at [979, 18] on icon "button" at bounding box center [980, 21] width 10 height 10
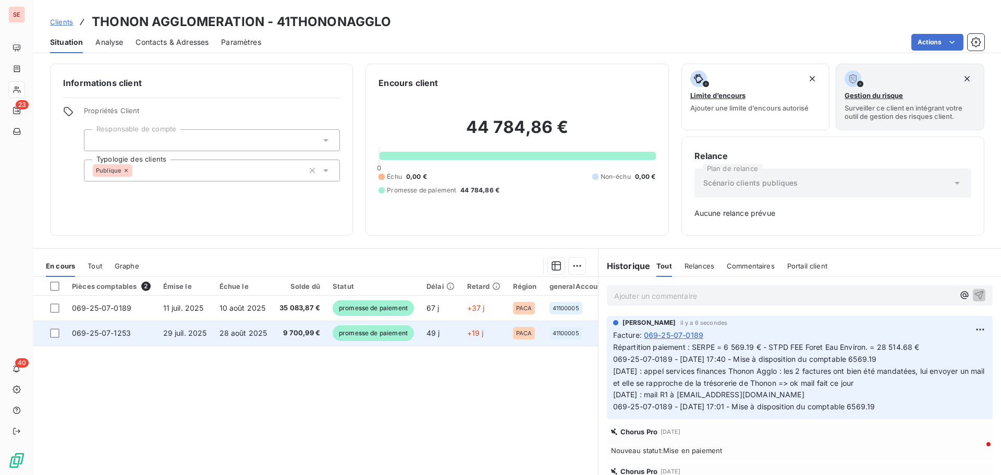
click at [218, 337] on td "28 août 2025" at bounding box center [243, 333] width 60 height 25
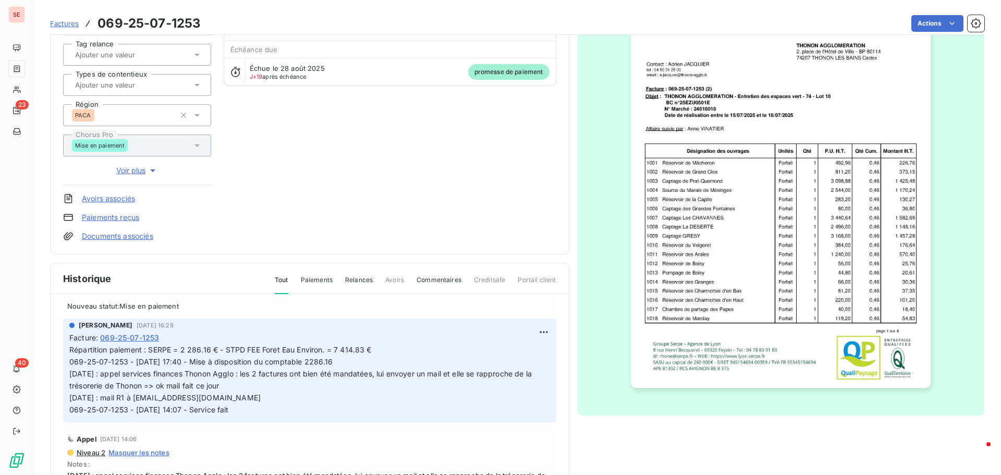
scroll to position [52, 0]
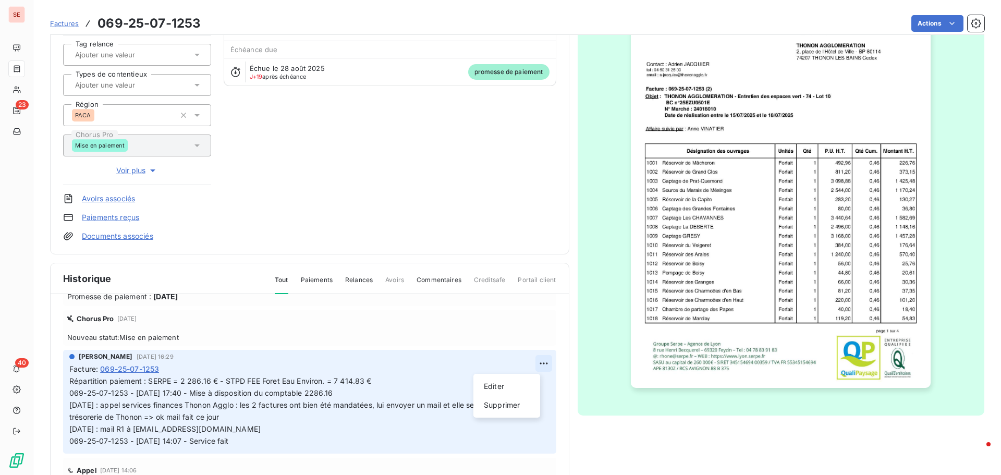
click at [530, 365] on html "SE 23 40 Factures 069-25-07-1253 Actions THONON AGGLOMERATION 41THONONAGGLO Mon…" at bounding box center [500, 237] width 1001 height 475
drag, startPoint x: 515, startPoint y: 384, endPoint x: 457, endPoint y: 375, distance: 58.0
click at [514, 384] on div "Editer" at bounding box center [507, 386] width 58 height 17
drag, startPoint x: 417, startPoint y: 373, endPoint x: 413, endPoint y: 378, distance: 5.6
click at [416, 373] on div "Facture : 069-25-07-1253" at bounding box center [309, 368] width 481 height 11
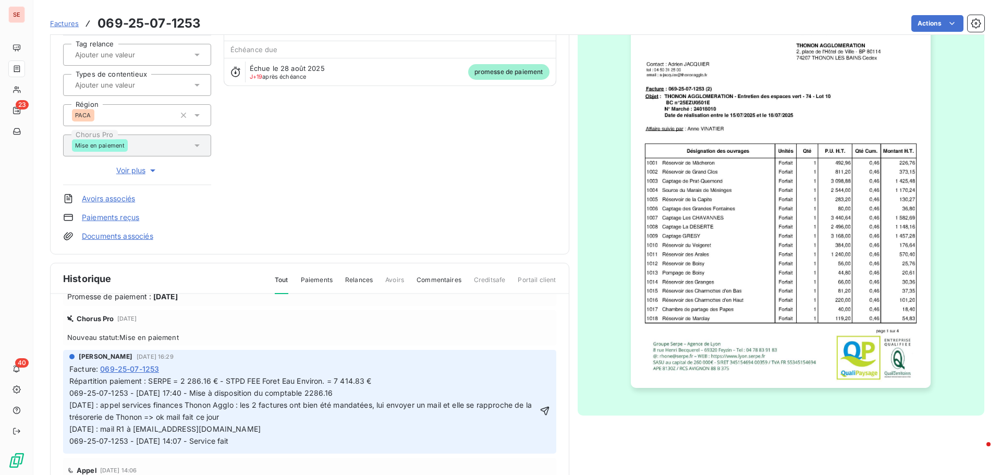
click at [394, 385] on p "Répartition paiement : SERPE = 2 286.16 € - STPD FEE Foret Eau Environ. = 7 414…" at bounding box center [303, 410] width 468 height 71
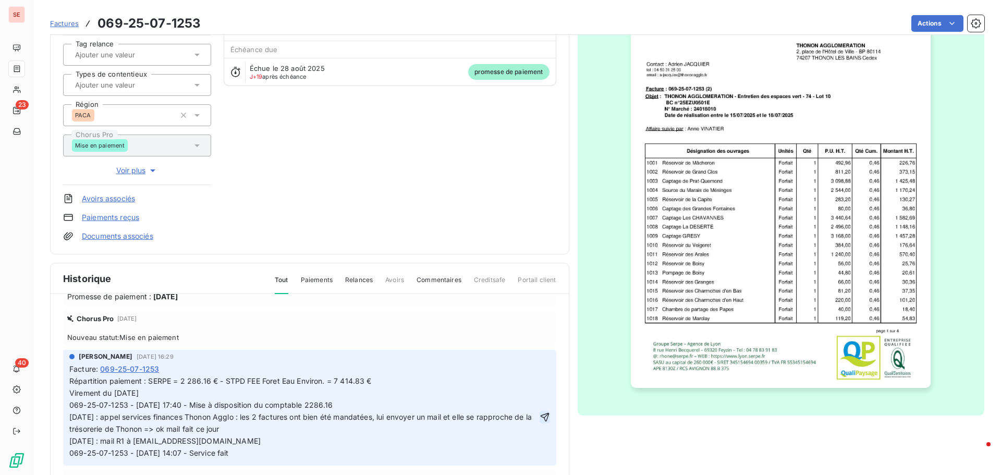
click at [540, 416] on icon "button" at bounding box center [545, 417] width 10 height 10
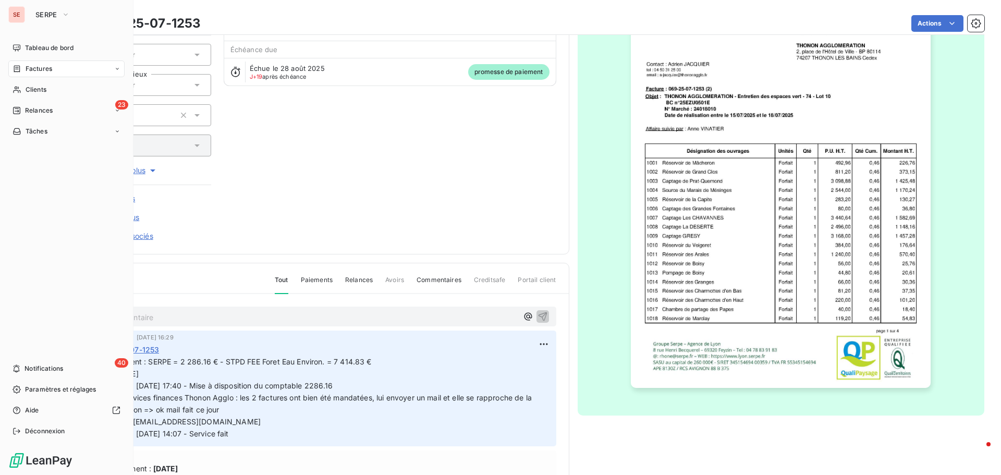
click at [46, 68] on span "Factures" at bounding box center [39, 68] width 27 height 9
click at [36, 70] on span "Factures" at bounding box center [39, 68] width 27 height 9
click at [36, 87] on span "Factures" at bounding box center [38, 89] width 27 height 9
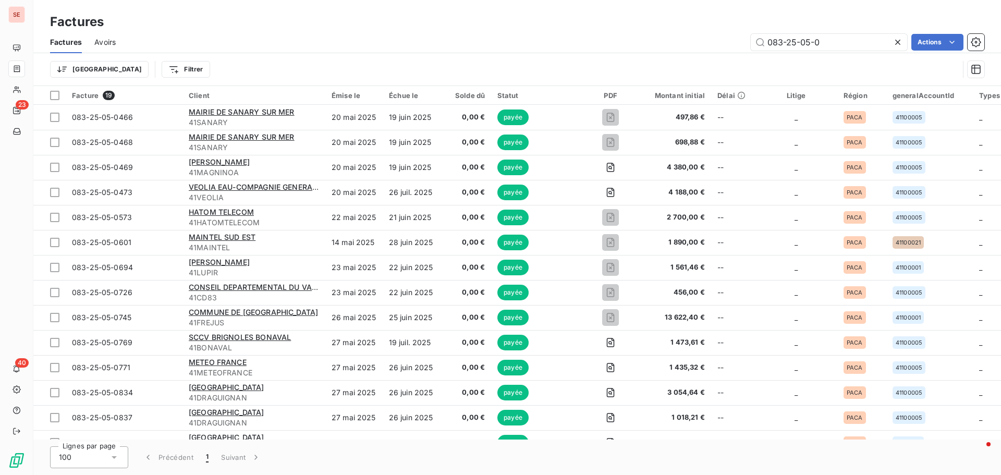
drag, startPoint x: 841, startPoint y: 44, endPoint x: 723, endPoint y: 42, distance: 117.8
click at [723, 42] on div "083-25-05-0 Actions" at bounding box center [556, 42] width 856 height 17
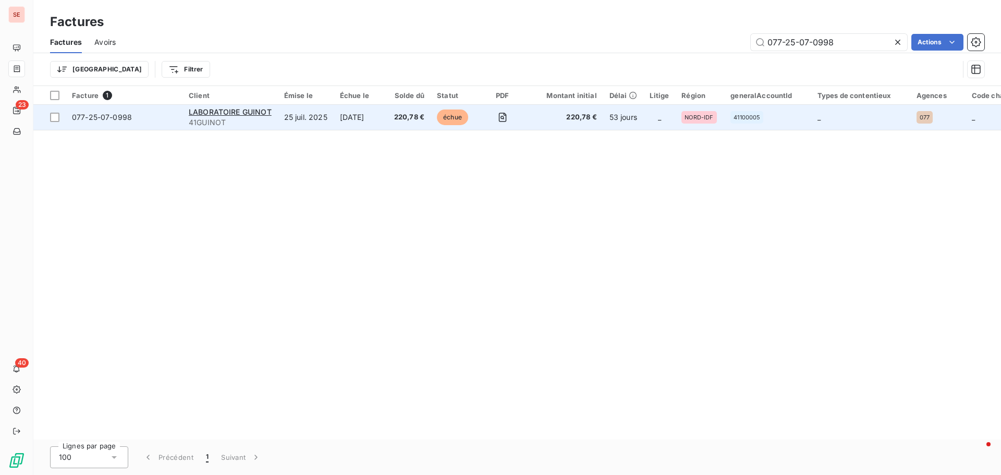
type input "077-25-07-0998"
click at [109, 116] on span "077-25-07-0998" at bounding box center [102, 117] width 60 height 9
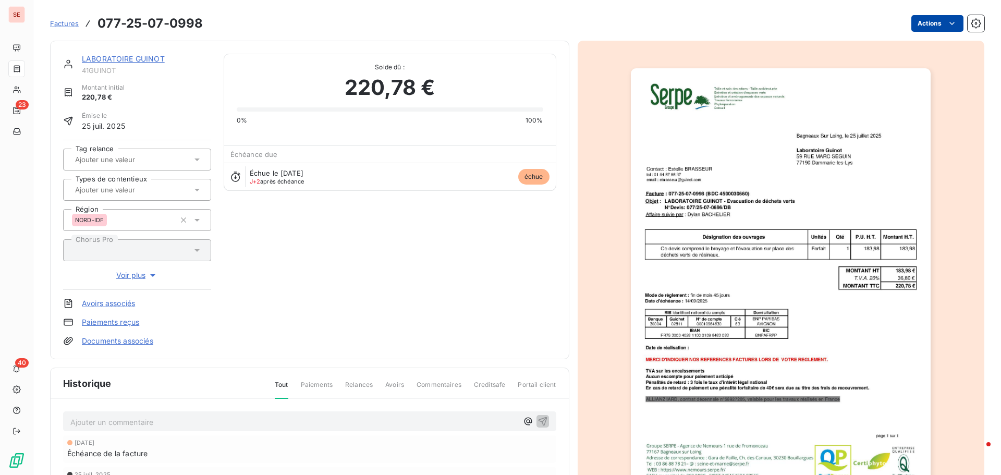
click at [931, 22] on html "SE 23 40 Factures 077-25-07-0998 Actions LABORATOIRE GUINOT 41GUINOT Montant in…" at bounding box center [500, 237] width 1001 height 475
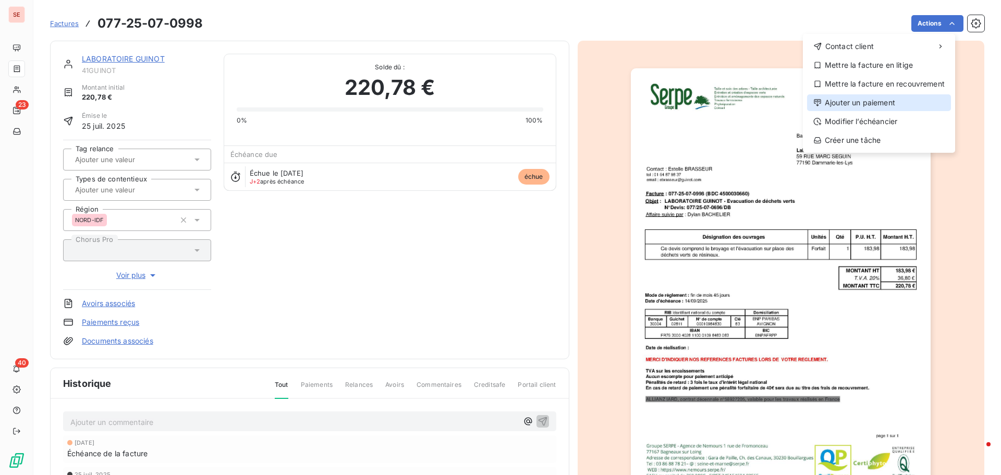
click at [889, 102] on div "Ajouter un paiement" at bounding box center [879, 102] width 144 height 17
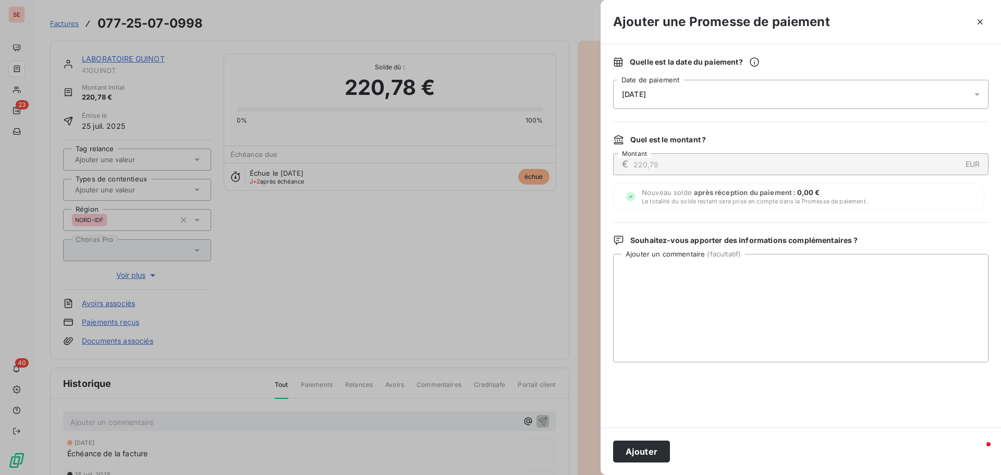
click at [646, 95] on span "[DATE]" at bounding box center [634, 94] width 24 height 8
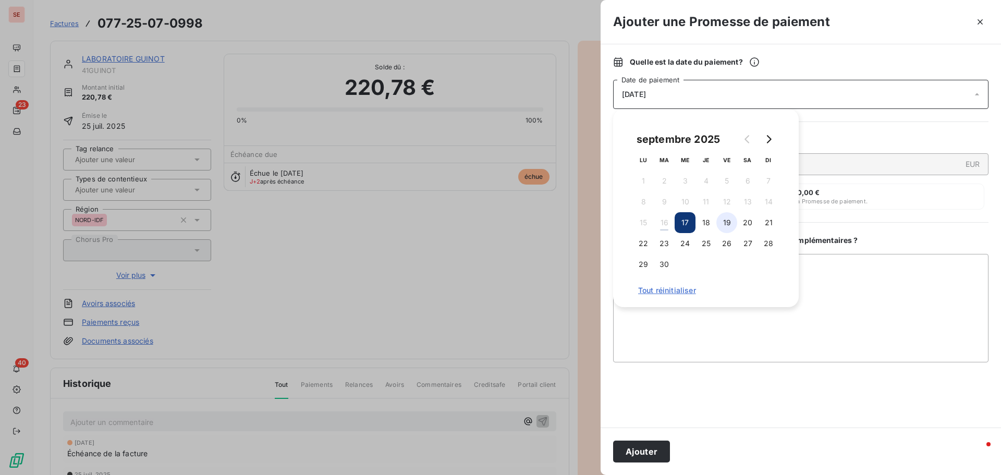
click at [729, 224] on button "19" at bounding box center [726, 222] width 21 height 21
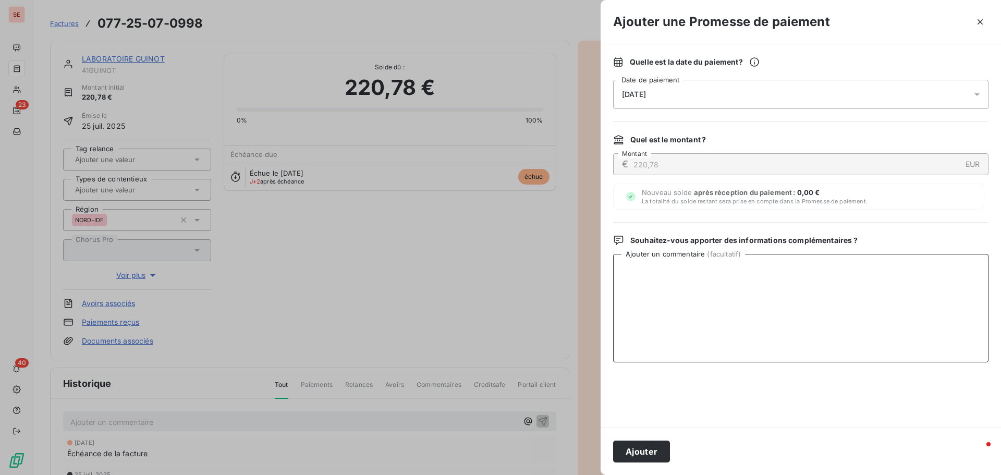
click at [865, 282] on textarea "Ajouter un commentaire ( facultatif )" at bounding box center [800, 308] width 375 height 108
type textarea "Virement du [DATE]"
click at [637, 451] on button "Ajouter" at bounding box center [641, 452] width 57 height 22
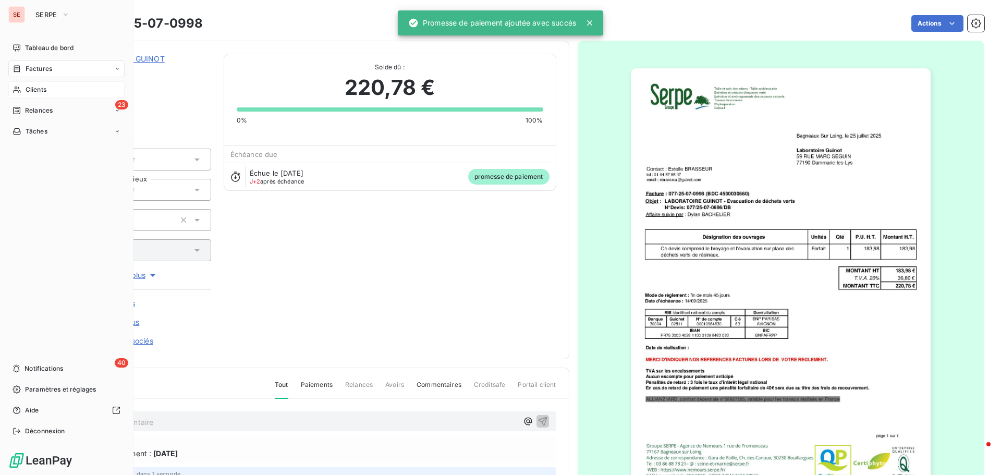
click at [35, 89] on span "Clients" at bounding box center [36, 89] width 21 height 9
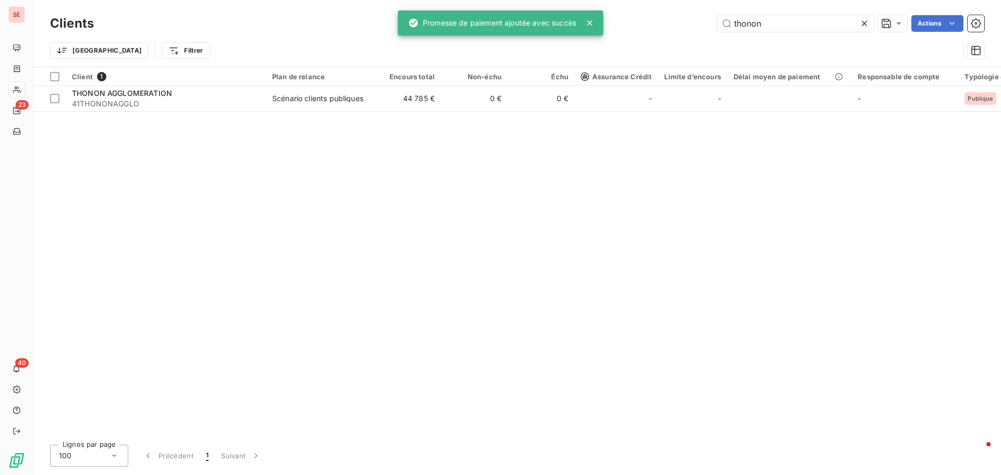
drag, startPoint x: 783, startPoint y: 25, endPoint x: 588, endPoint y: 19, distance: 195.1
click at [588, 19] on div "SE 23 40 Clients thonon Actions Trier Filtrer Client 1 Plan de relance Encours …" at bounding box center [500, 237] width 1001 height 475
type input "c"
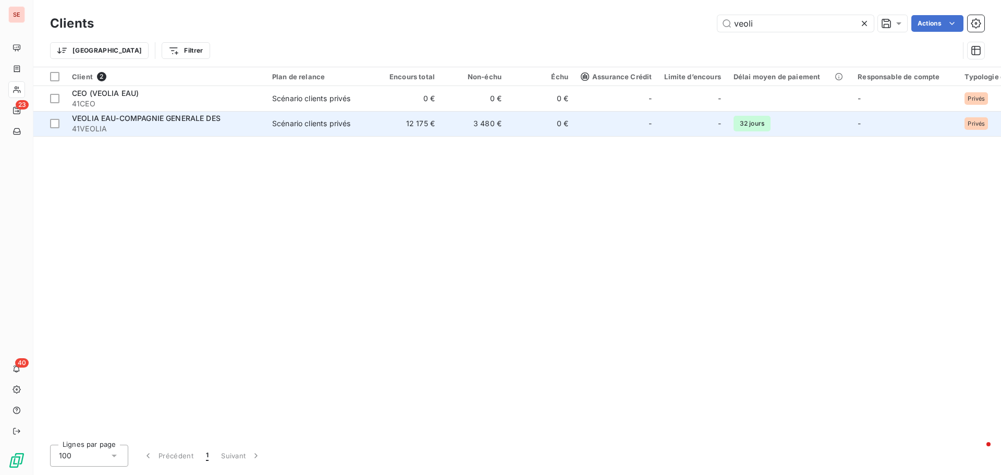
type input "veoli"
click at [152, 114] on span "VEOLIA EAU-COMPAGNIE GENERALE DES" at bounding box center [146, 118] width 149 height 9
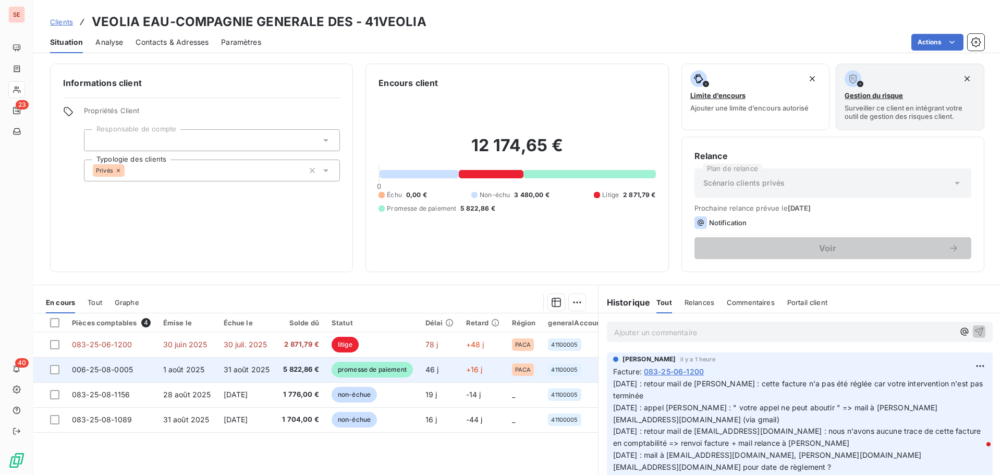
click at [301, 368] on span "5 822,86 €" at bounding box center [300, 369] width 37 height 10
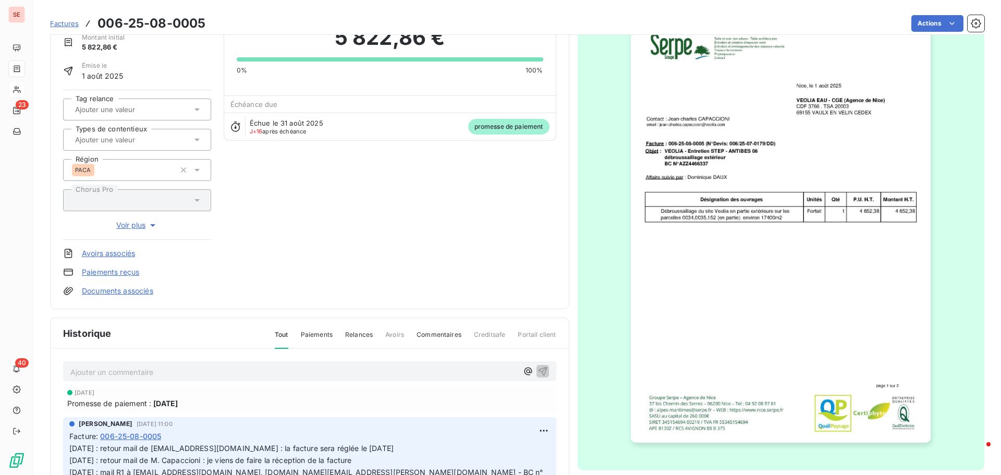
scroll to position [54, 0]
